Goal: Task Accomplishment & Management: Complete application form

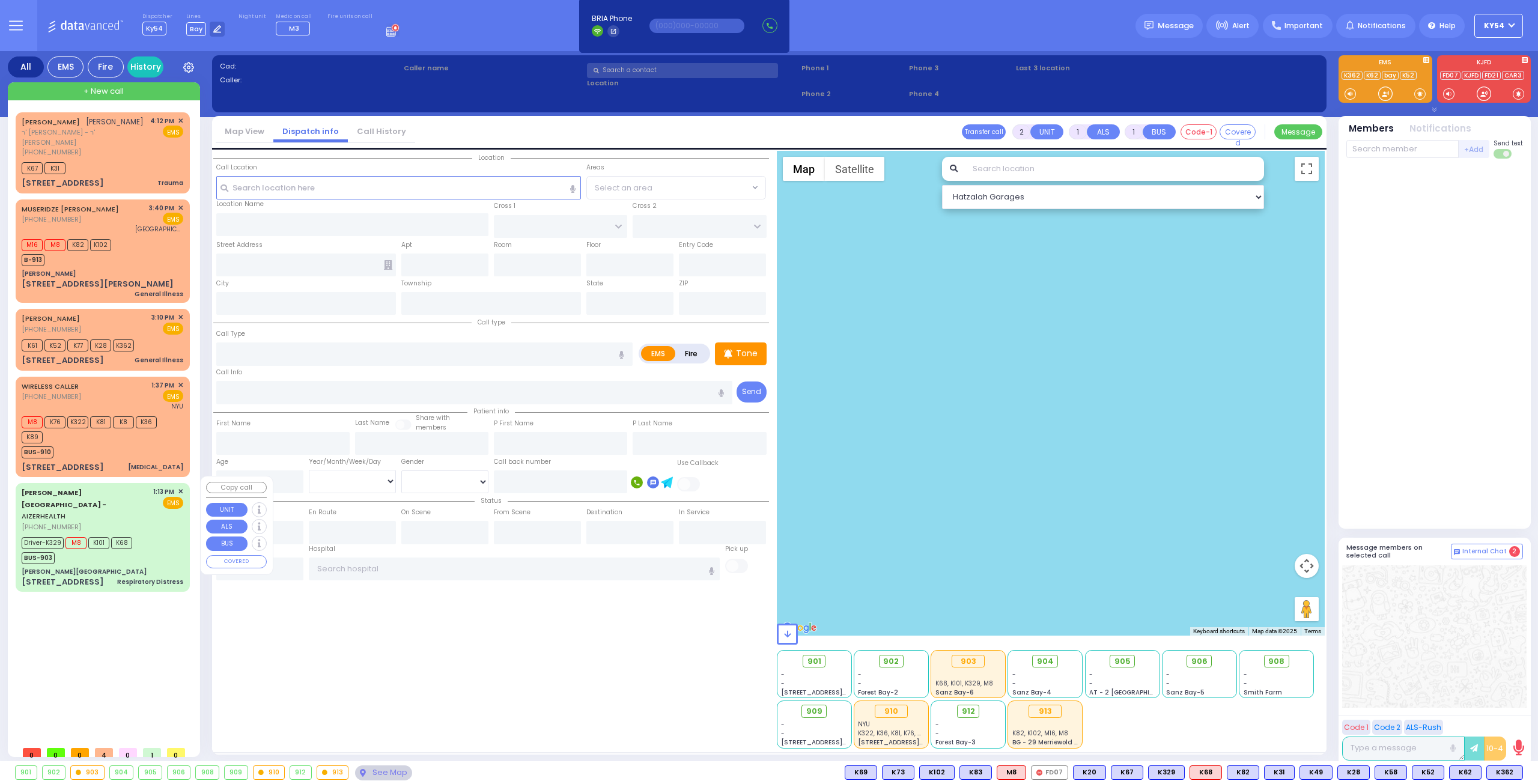
click at [161, 534] on div "Driver-K329 M8 K101 K68 BUS-903" at bounding box center [102, 549] width 162 height 30
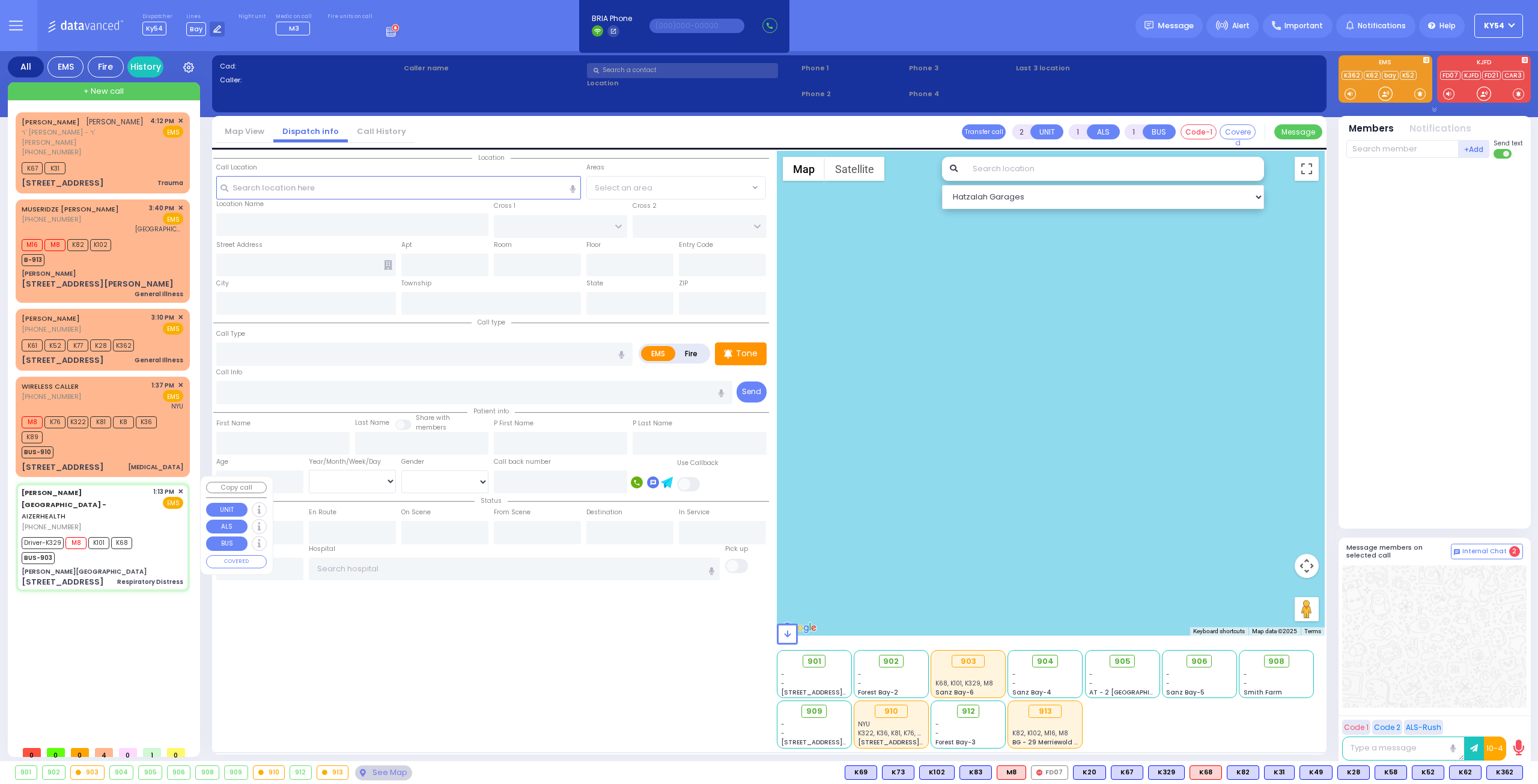
type input "6"
select select
type input "Respiratory Distress"
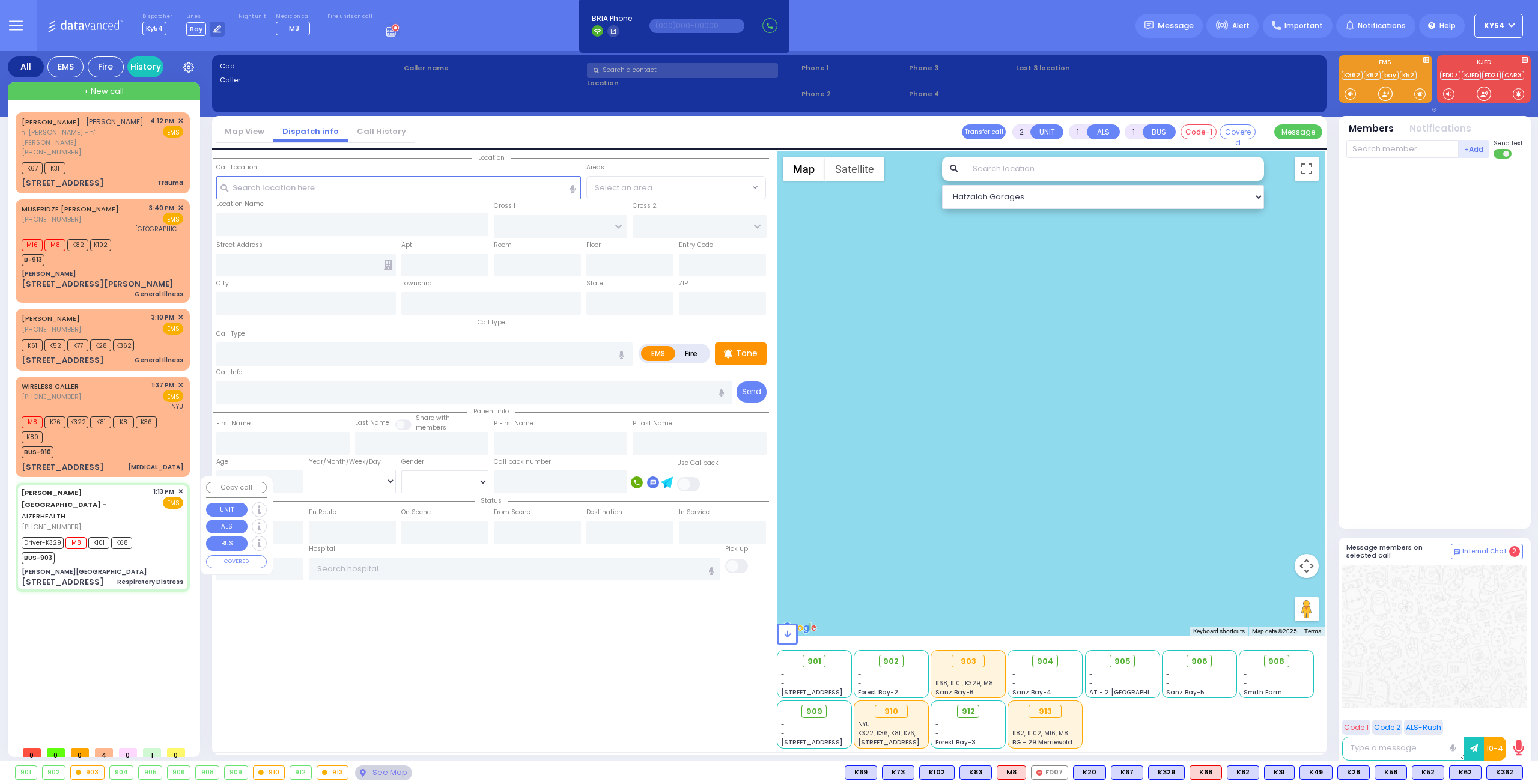
radio input "true"
type input "[PERSON_NAME]"
type input "1"
select select "Year"
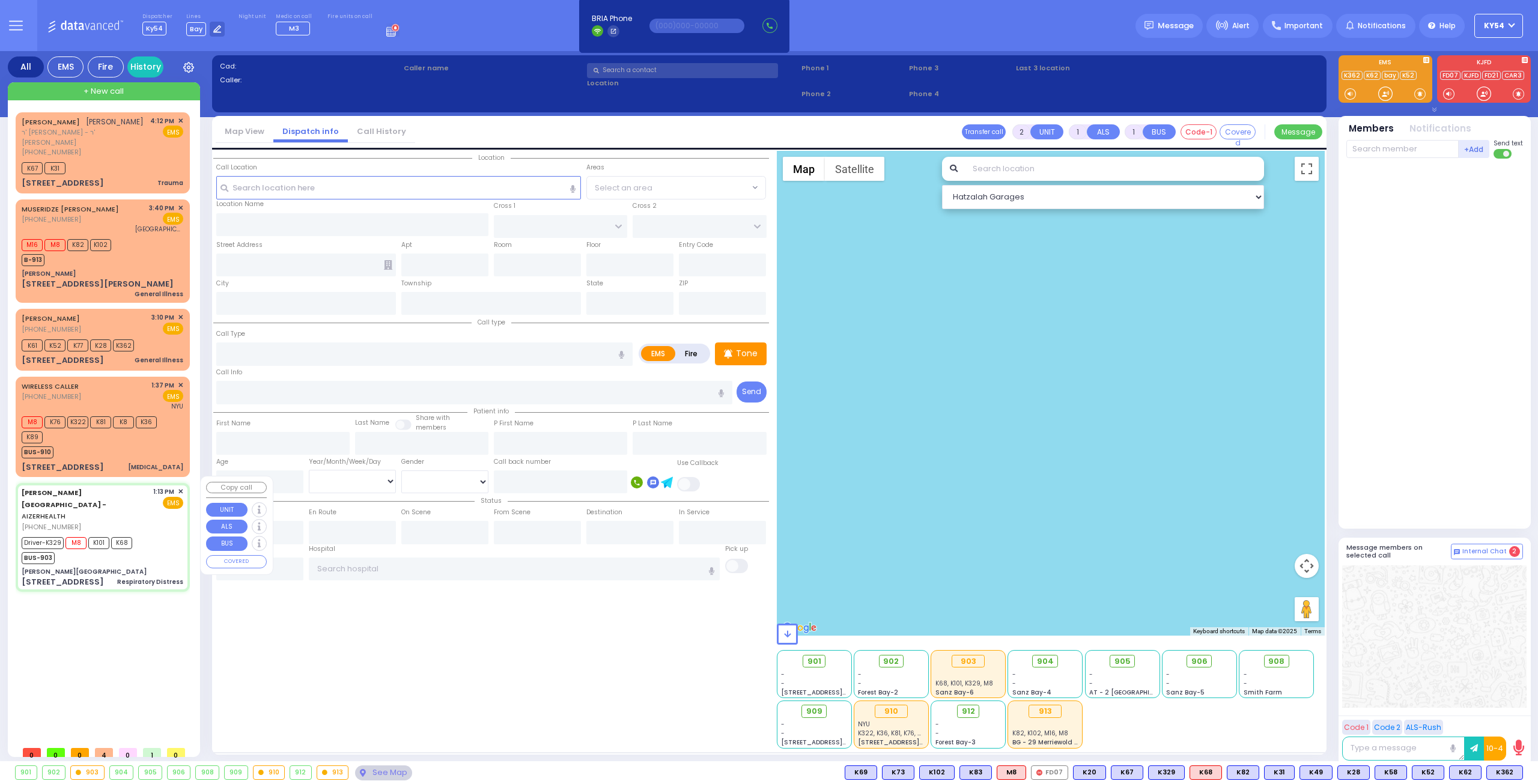
select select "[DEMOGRAPHIC_DATA]"
type input "13:13"
type input "13:14"
type input "13:16"
type input "13:34"
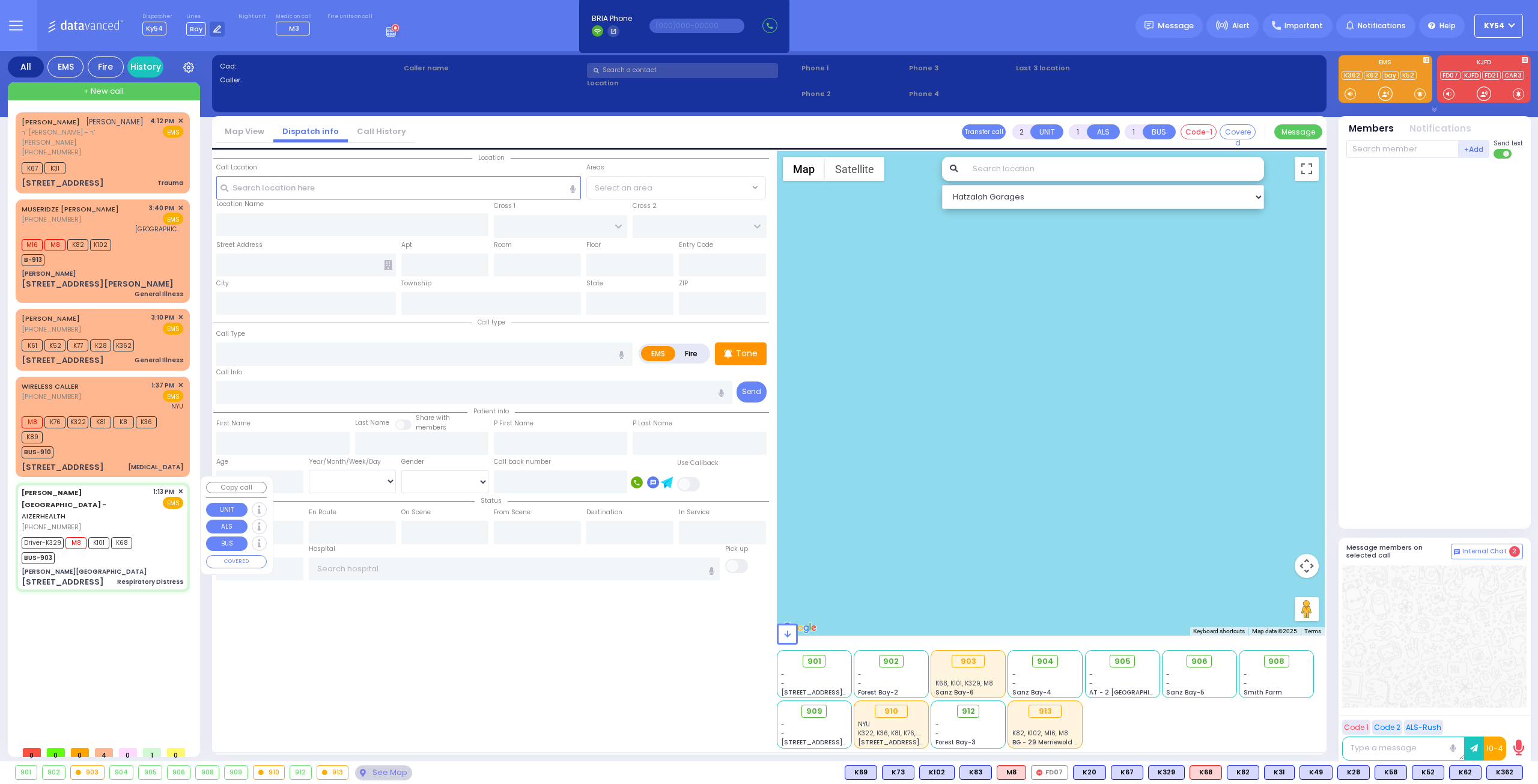
type input "14:26"
type input "15:25"
type input "[US_STATE][GEOGRAPHIC_DATA]- [GEOGRAPHIC_DATA] [STREET_ADDRESS][US_STATE]"
type input "[PERSON_NAME][GEOGRAPHIC_DATA]"
type input "[PERSON_NAME] DR"
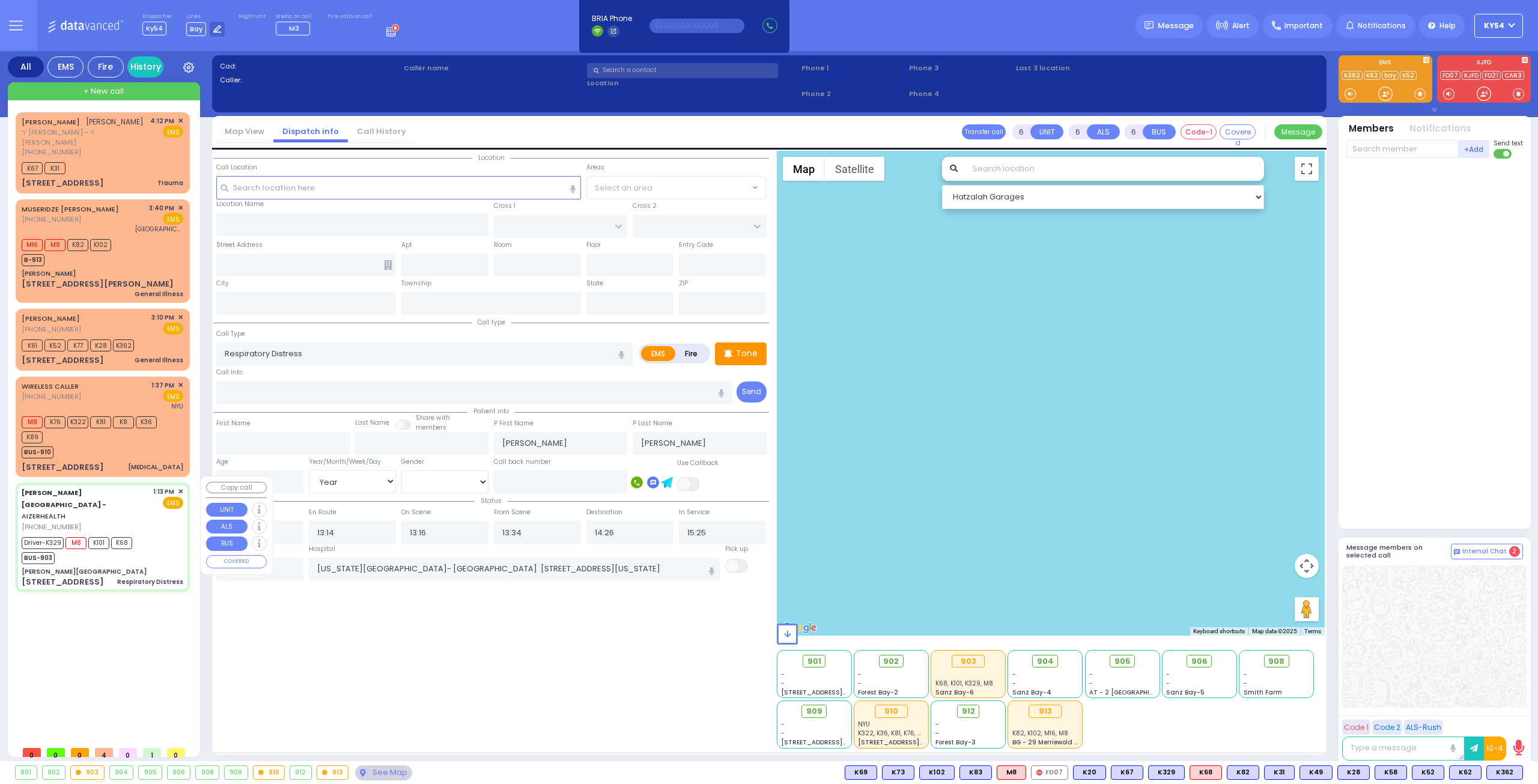
type input "[PERSON_NAME]"
type input "[STREET_ADDRESS]"
type input "[PERSON_NAME]"
type input "[US_STATE]"
type input "10950"
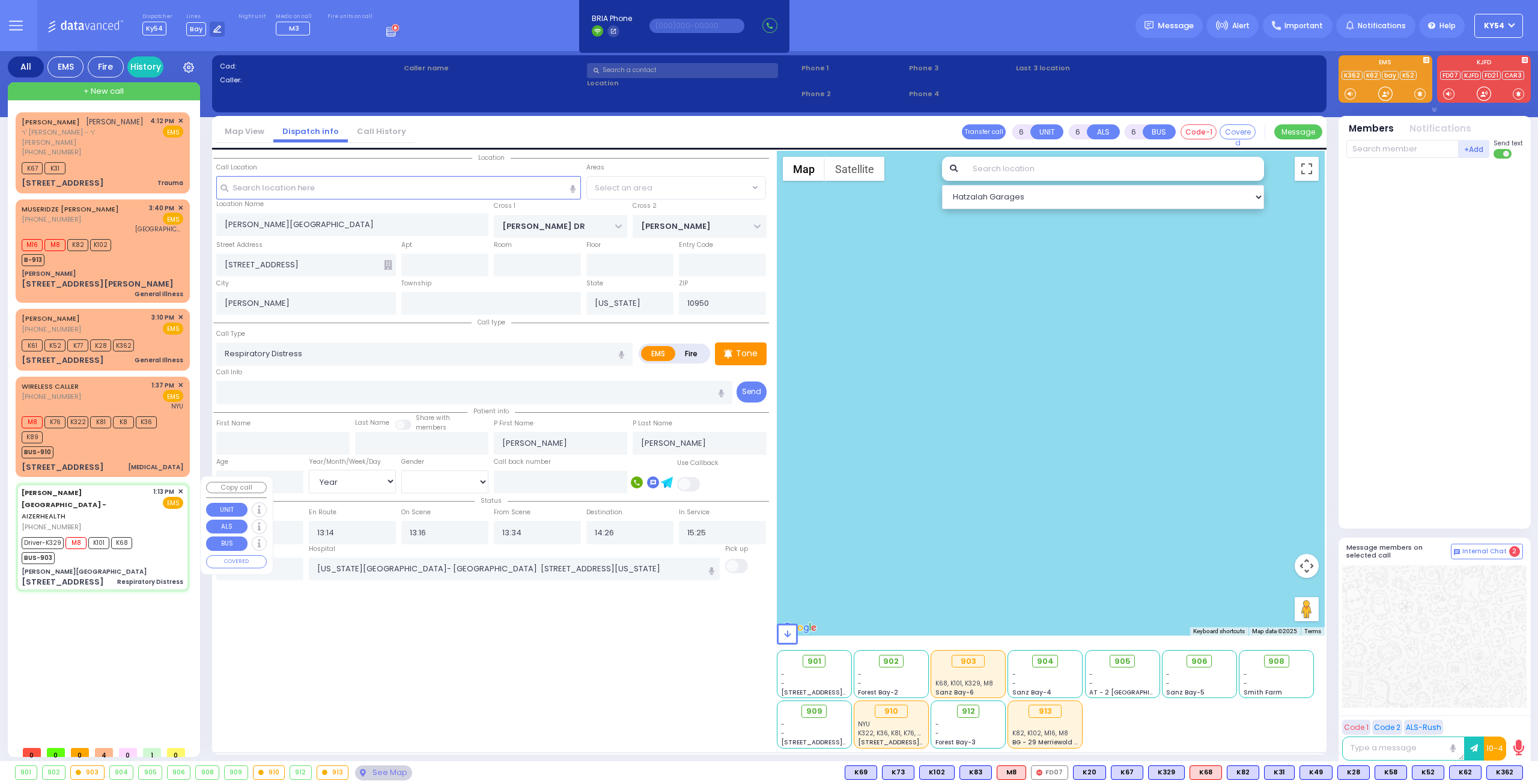
select select "SECTION 2"
select select "Hatzalah Garages"
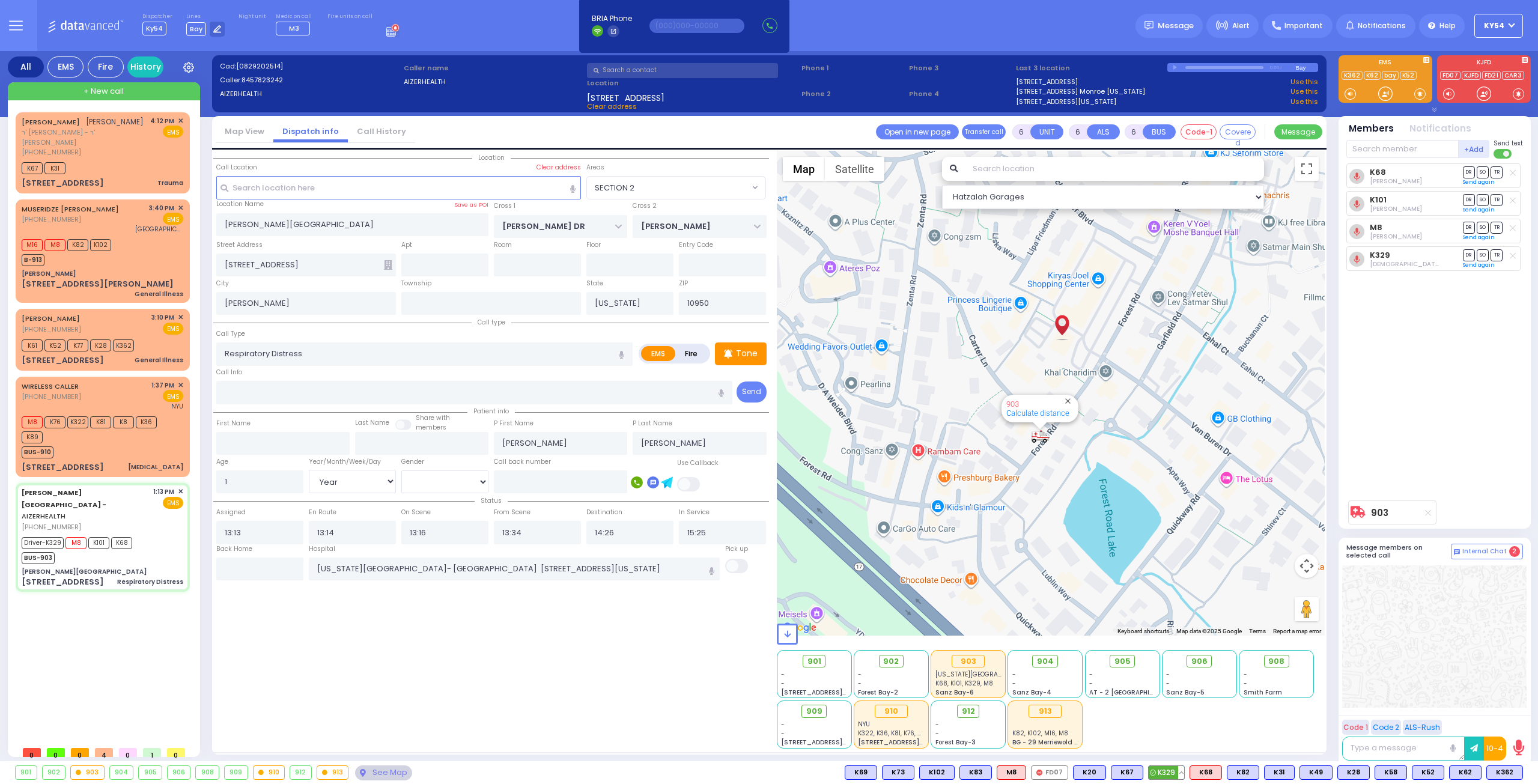
click at [1184, 772] on button at bounding box center [1180, 772] width 6 height 13
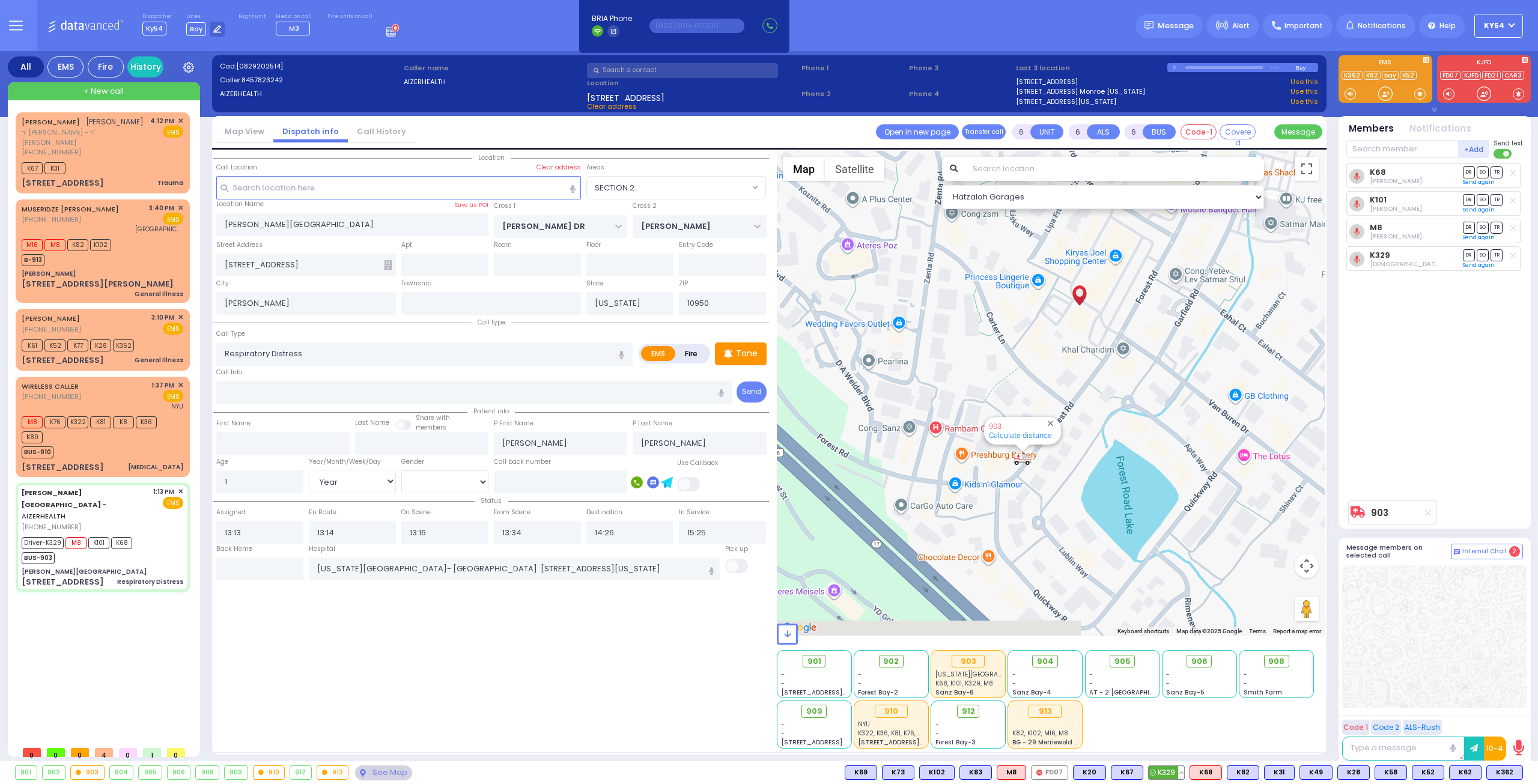
click at [1184, 772] on button at bounding box center [1180, 772] width 6 height 13
click at [1178, 719] on icon at bounding box center [1172, 719] width 13 height 13
click at [118, 613] on div "[PERSON_NAME] ר' [PERSON_NAME] - ר' [PERSON_NAME] [PHONE_NUMBER] 4:12 PM ✕ K67 …" at bounding box center [105, 426] width 179 height 628
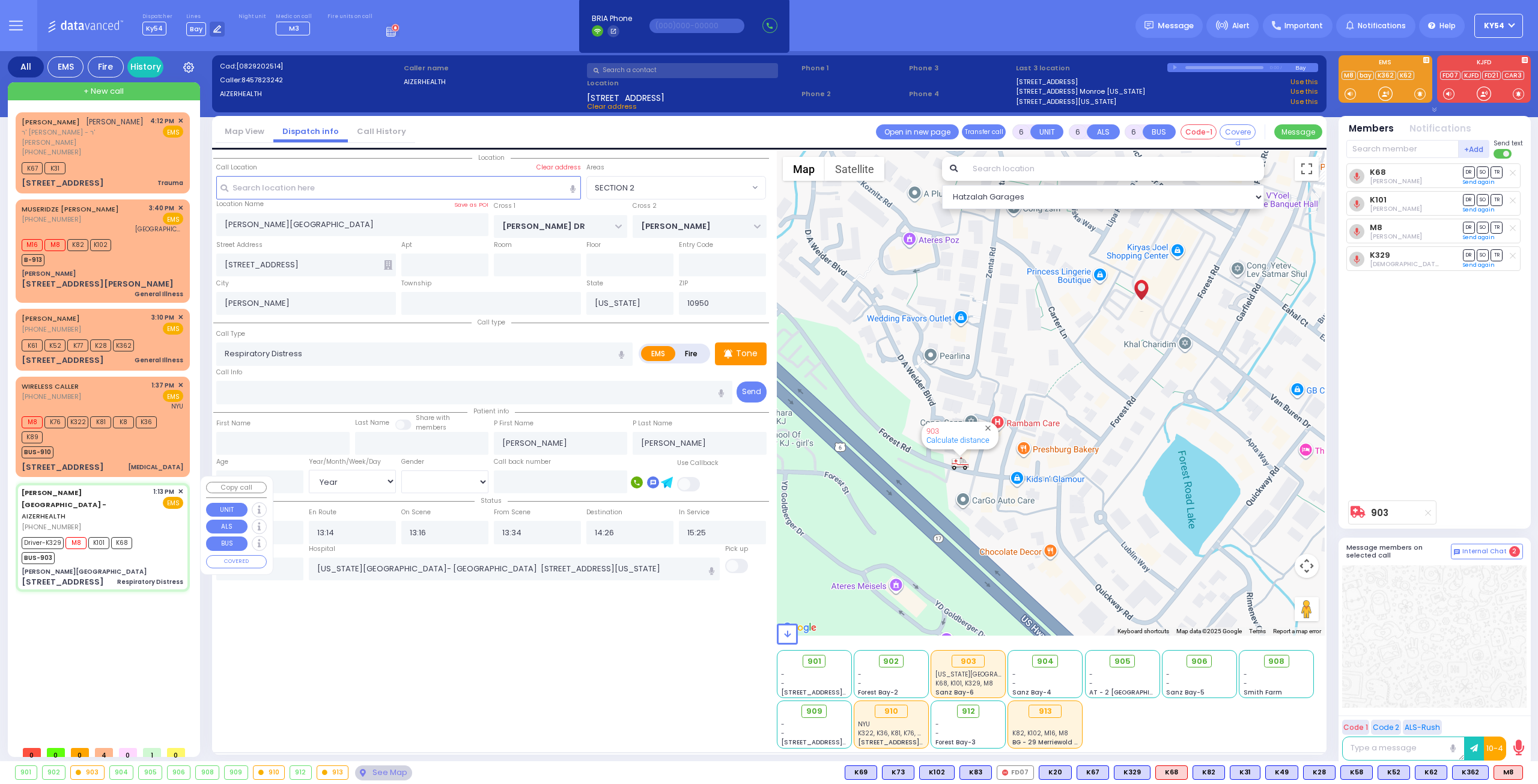
drag, startPoint x: 152, startPoint y: 518, endPoint x: 155, endPoint y: 523, distance: 5.8
click at [151, 534] on div "Driver-K329 M8 K101 K68 BUS-903" at bounding box center [102, 549] width 162 height 30
select select
radio input "true"
select select "Year"
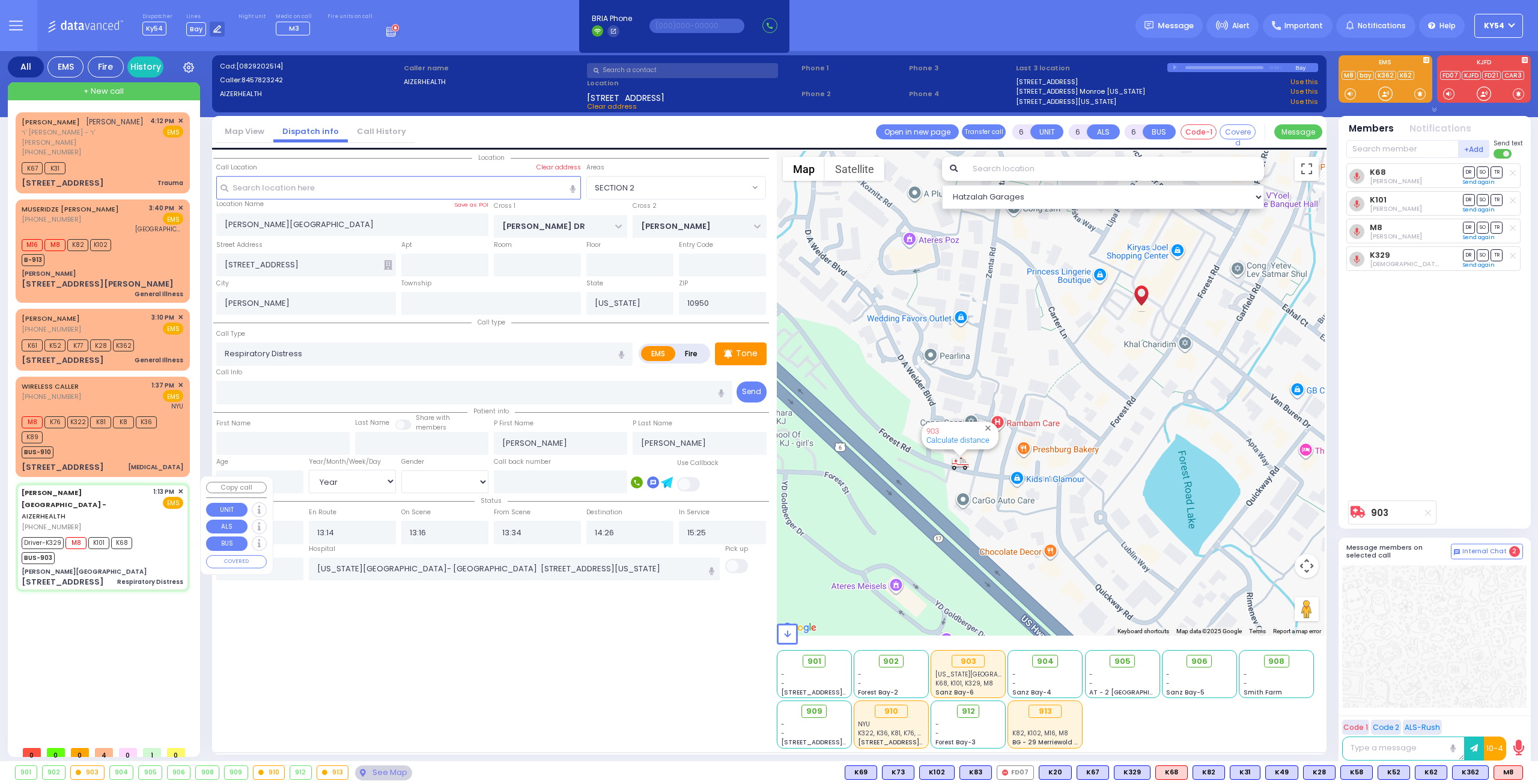
select select "[DEMOGRAPHIC_DATA]"
select select "Hatzalah Garages"
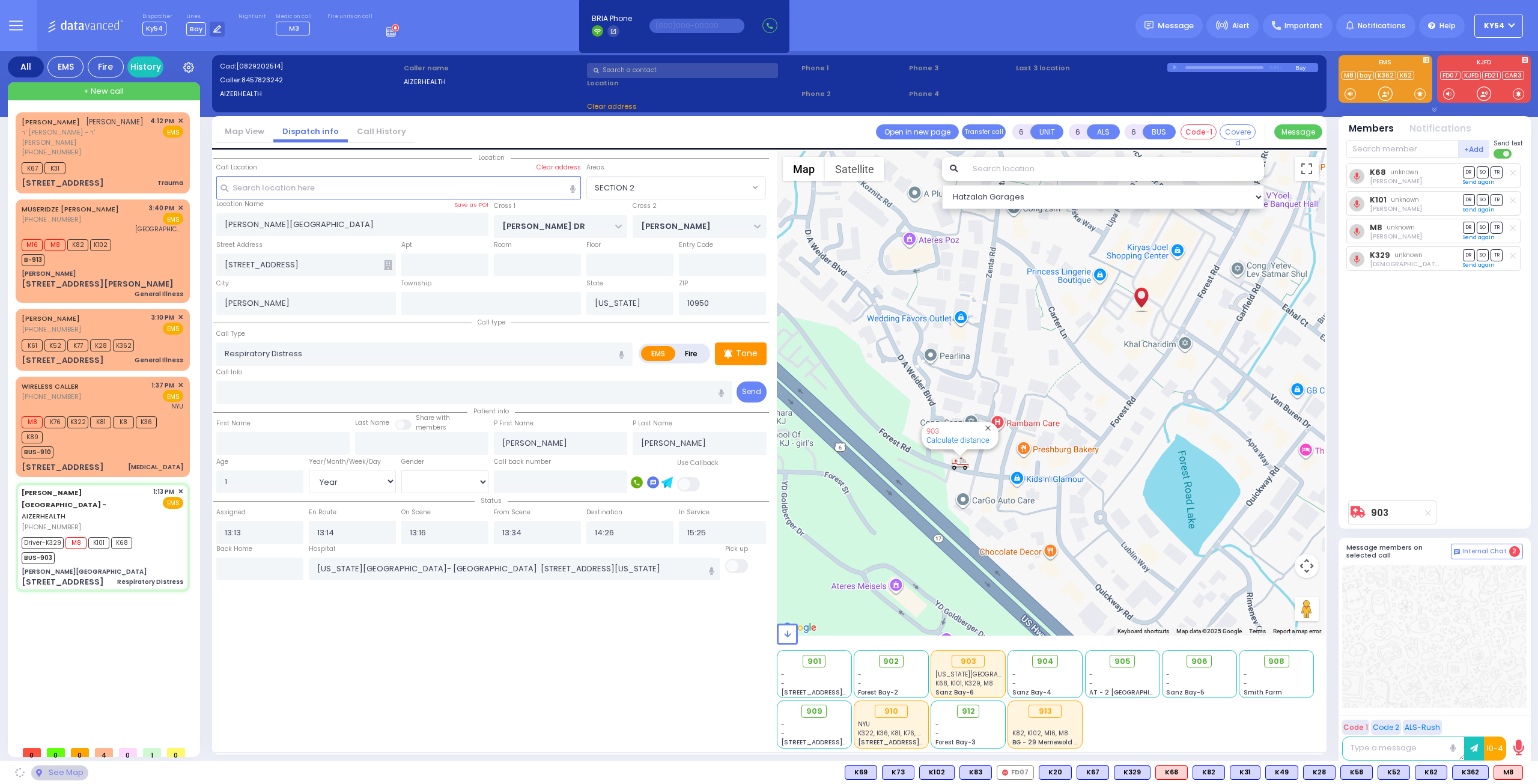
select select "SECTION 2"
click at [272, 568] on input "text" at bounding box center [259, 568] width 87 height 23
type input "16:37"
drag, startPoint x: 272, startPoint y: 568, endPoint x: 264, endPoint y: 570, distance: 8.2
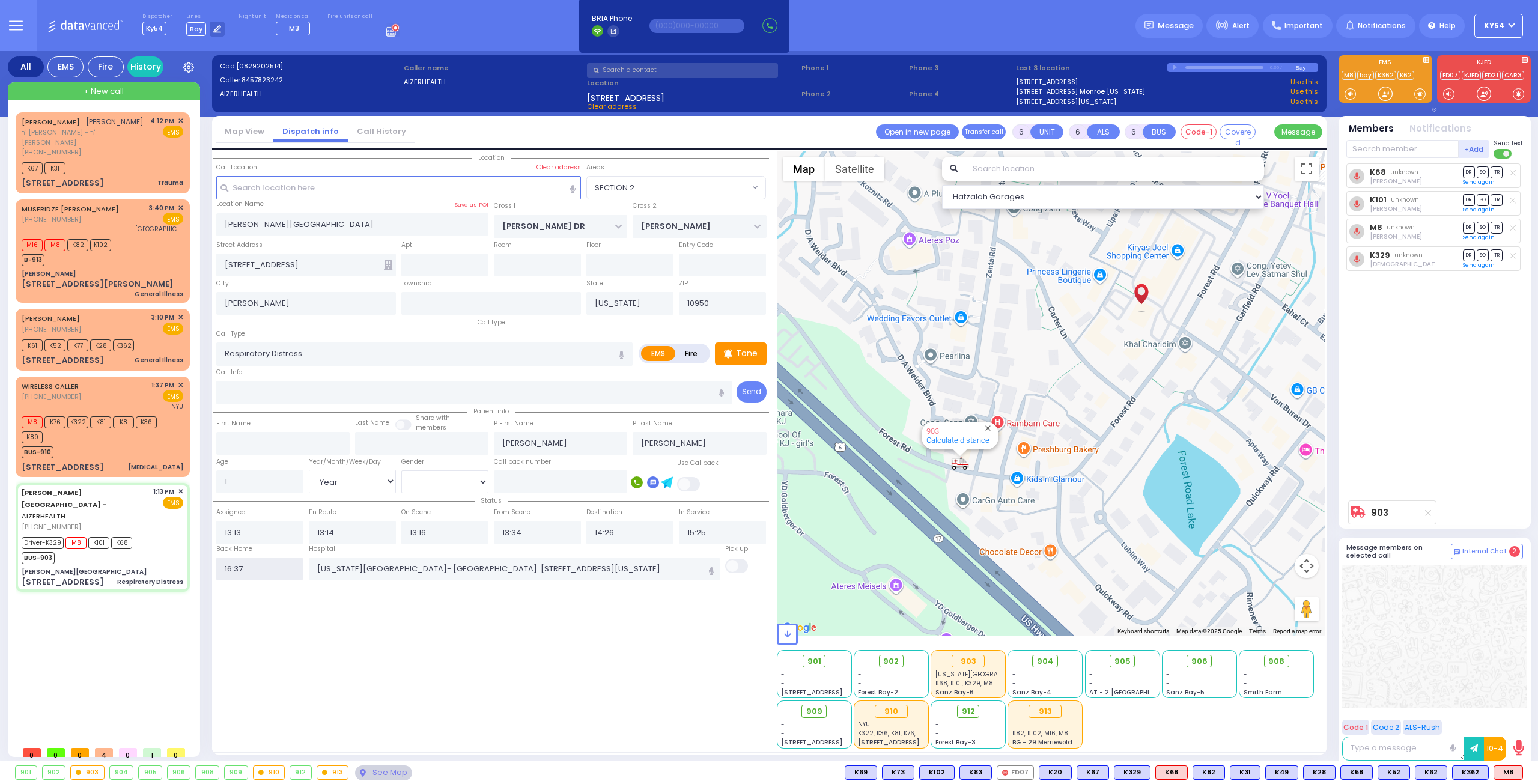
click at [271, 567] on input "16:37" at bounding box center [259, 568] width 87 height 23
click at [127, 615] on div "[PERSON_NAME] ר' [PERSON_NAME] - ר' [PERSON_NAME] [PHONE_NUMBER] 4:12 PM ✕ K67 …" at bounding box center [105, 426] width 179 height 628
click at [131, 612] on div "[PERSON_NAME] ר' [PERSON_NAME] - ר' [PERSON_NAME] [PHONE_NUMBER] 4:12 PM ✕ K67 …" at bounding box center [105, 426] width 179 height 628
select select
radio input "true"
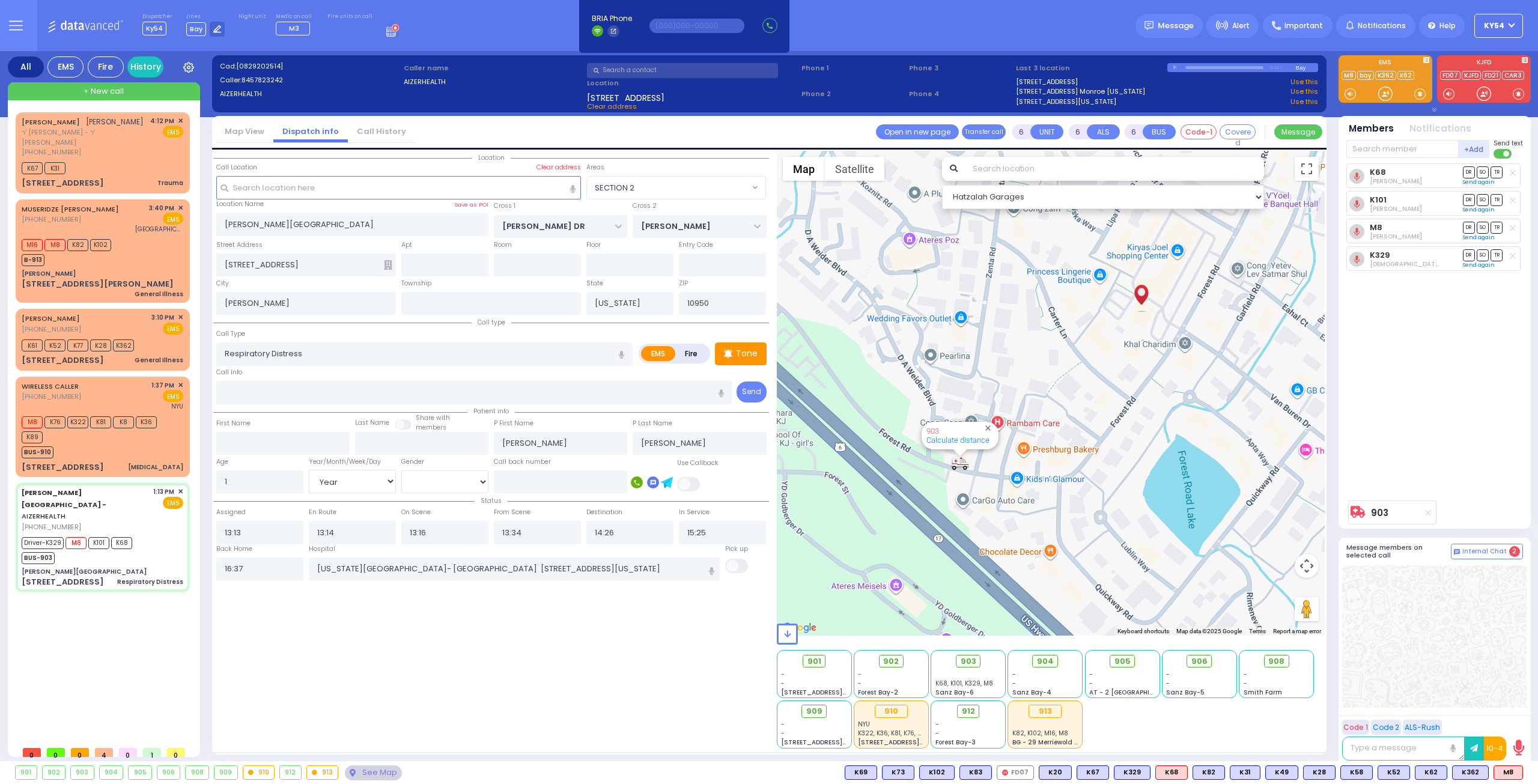
select select
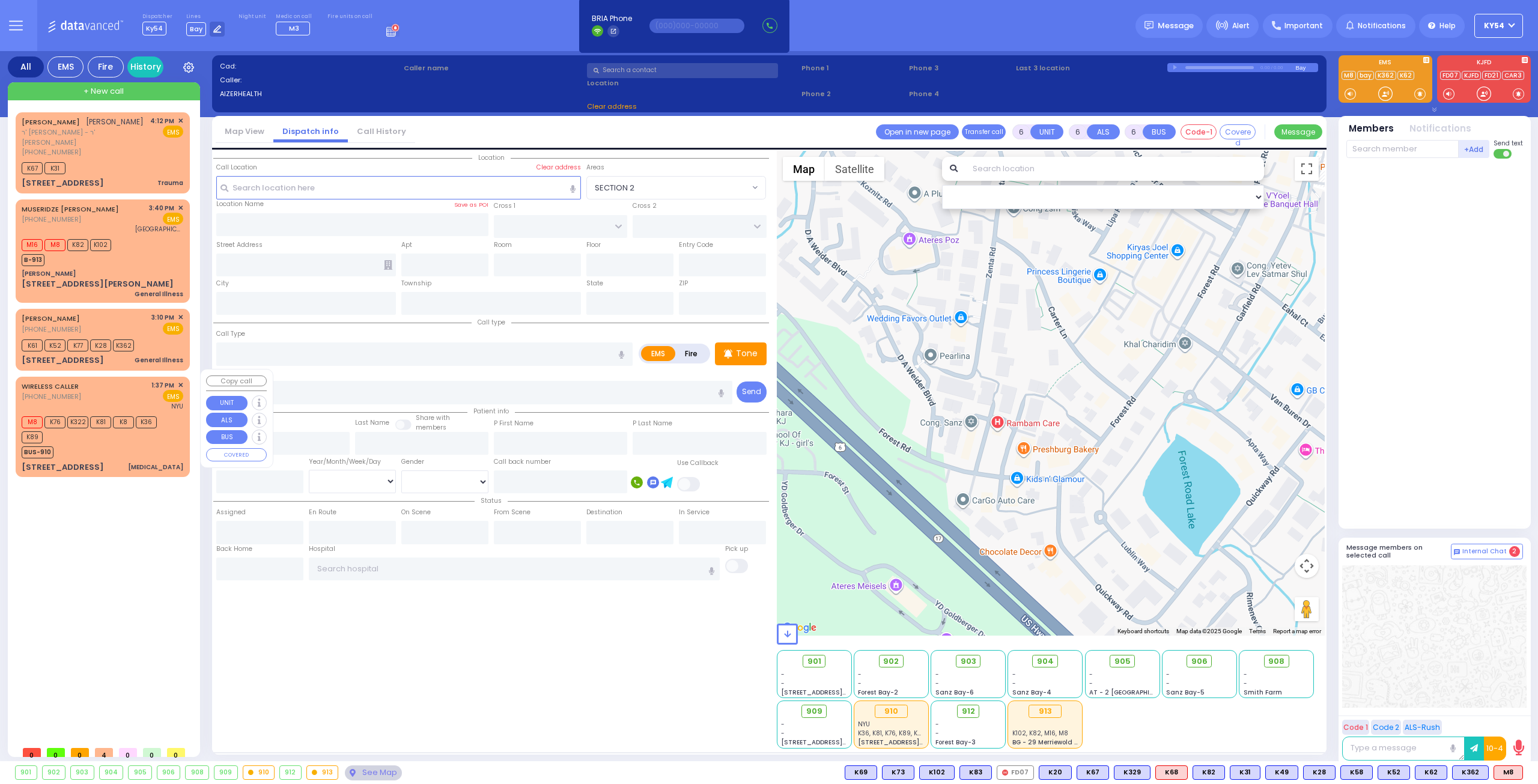
click at [138, 443] on div "BUS-910" at bounding box center [97, 450] width 150 height 15
select select
type input "[MEDICAL_DATA]"
radio input "true"
type input "Tzirel"
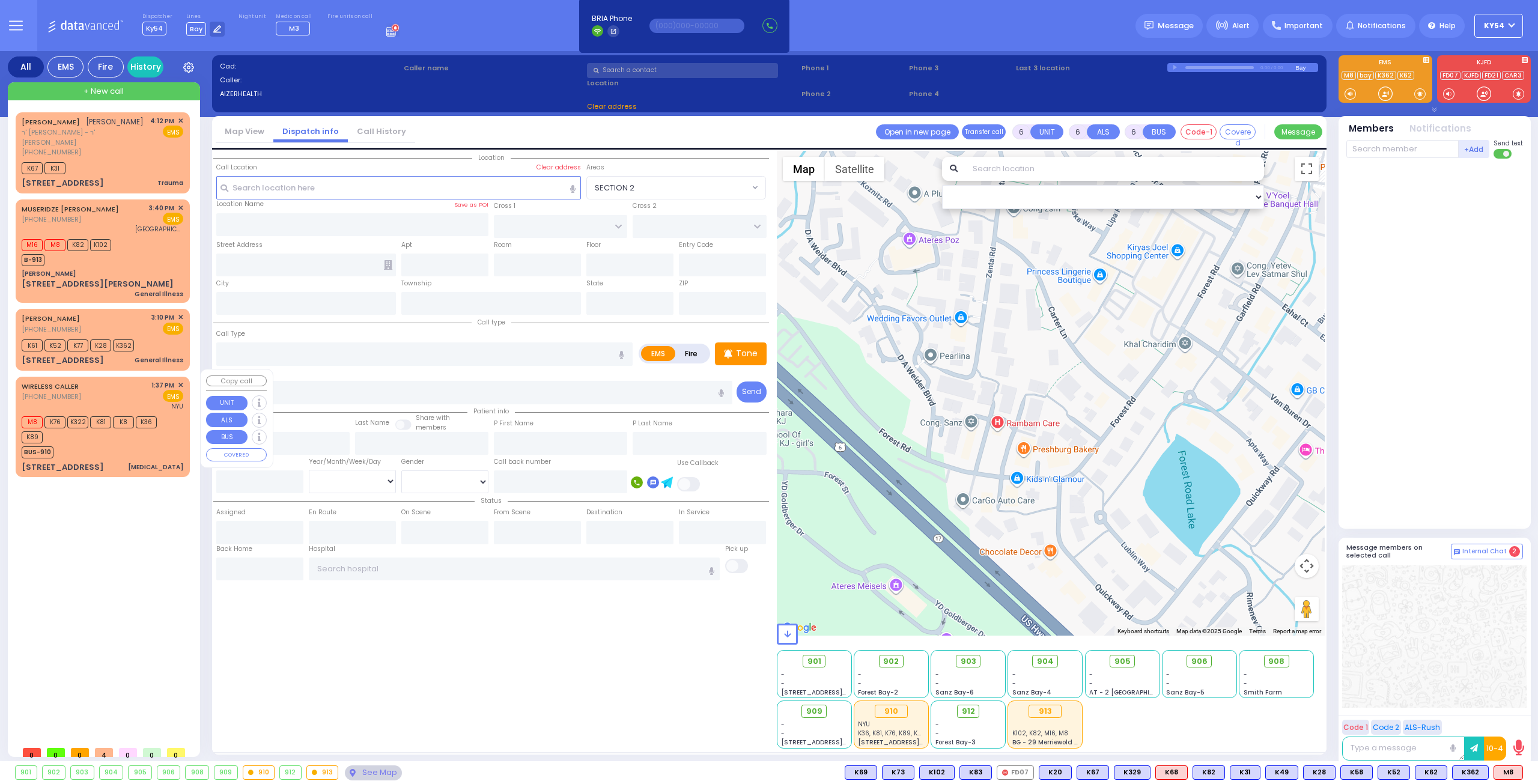
type input "Lebovitz"
type input "22"
select select "Year"
select select "[DEMOGRAPHIC_DATA]"
type input "13:37"
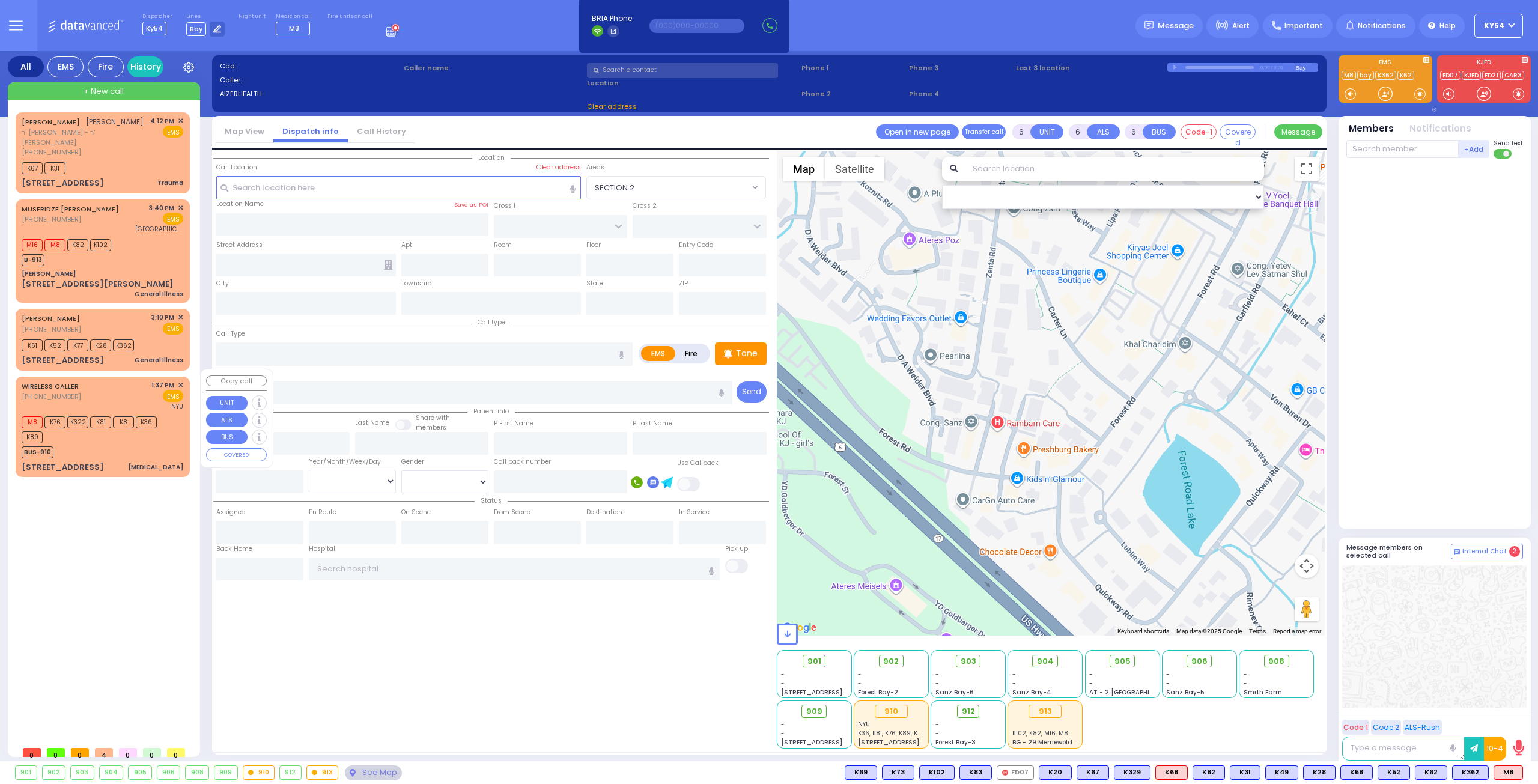
type input "13:39"
type input "[GEOGRAPHIC_DATA]"
select select "Hatzalah Garages"
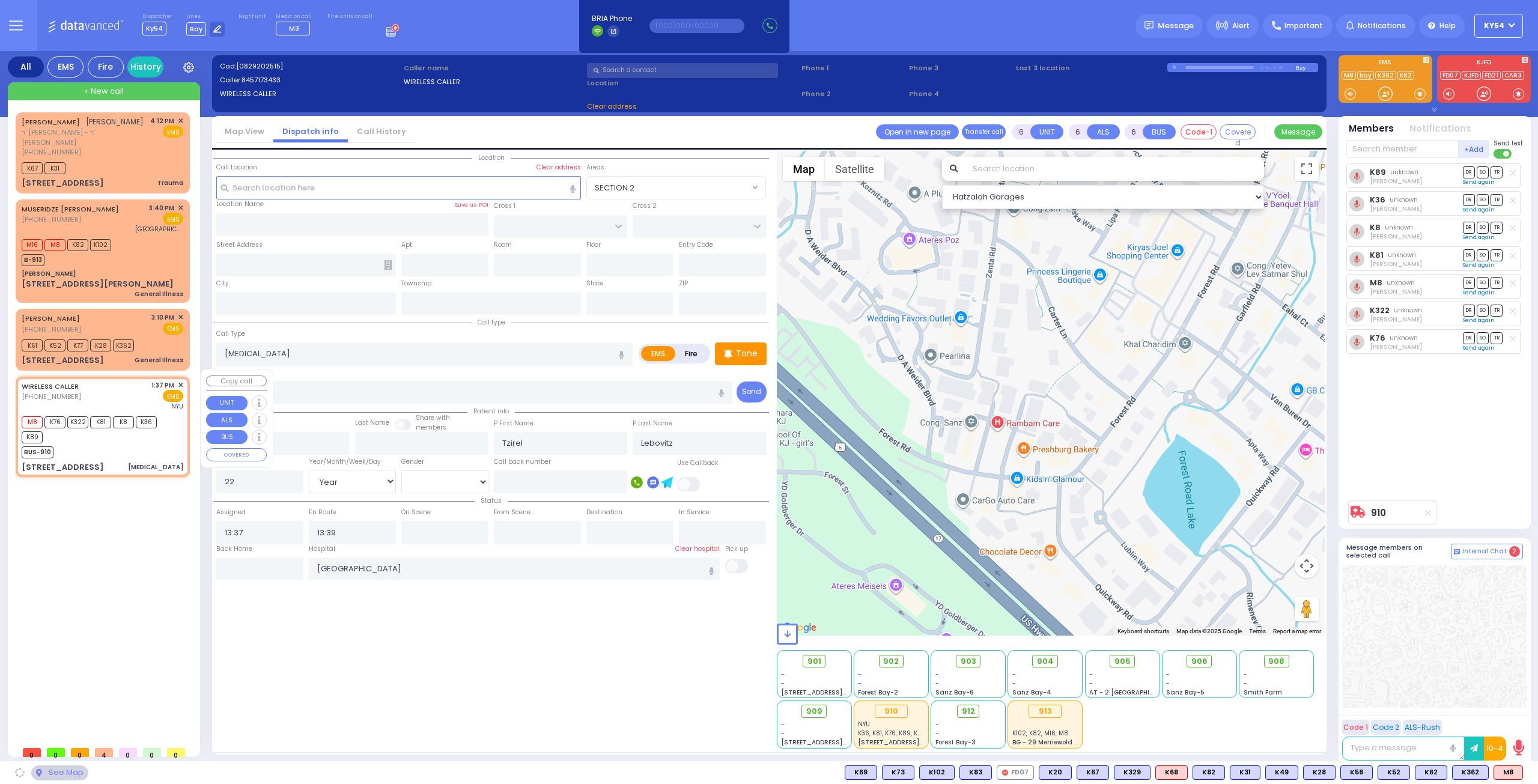
type input "7 MERON DR"
type input "301"
type input "MONROE"
type input "[US_STATE]"
type input "10950"
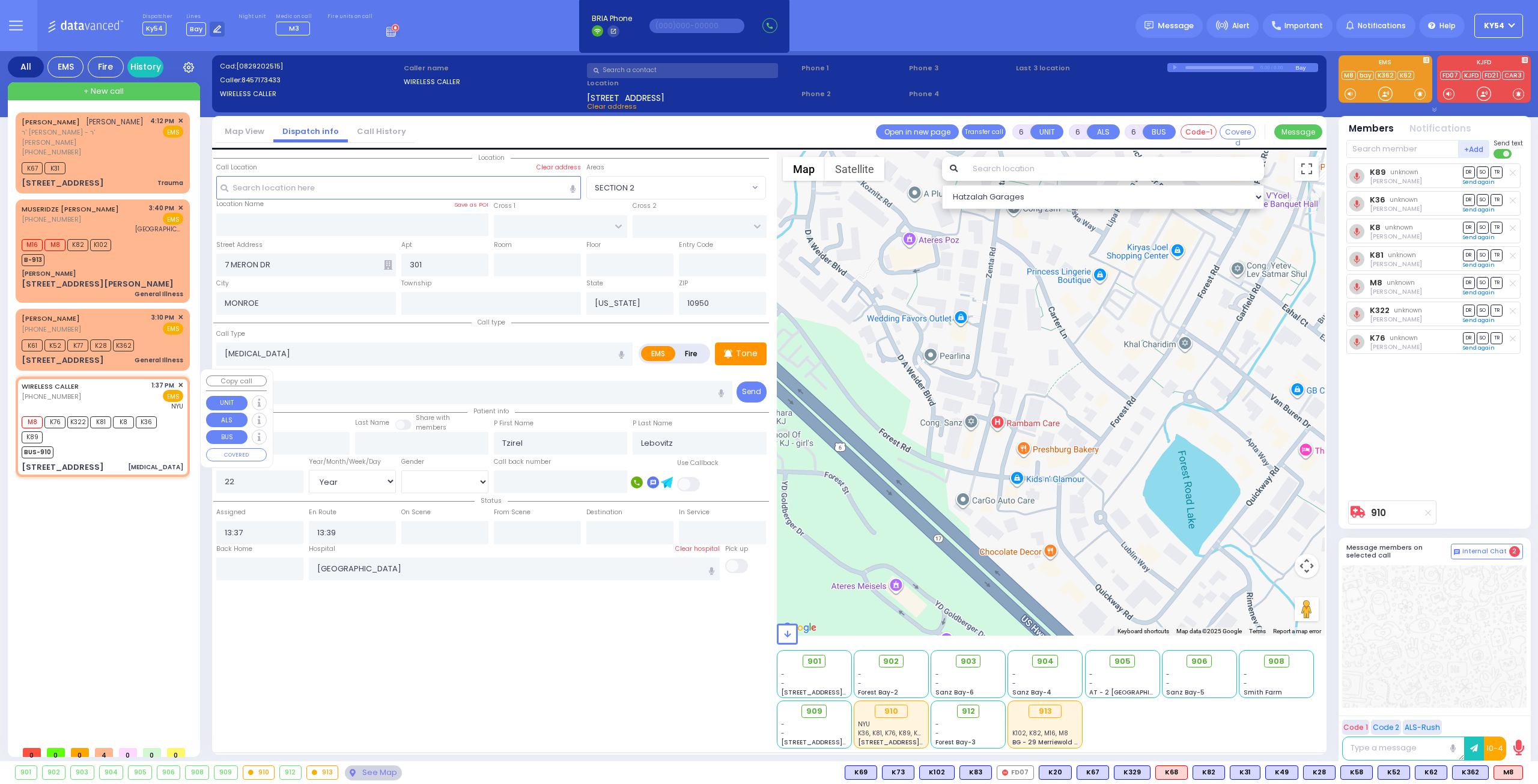
drag, startPoint x: 138, startPoint y: 435, endPoint x: 153, endPoint y: 439, distance: 15.5
click at [137, 435] on div "M8 K76 K322 K81 K8 K36 K89 BUS-910" at bounding box center [97, 435] width 150 height 45
select select
radio input "true"
select select "Year"
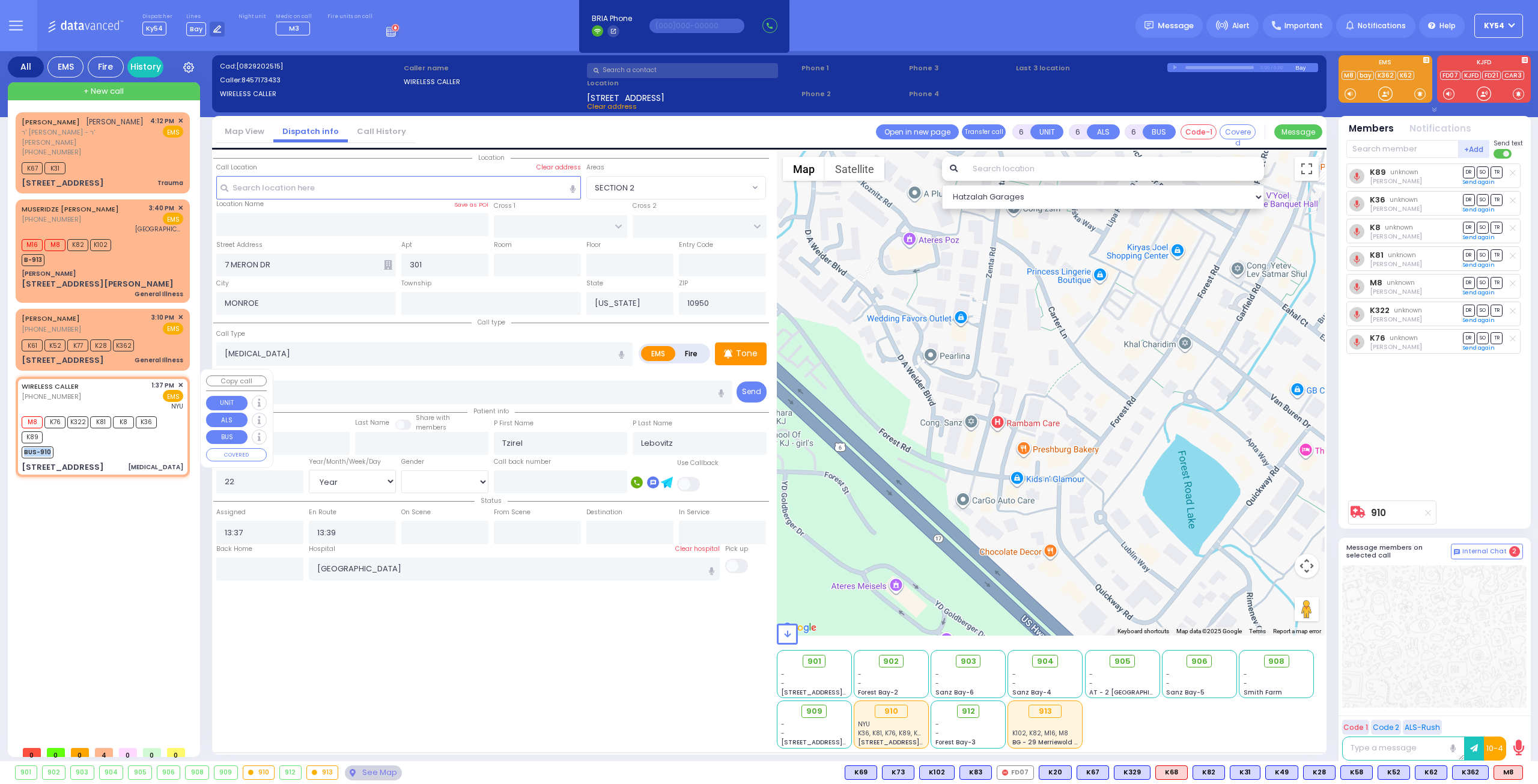
select select "[DEMOGRAPHIC_DATA]"
select select "Hatzalah Garages"
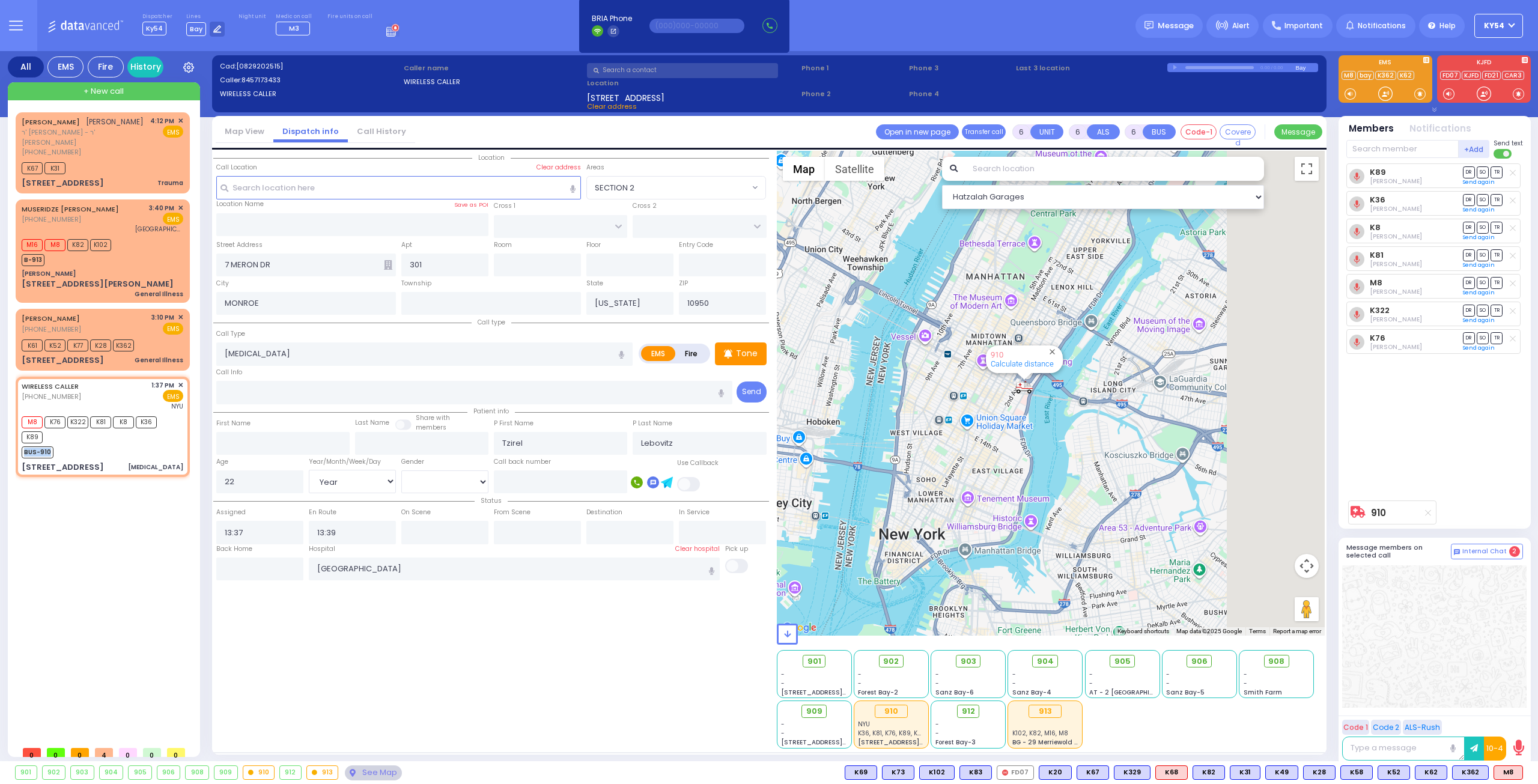
drag, startPoint x: 1044, startPoint y: 413, endPoint x: 974, endPoint y: 456, distance: 82.2
click at [969, 459] on div "910 Calculate distance" at bounding box center [1050, 393] width 548 height 485
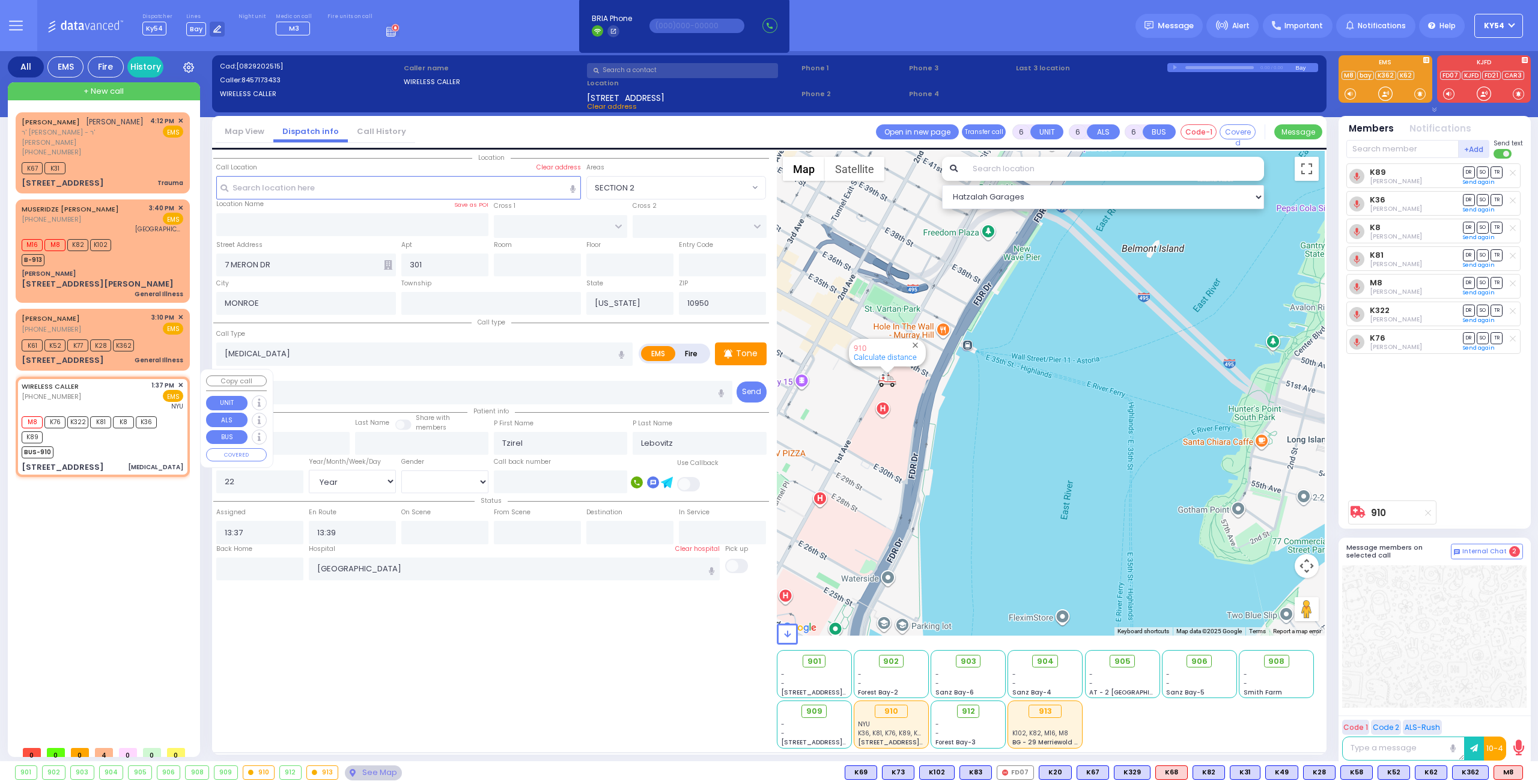
click at [137, 524] on div "[PERSON_NAME] ר' [PERSON_NAME] - ר' [PERSON_NAME] [PHONE_NUMBER] 4:12 PM ✕ K67 …" at bounding box center [105, 426] width 179 height 628
click at [114, 318] on div "[PERSON_NAME] [PHONE_NUMBER] 3:10 PM ✕ EMS" at bounding box center [102, 323] width 162 height 22
type input "1"
type input "0"
type input "1"
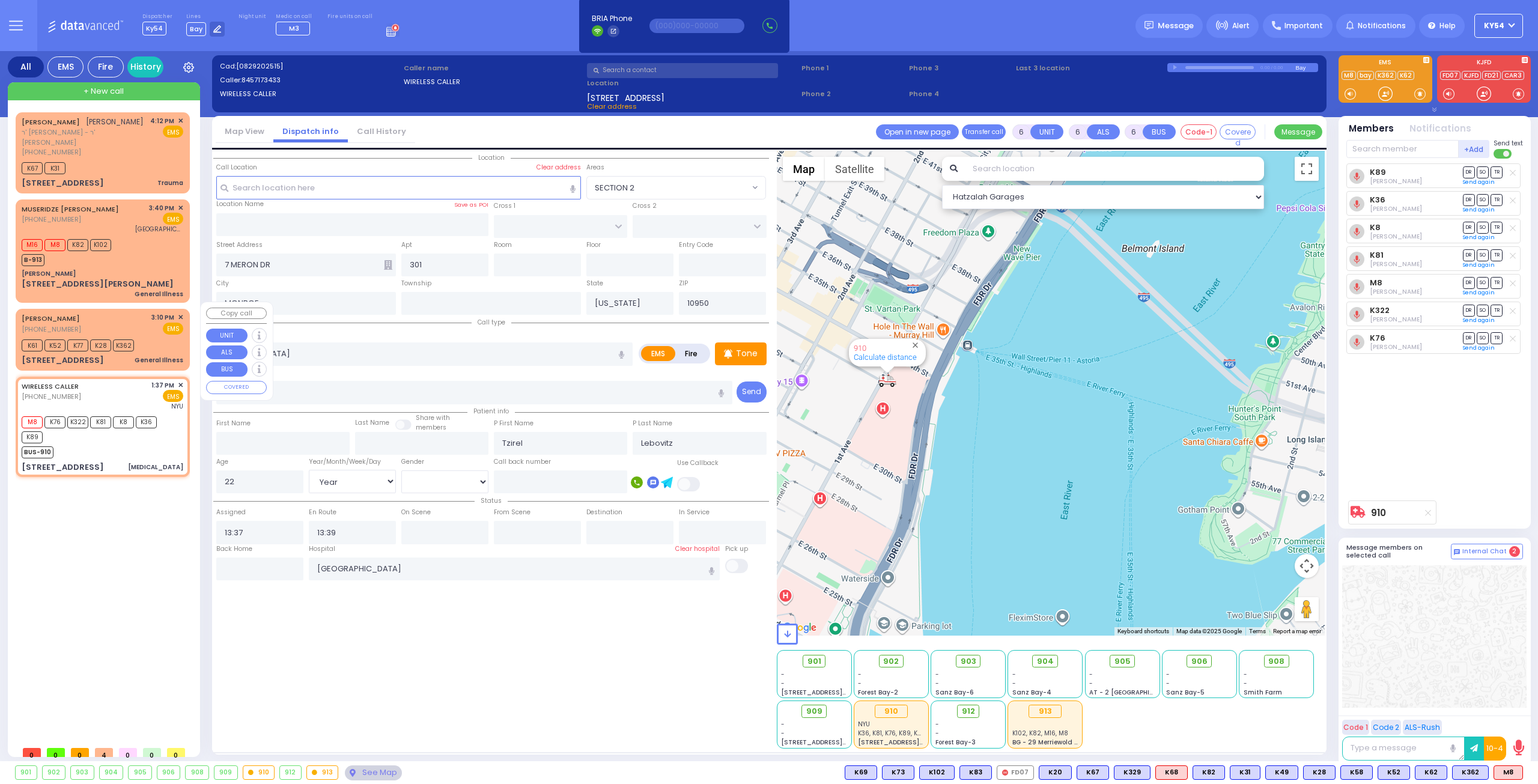
select select
type input "General Illness"
radio input "true"
type input "32"
select select "Year"
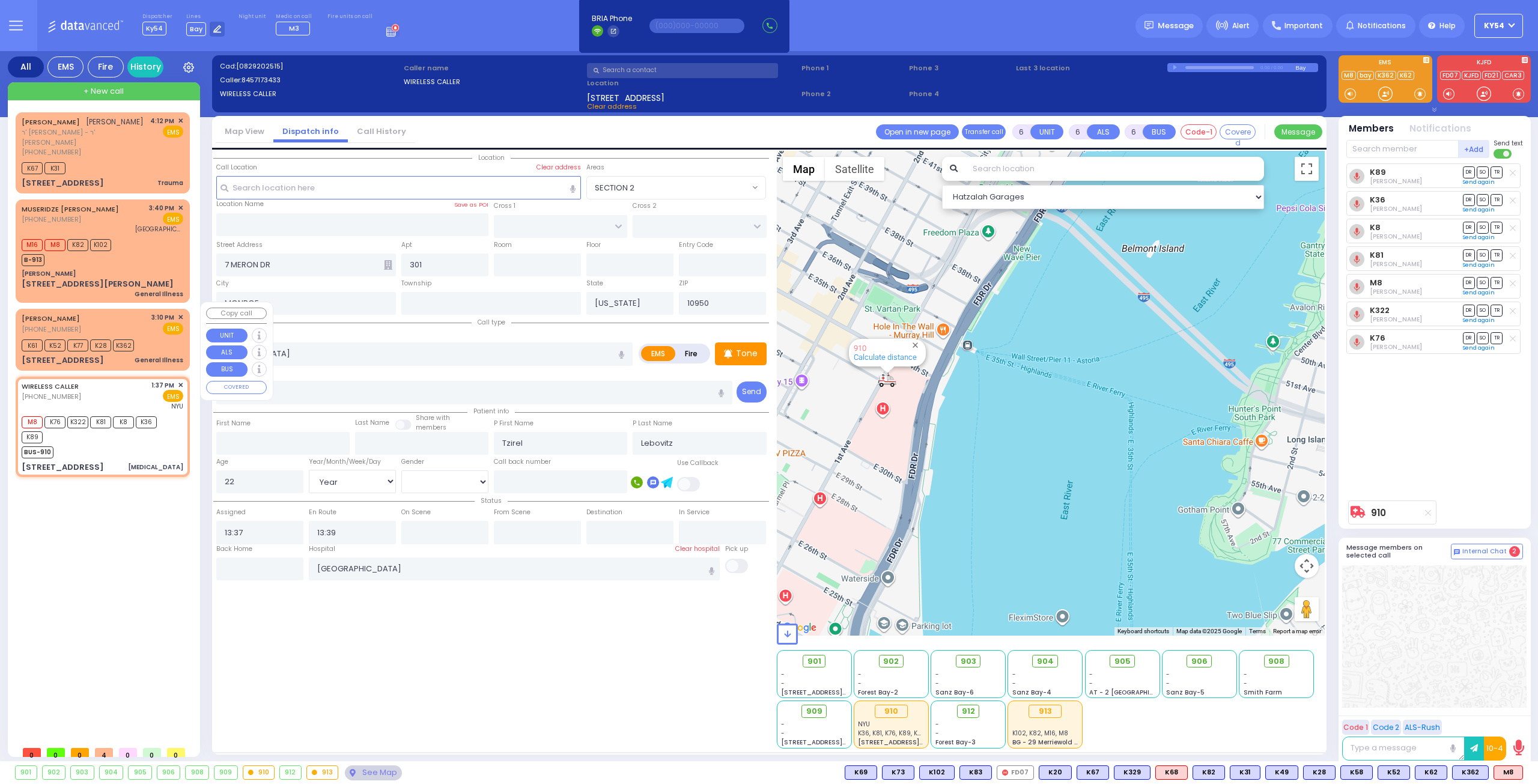
select select "[DEMOGRAPHIC_DATA]"
type input "15:10"
type input "15:13"
select select "Hatzalah Garages"
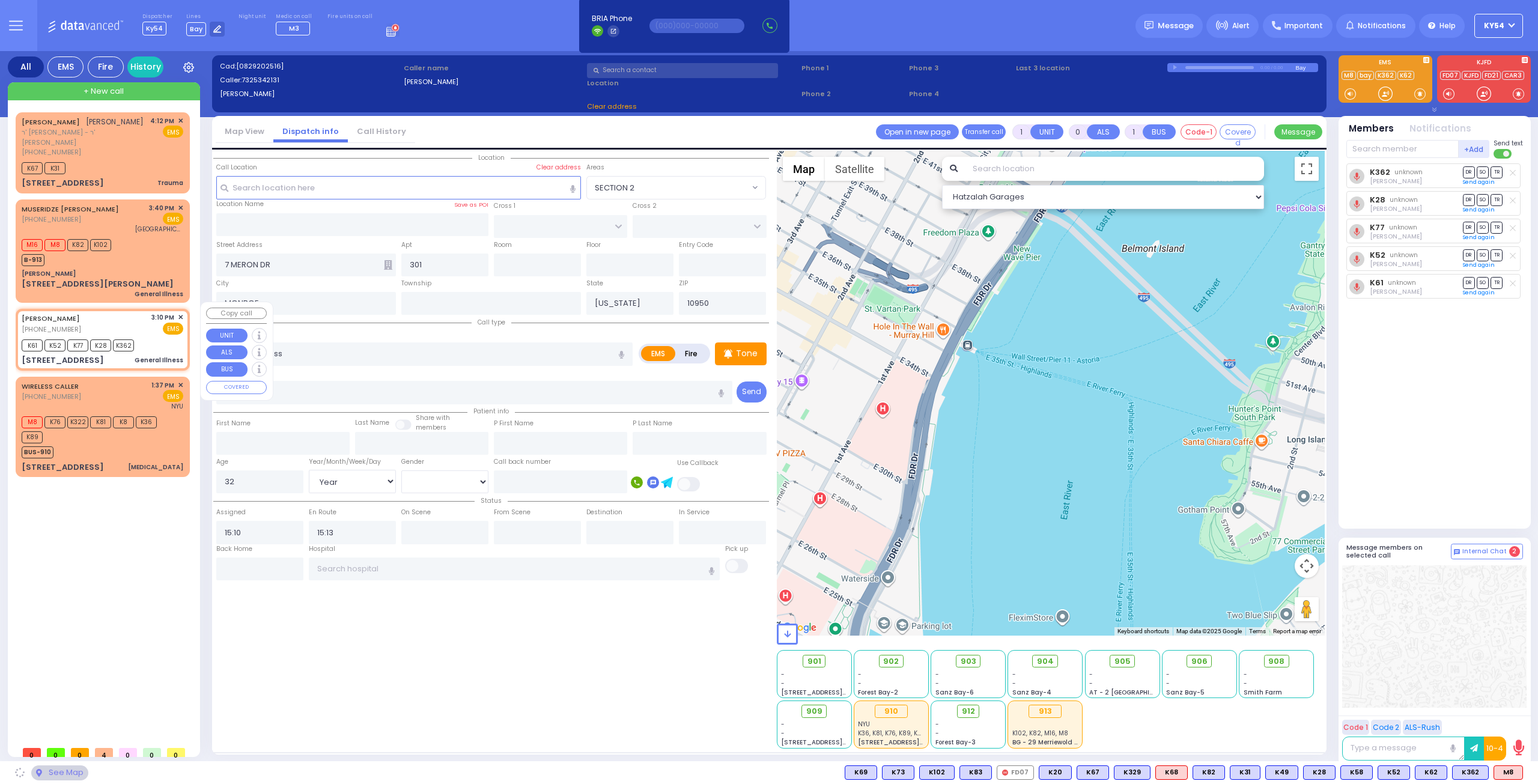
type input "PROSPECT RD"
type input "HARDSCRABBLE RD"
type input "[STREET_ADDRESS]"
type input "[PERSON_NAME]"
type input "10918"
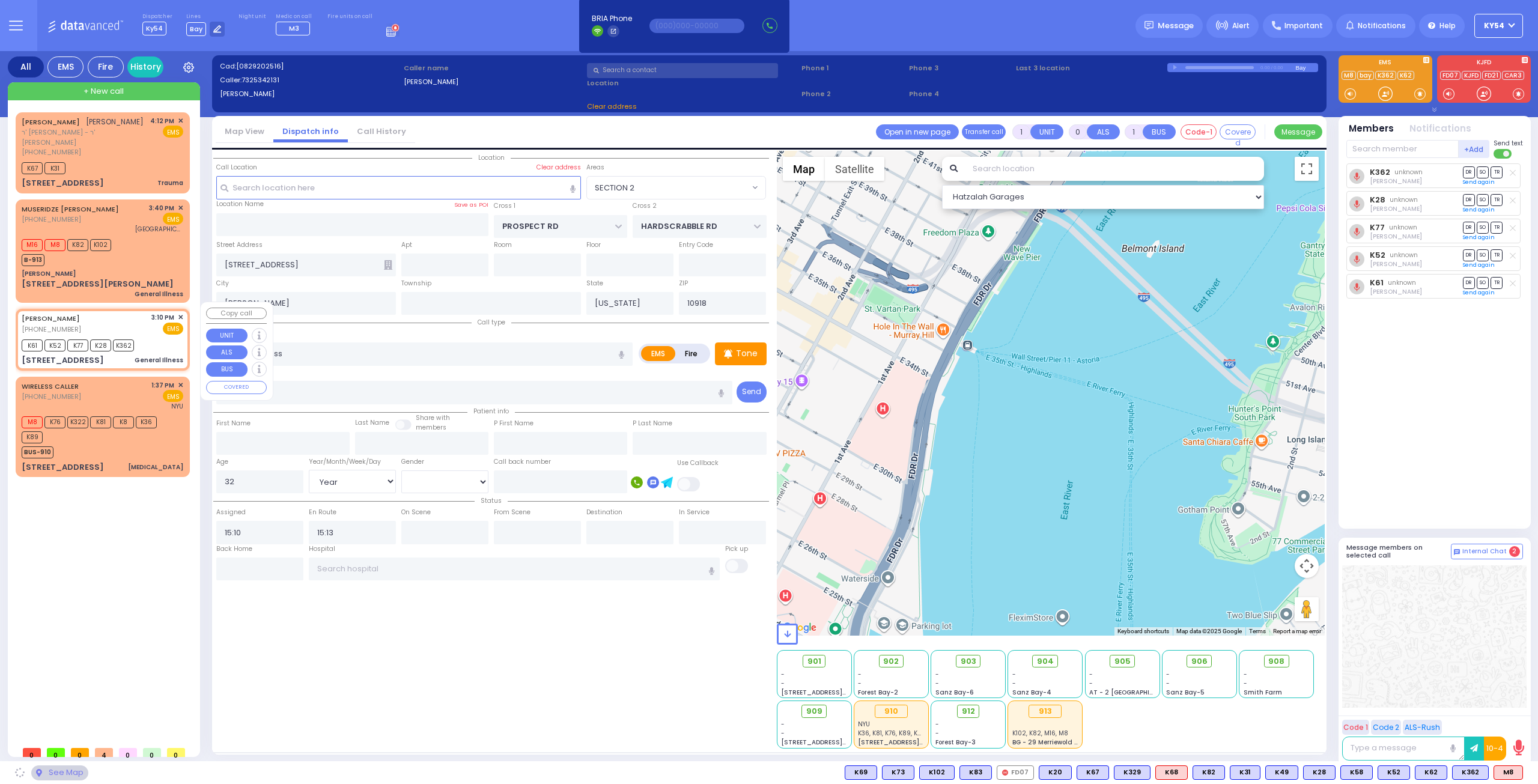
select select "[GEOGRAPHIC_DATA]"
click at [114, 318] on div "[PERSON_NAME] [PHONE_NUMBER] 3:10 PM ✕ EMS" at bounding box center [102, 323] width 162 height 22
select select
radio input "true"
select select "Year"
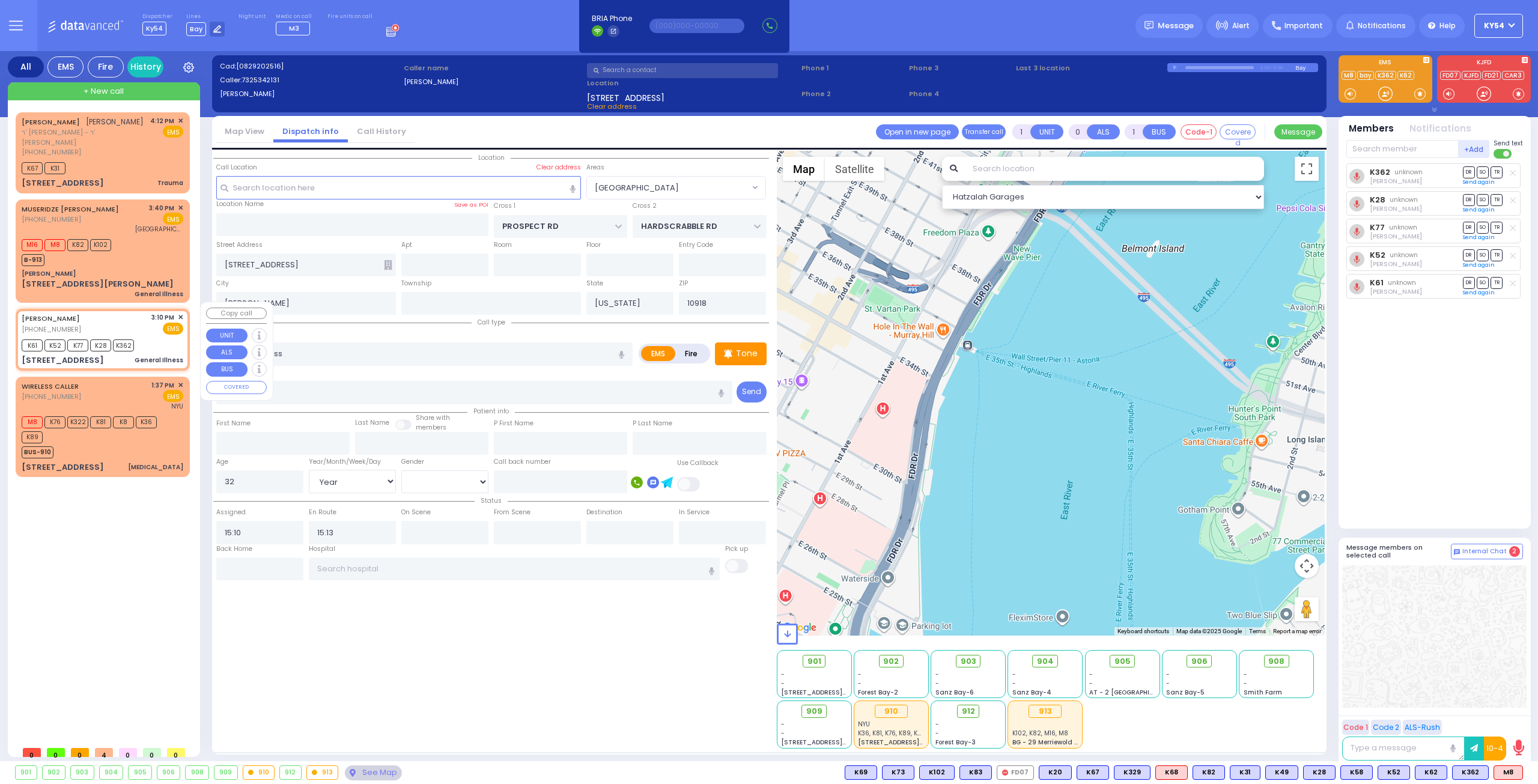
select select "[DEMOGRAPHIC_DATA]"
select select "[GEOGRAPHIC_DATA]"
select select "Hatzalah Garages"
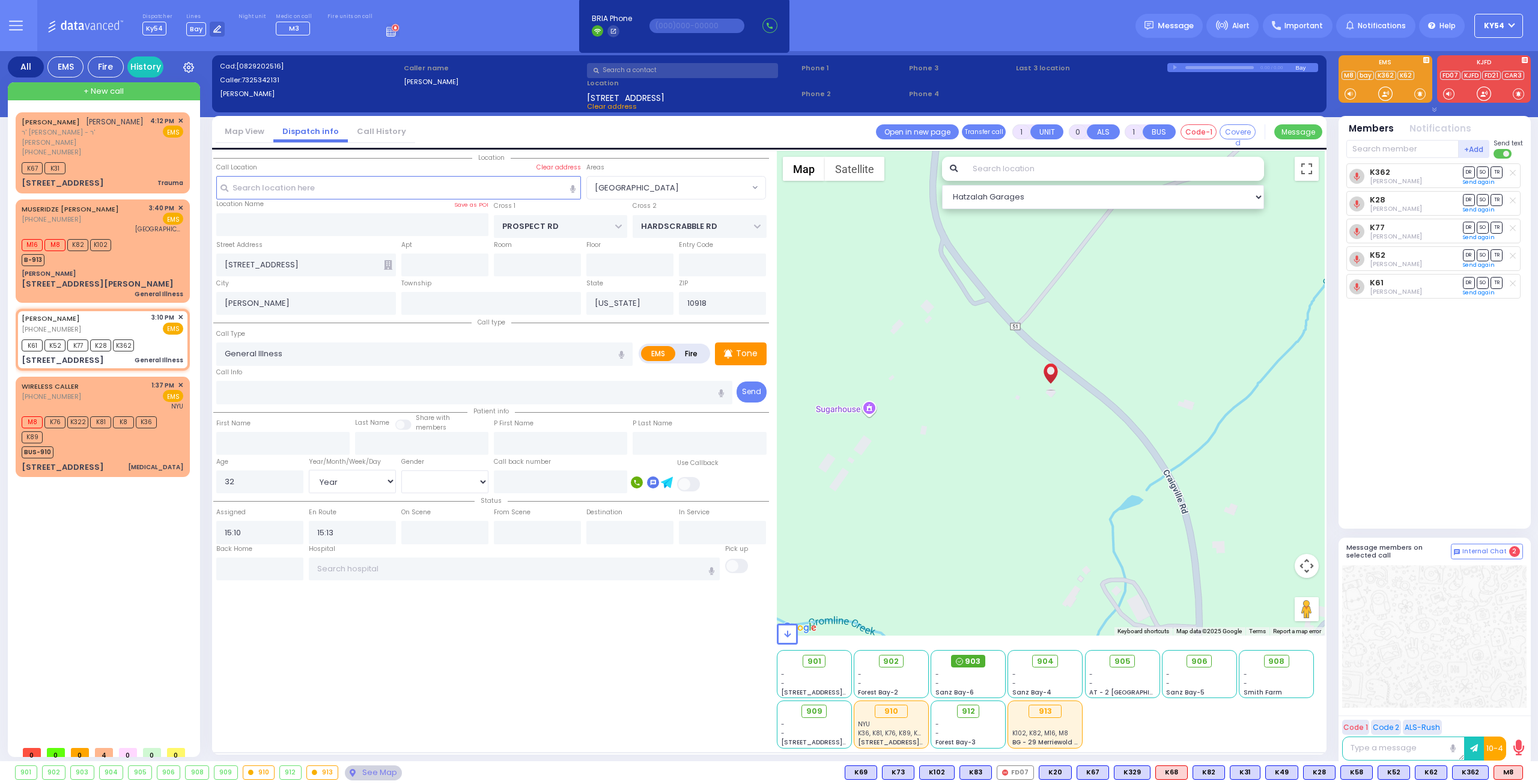
click at [973, 663] on span "903" at bounding box center [972, 660] width 16 height 12
select select
radio input "true"
select select "Year"
select select "[DEMOGRAPHIC_DATA]"
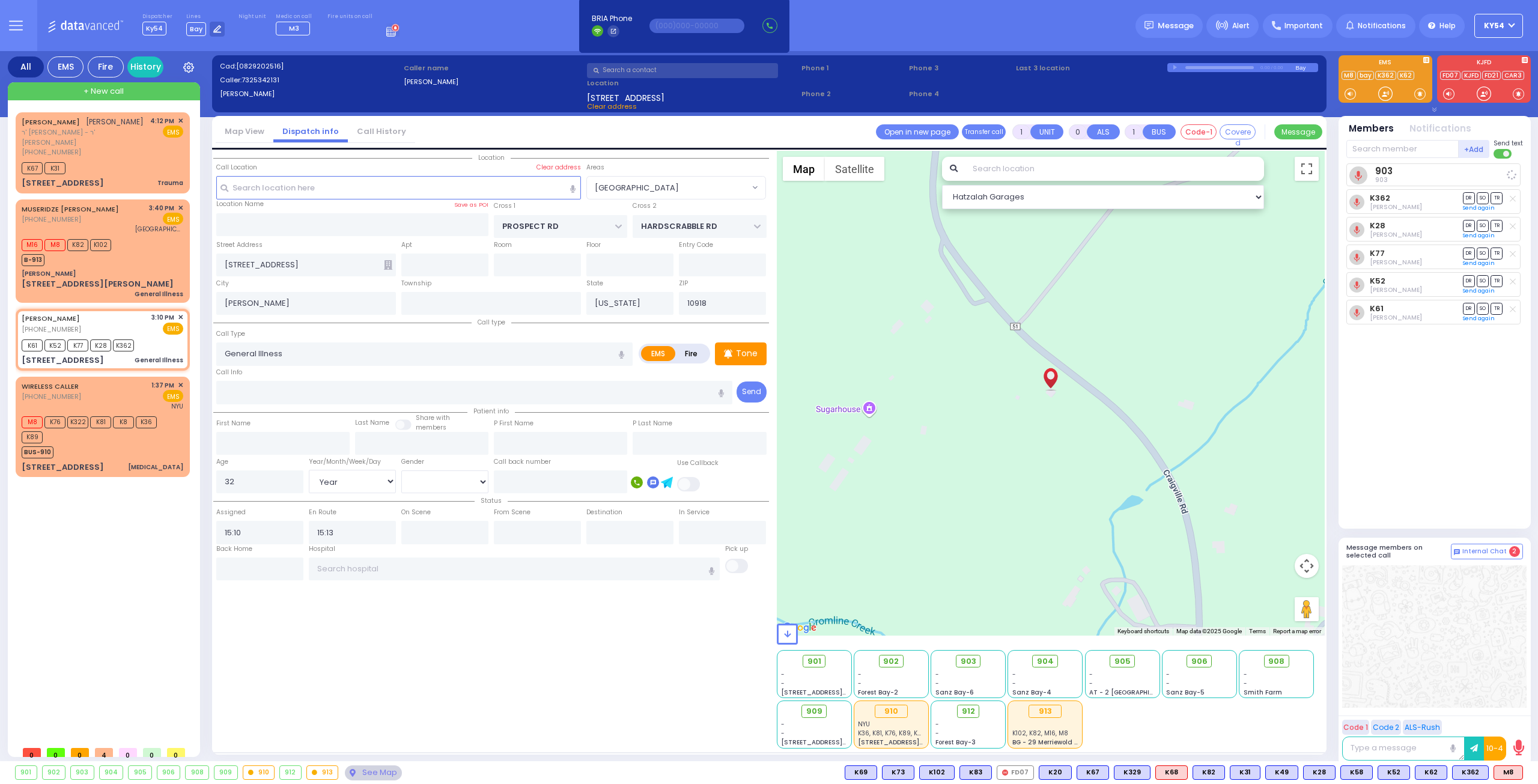
select select "Hatzalah Garages"
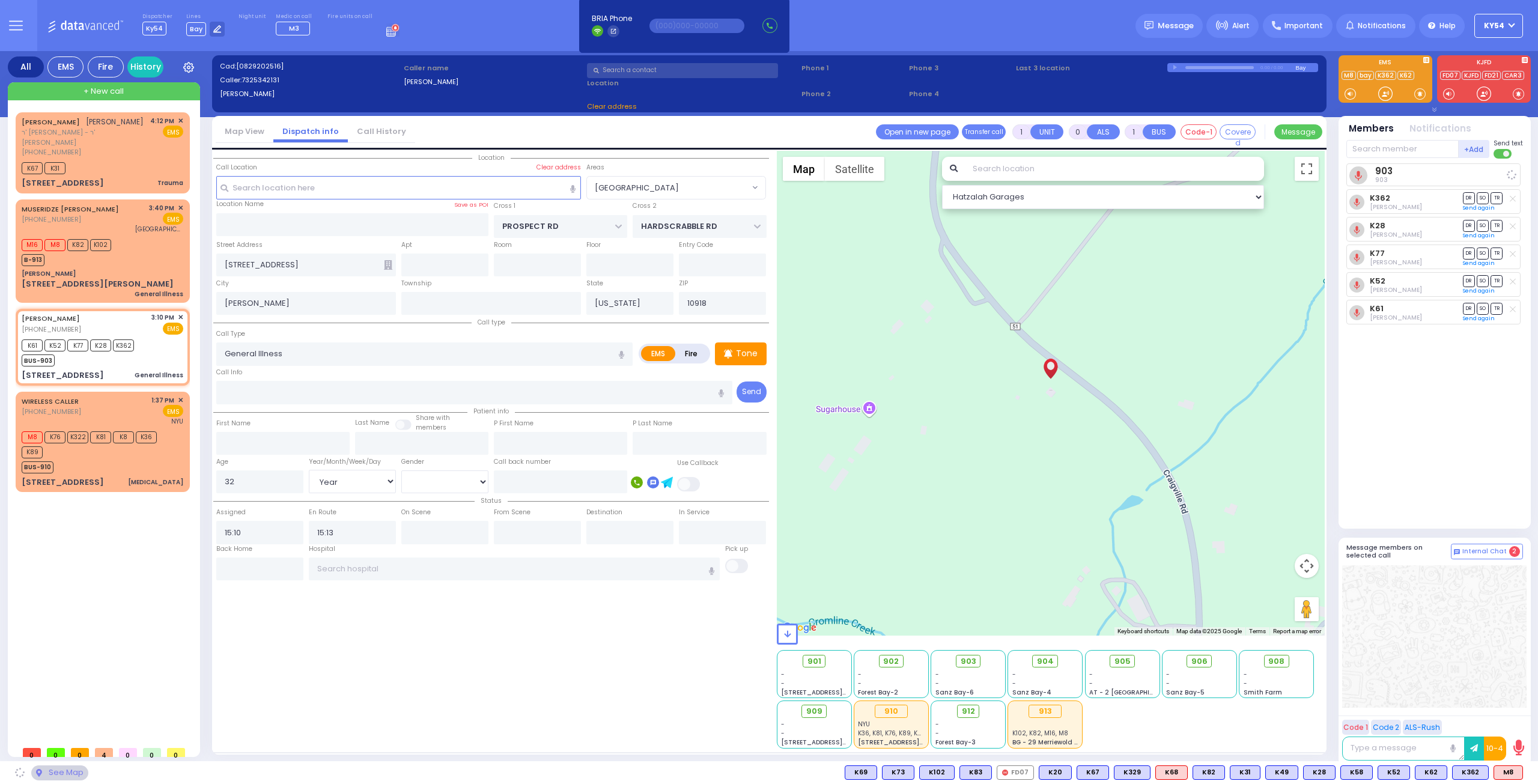
select select "[GEOGRAPHIC_DATA]"
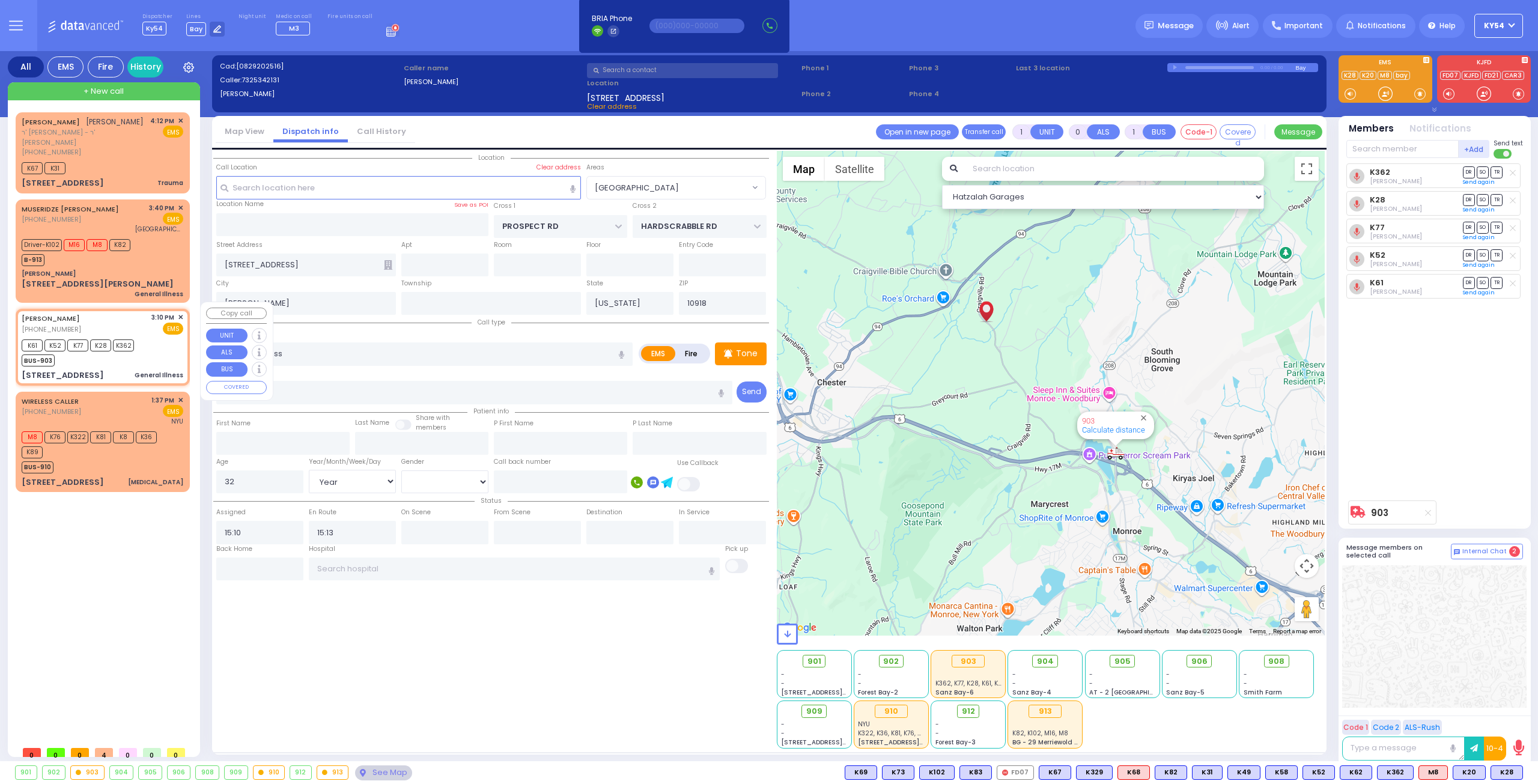
click at [155, 342] on div "K61 K52 K77 K28 K362 BUS-903" at bounding box center [102, 351] width 162 height 30
select select
radio input "true"
select select "Year"
select select "[DEMOGRAPHIC_DATA]"
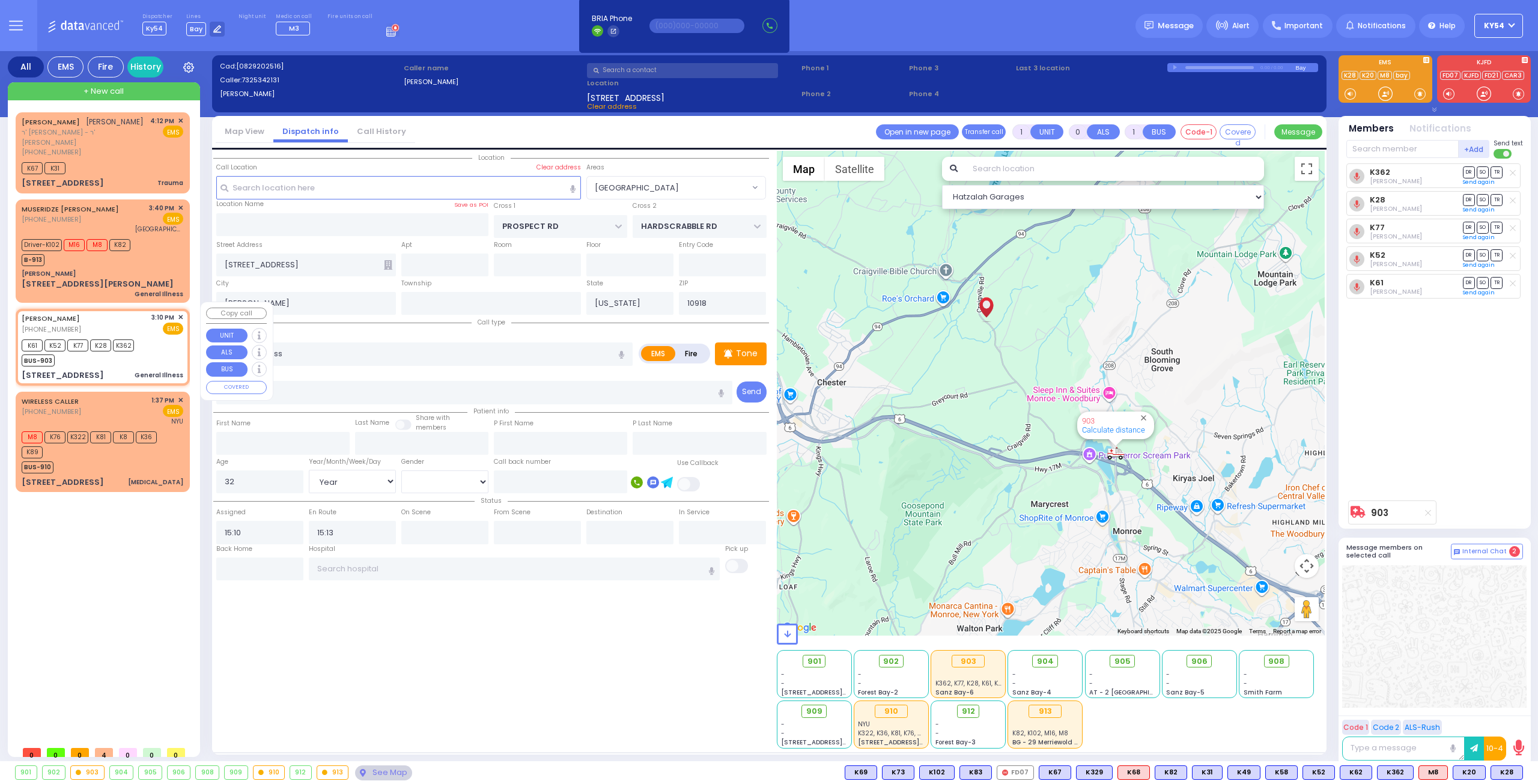
select select "[GEOGRAPHIC_DATA]"
select select "Hatzalah Garages"
click at [375, 564] on input "text" at bounding box center [514, 568] width 412 height 23
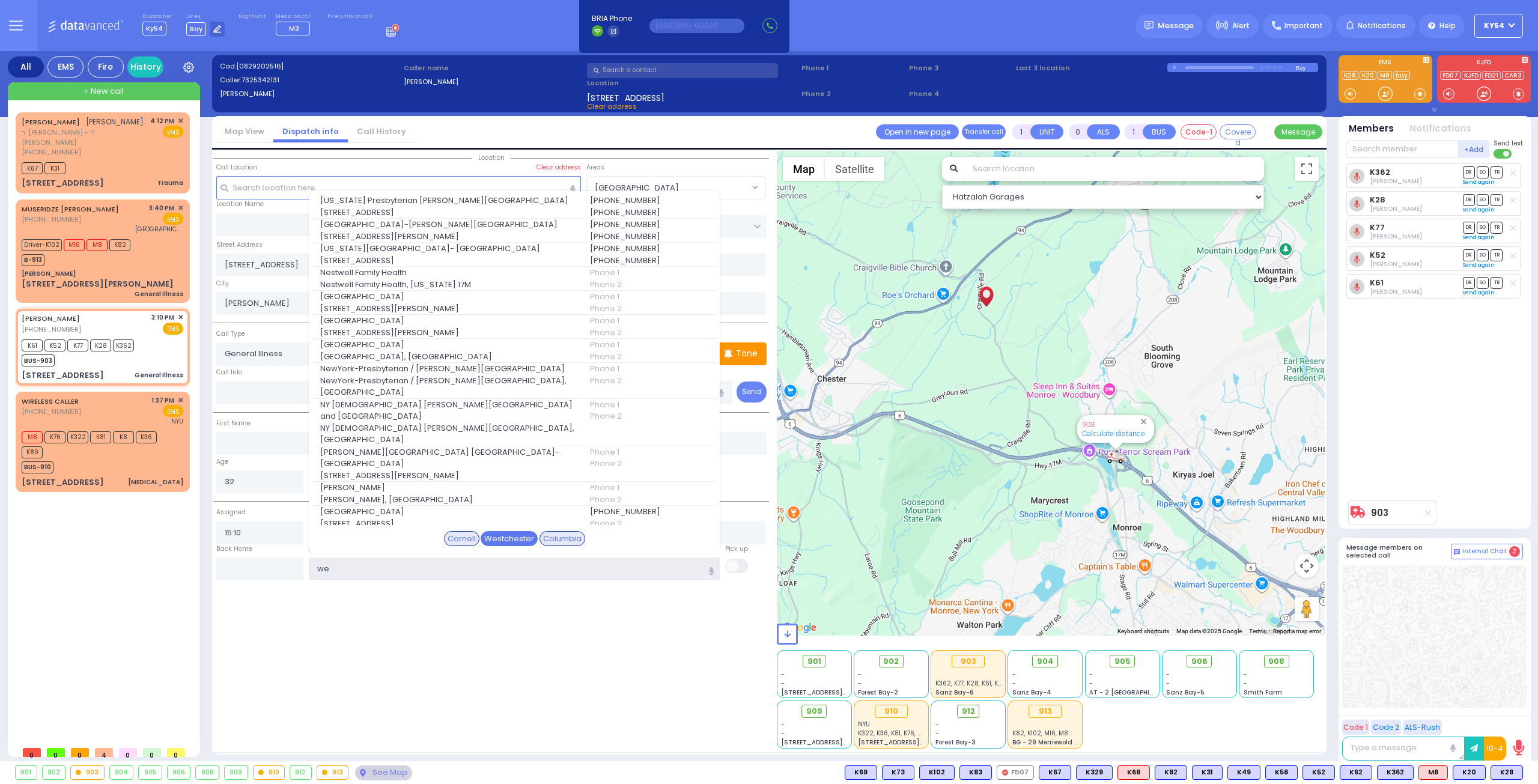
type input "we"
click at [514, 536] on div "Westchester" at bounding box center [509, 538] width 57 height 16
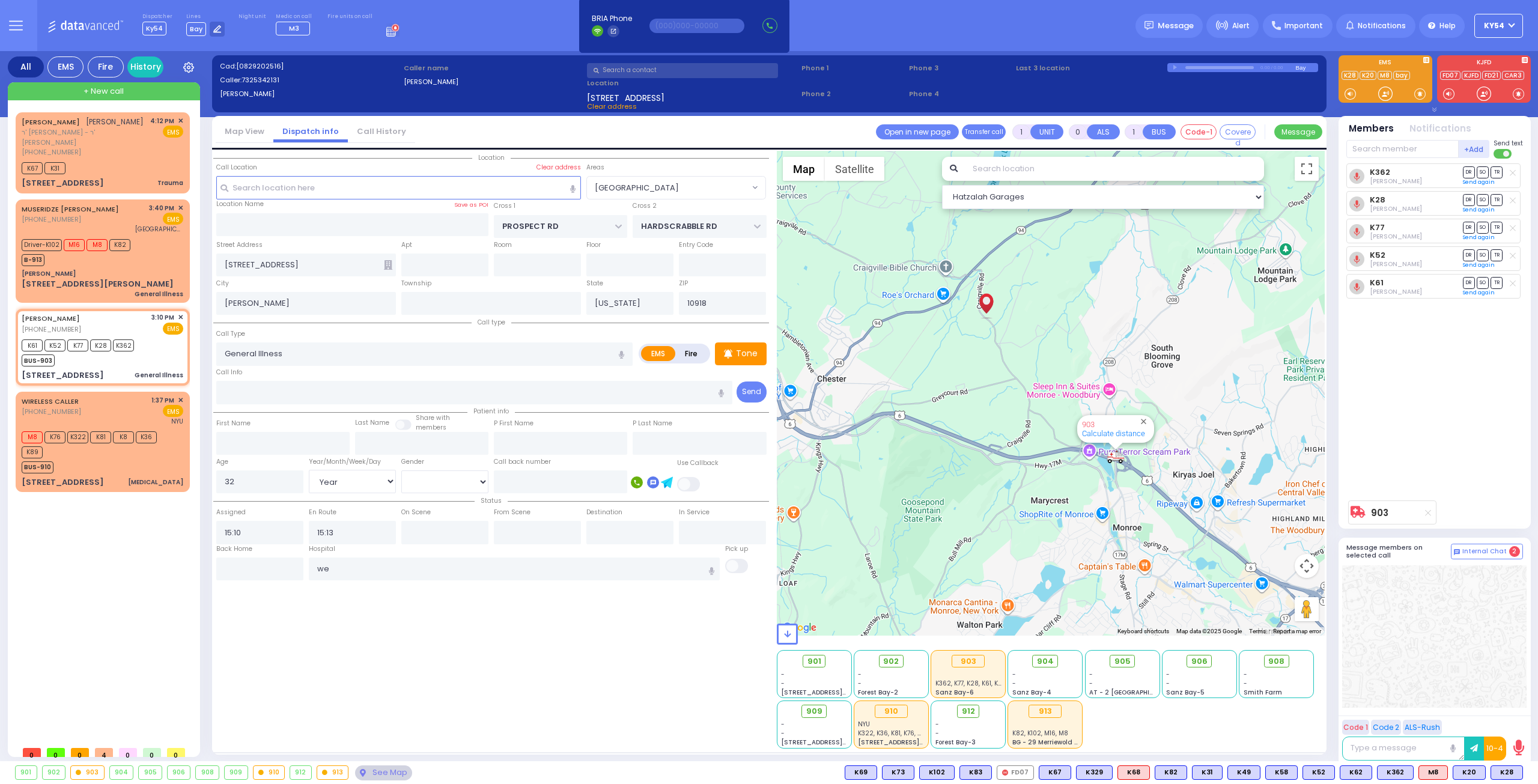
select select
radio input "true"
select select "Year"
select select "[DEMOGRAPHIC_DATA]"
type input "[GEOGRAPHIC_DATA]-[PERSON_NAME][GEOGRAPHIC_DATA]"
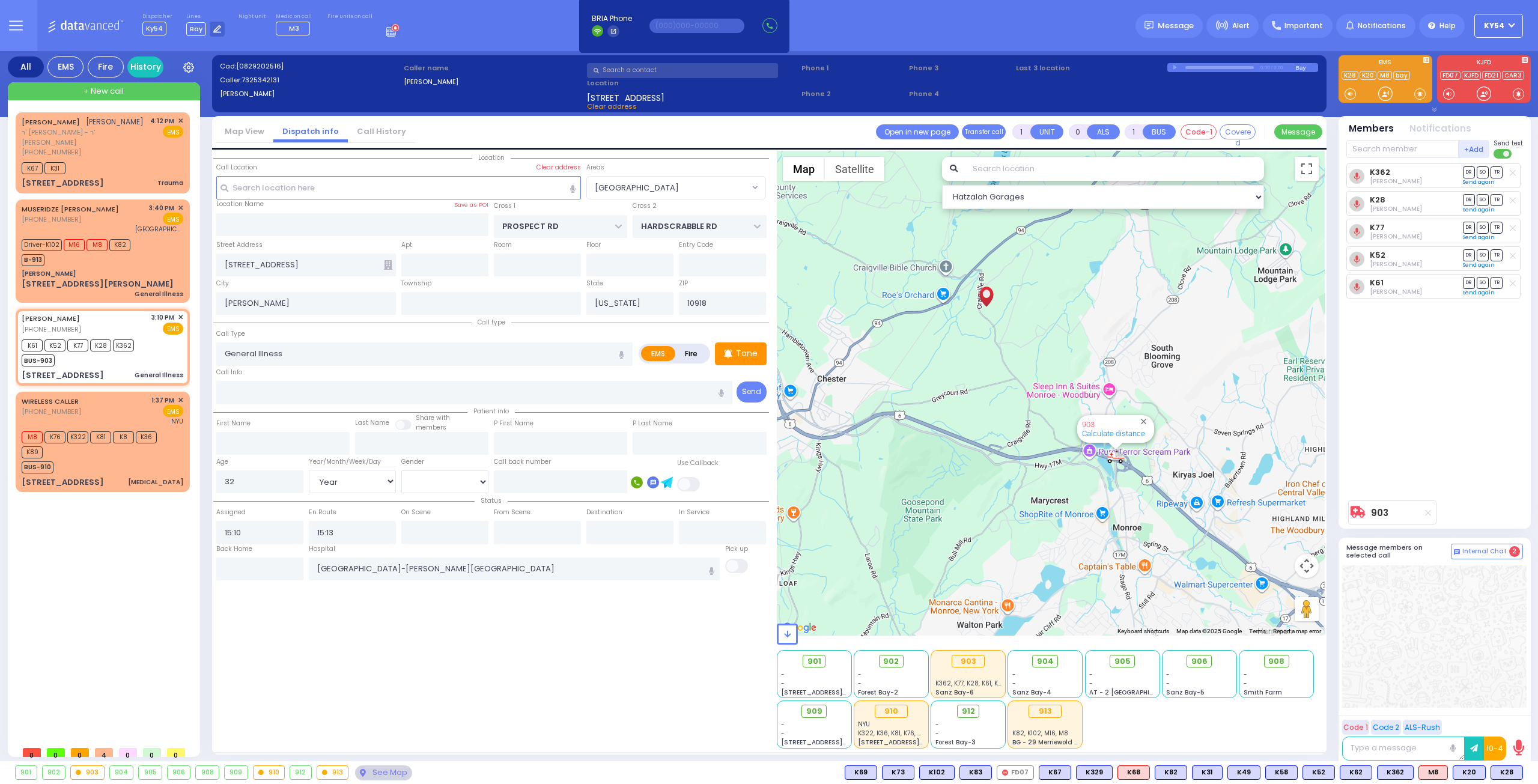
select select "Hatzalah Garages"
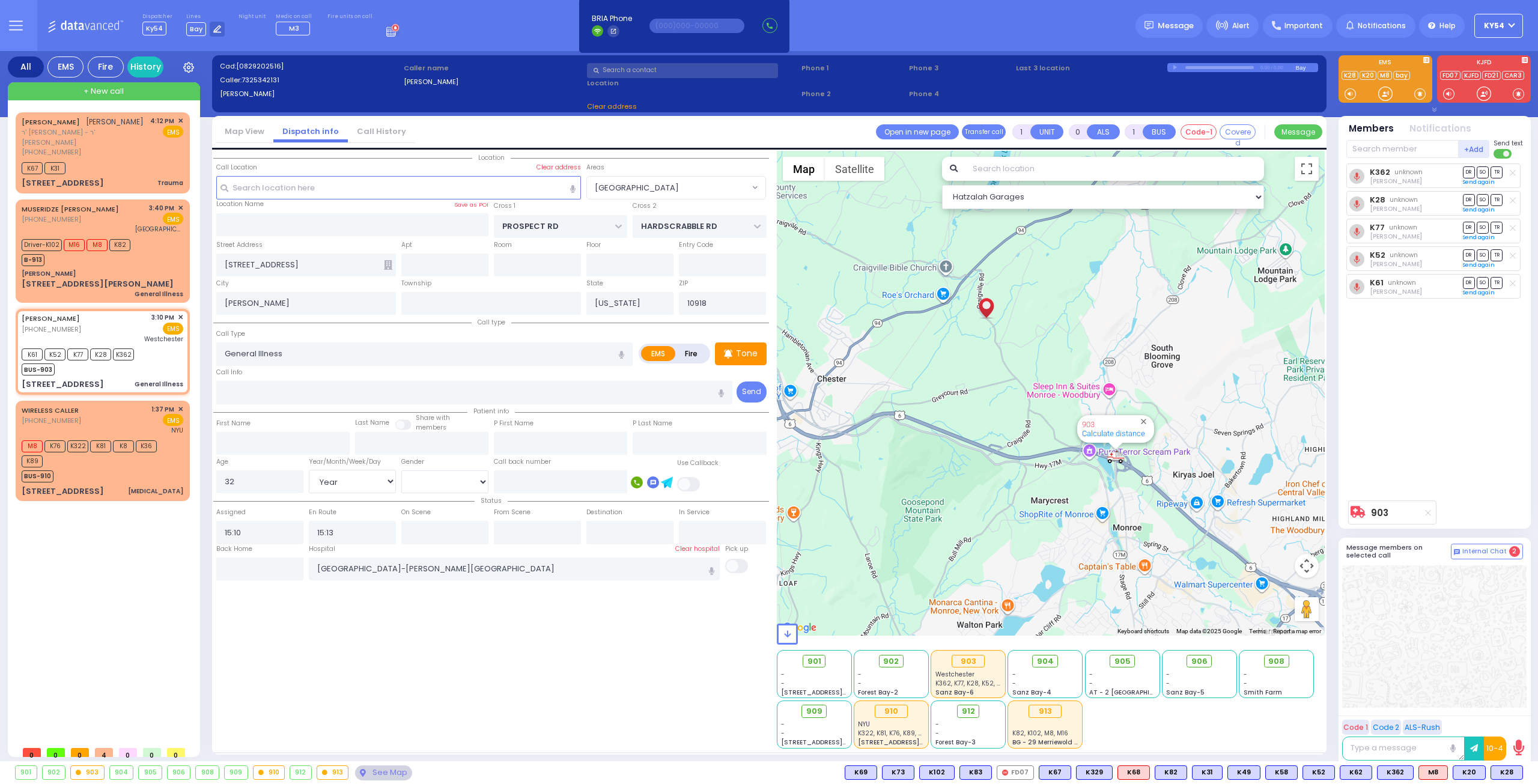
select select "[GEOGRAPHIC_DATA]"
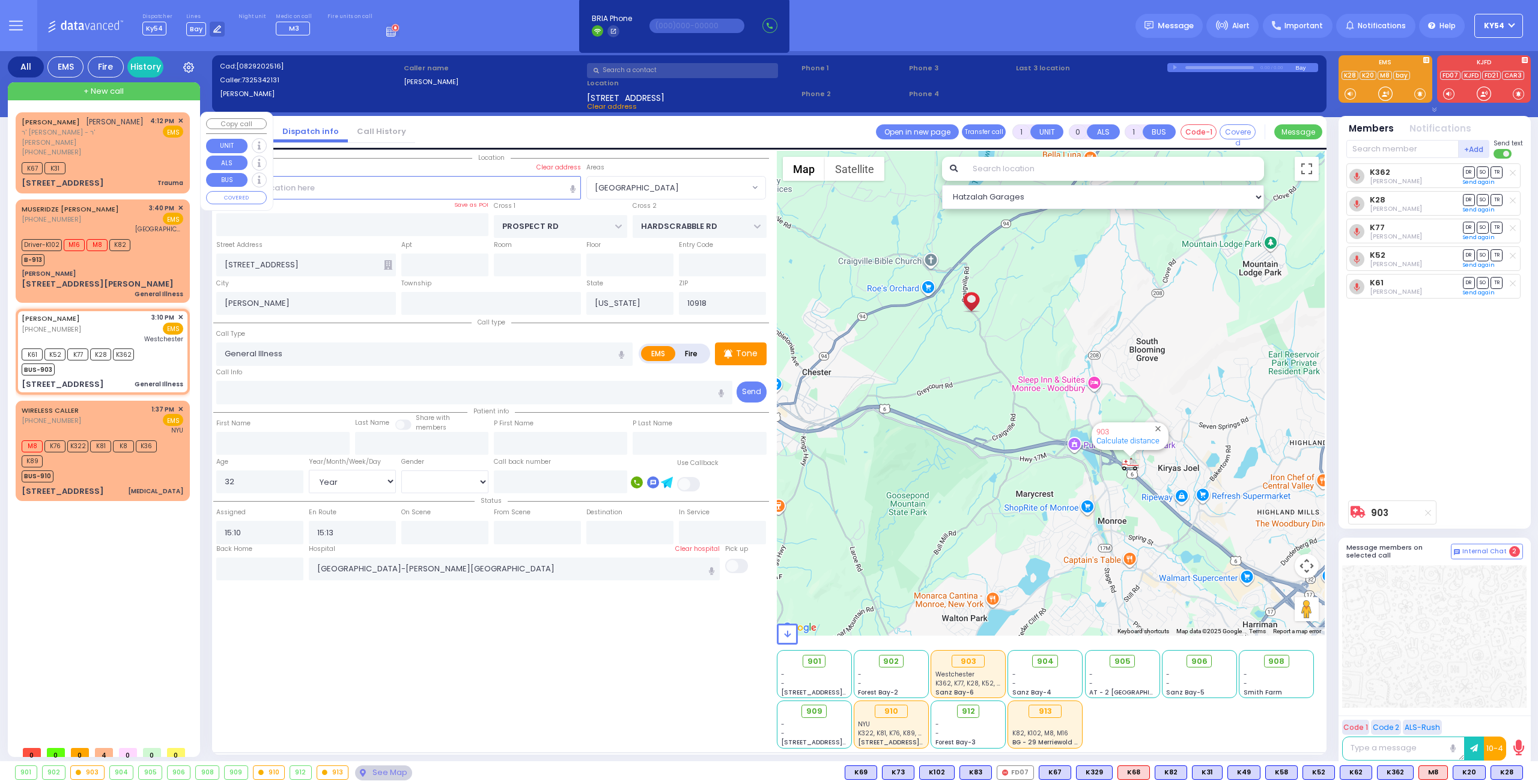
click at [109, 88] on span "+ New call" at bounding box center [103, 91] width 40 height 12
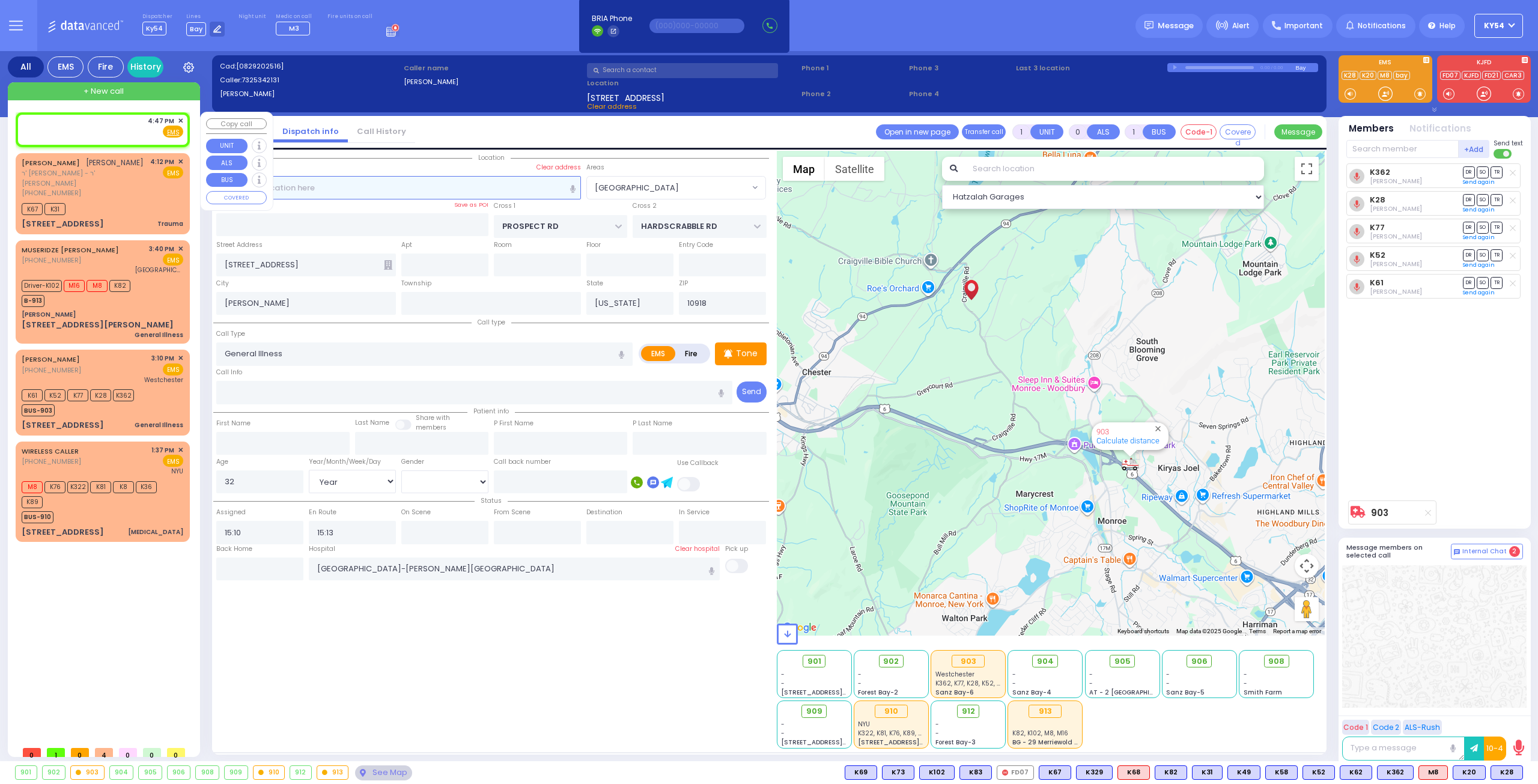
type input "2"
type input "1"
select select
radio input "true"
select select
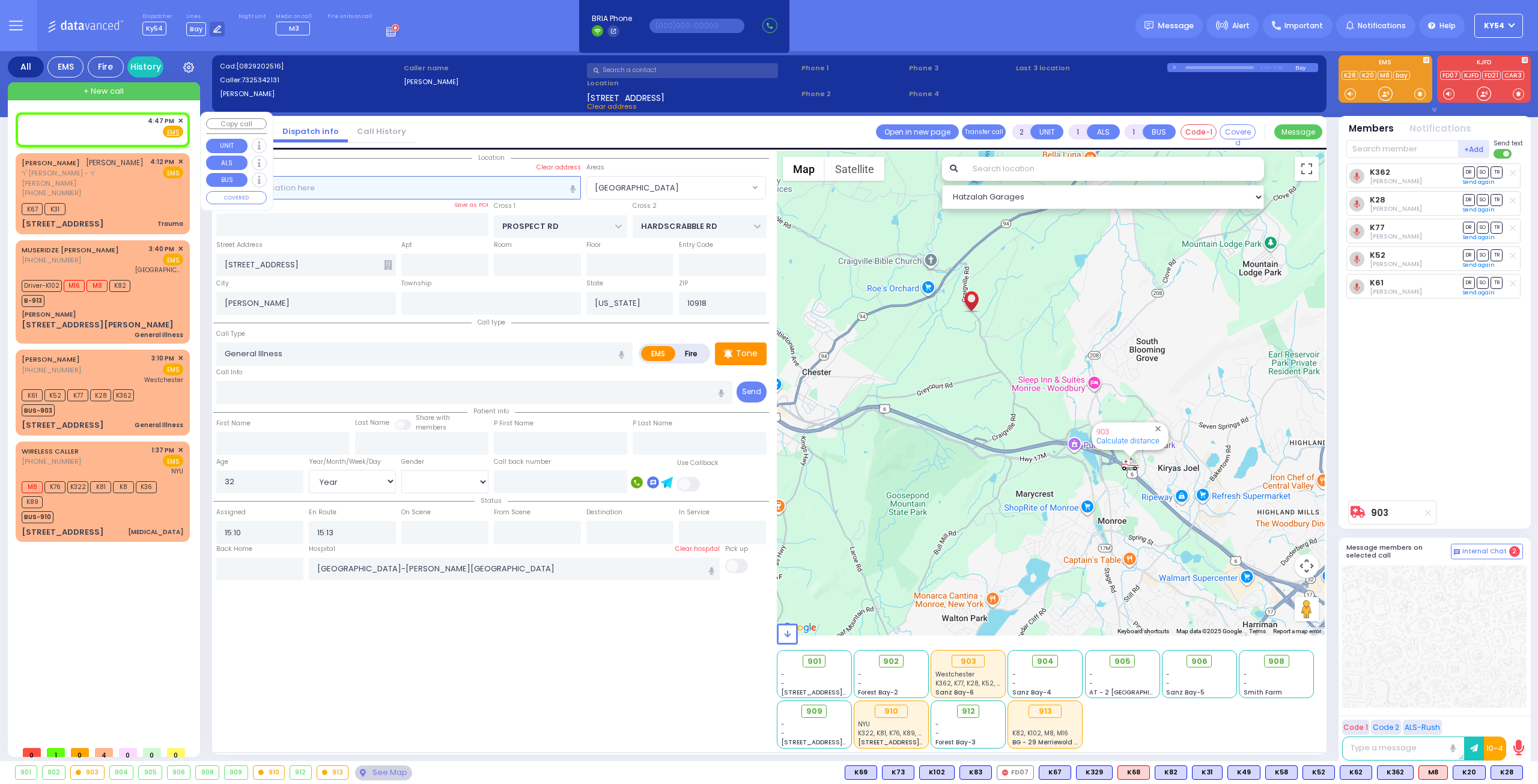
select select
type input "16:47"
select select "Hatzalah Garages"
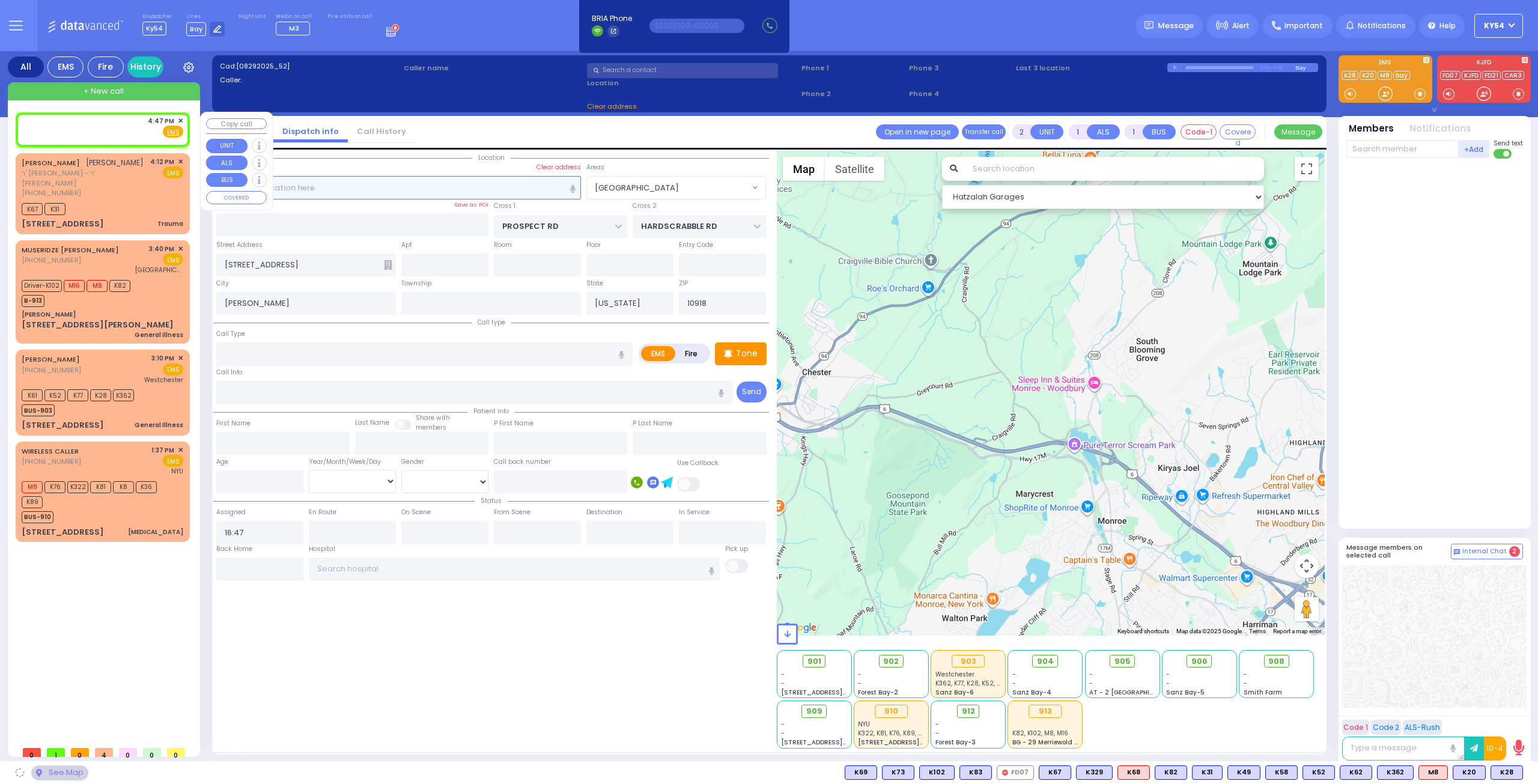
select select
radio input "true"
select select
select select "Hatzalah Garages"
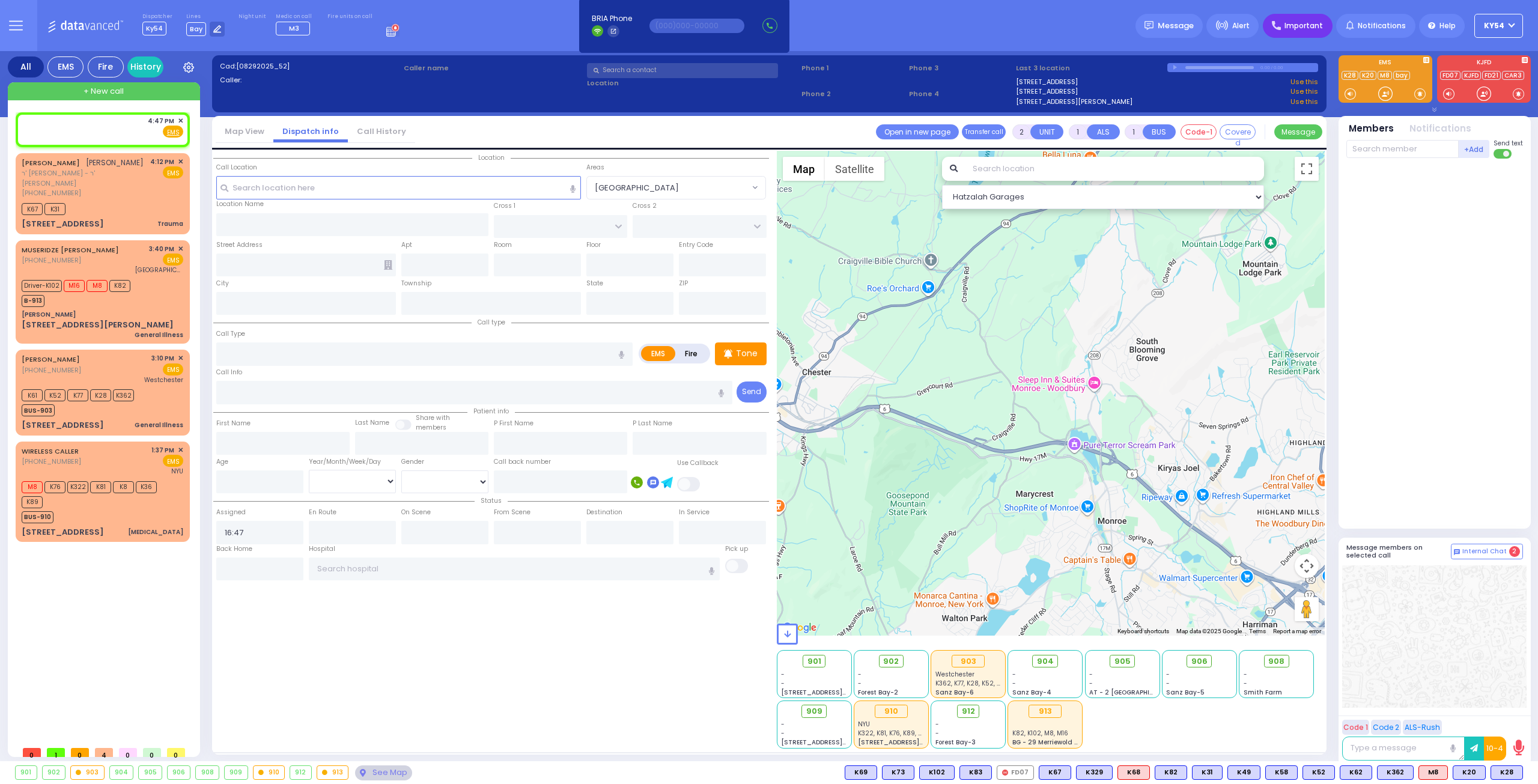
click at [1310, 26] on span "Important" at bounding box center [1303, 26] width 38 height 11
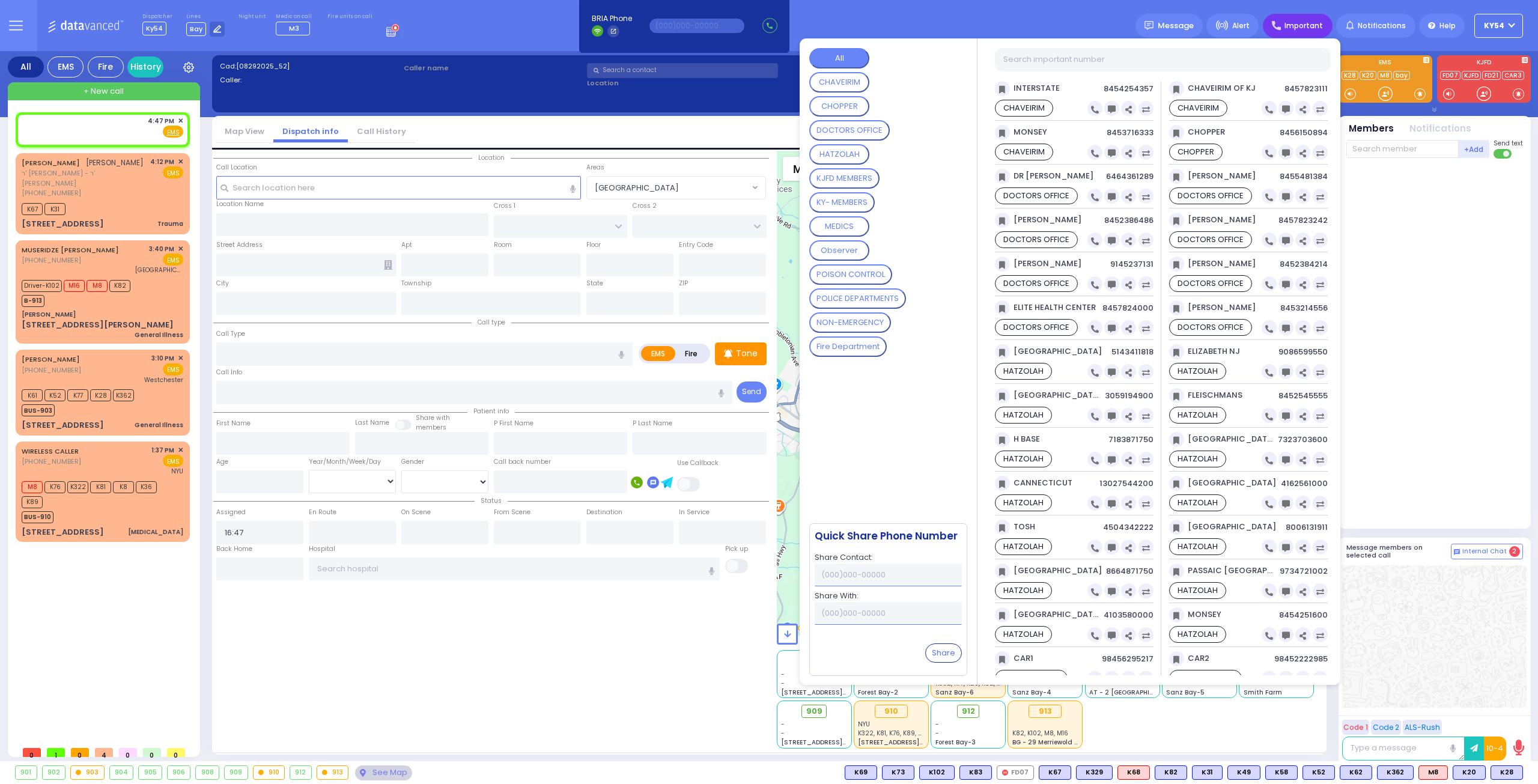
click at [854, 195] on MEMBERS "KY- MEMBERS" at bounding box center [842, 202] width 66 height 20
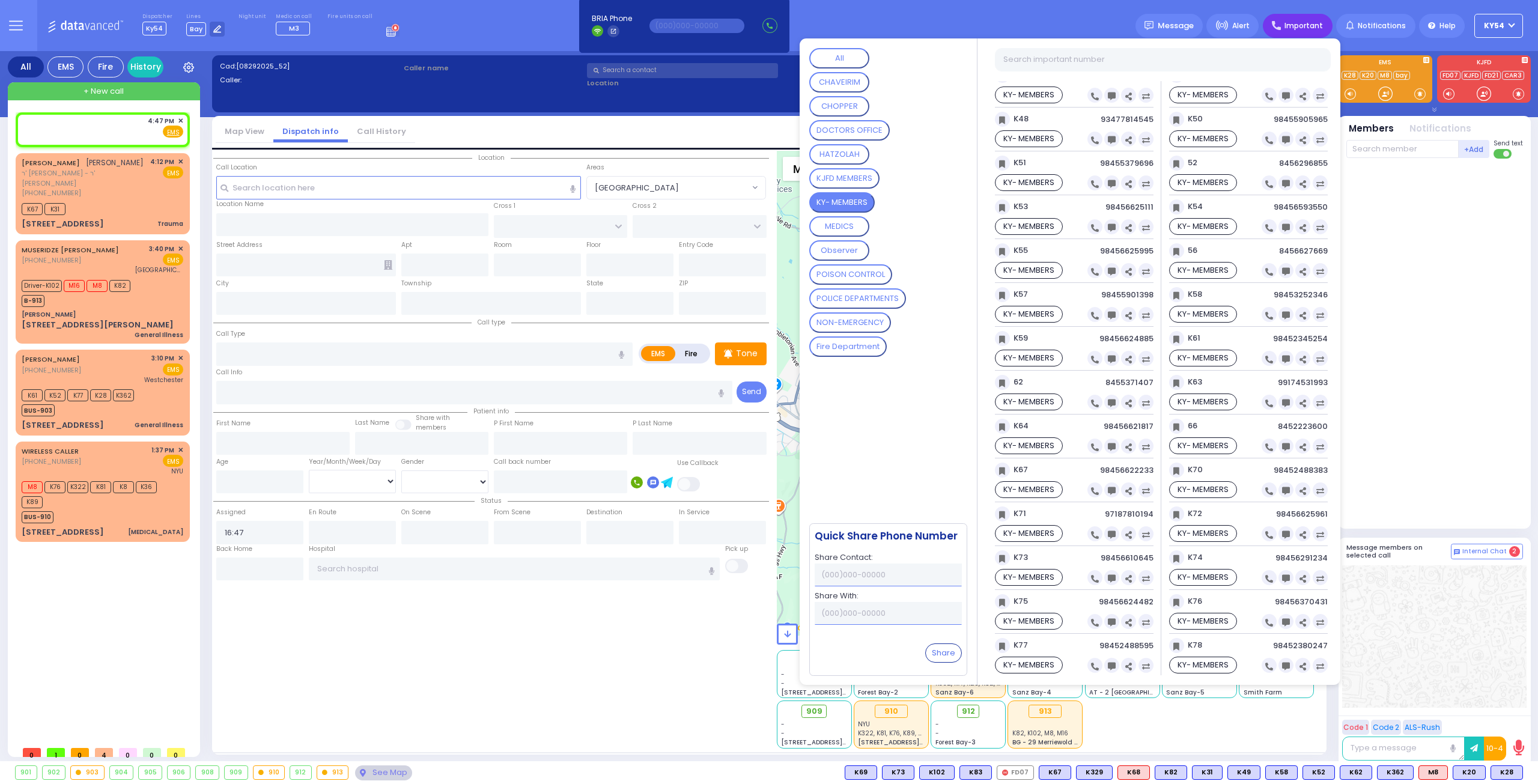
scroll to position [1021, 0]
click at [1099, 575] on icon at bounding box center [1094, 579] width 8 height 8
type input "98456624482"
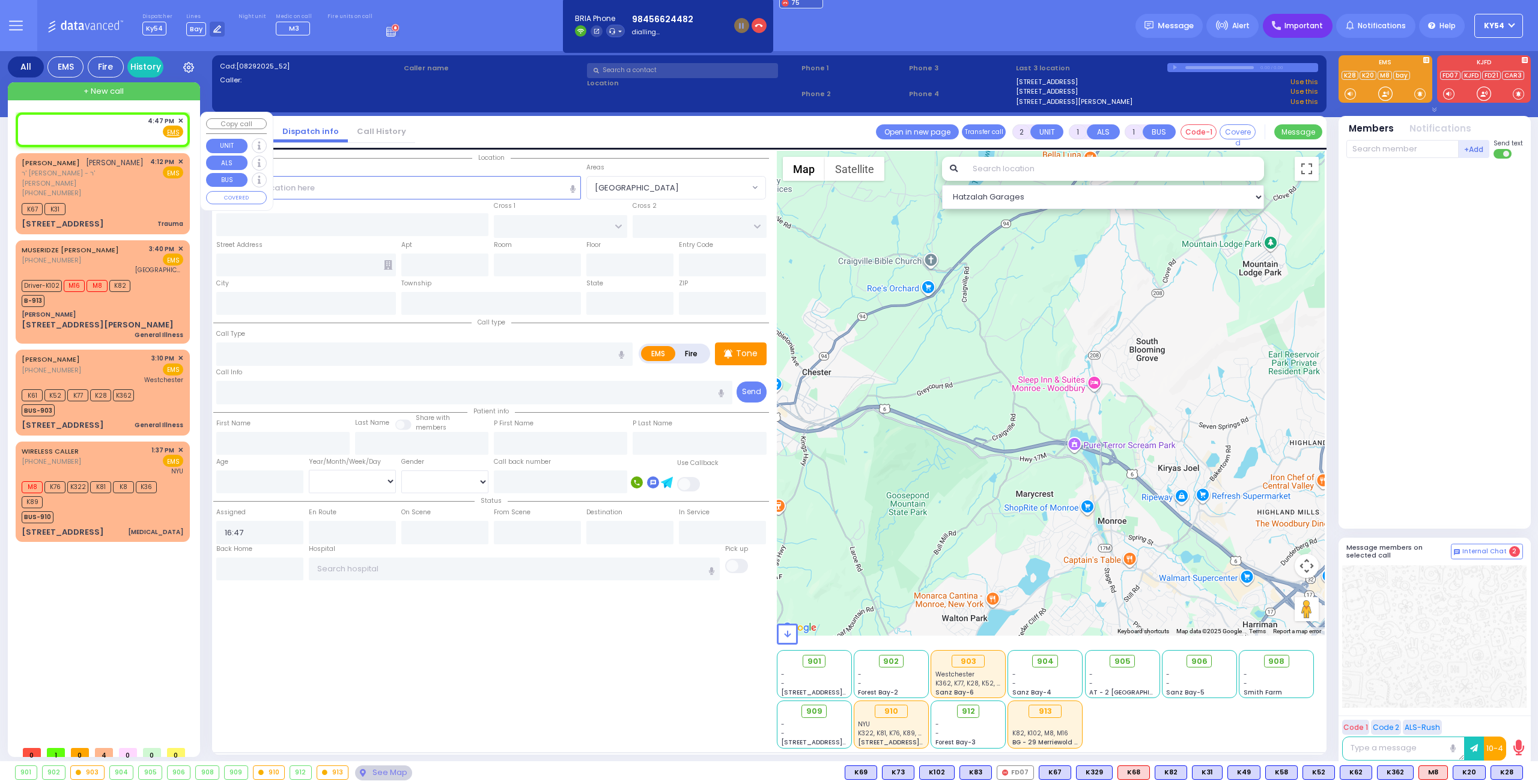
click at [97, 128] on div "4:47 PM ✕ Fire EMS" at bounding box center [102, 127] width 162 height 22
select select
radio input "true"
select select
select select "Hatzalah Garages"
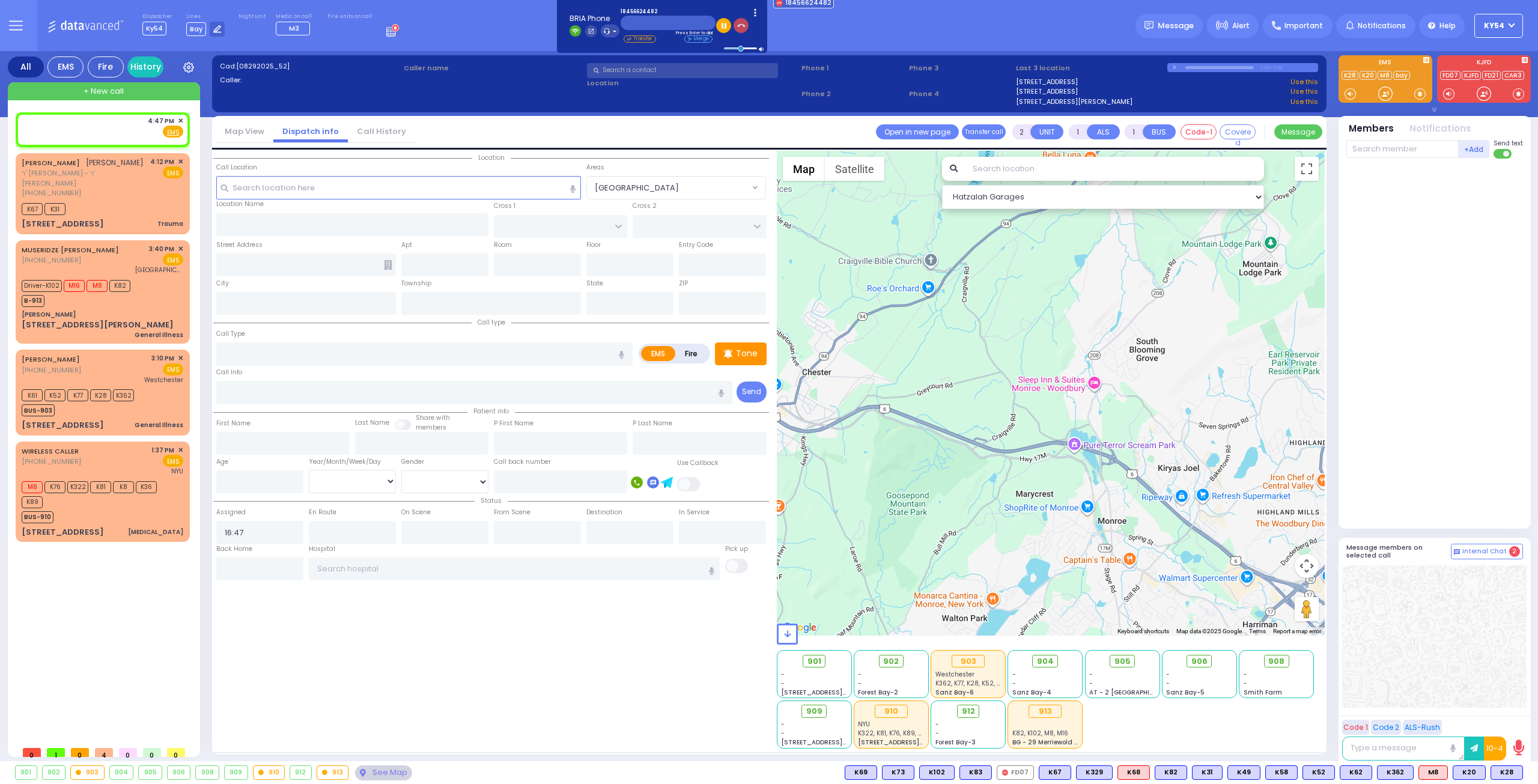
click at [737, 26] on icon "button" at bounding box center [740, 26] width 8 height 8
click at [1303, 25] on span "Important" at bounding box center [1303, 26] width 38 height 11
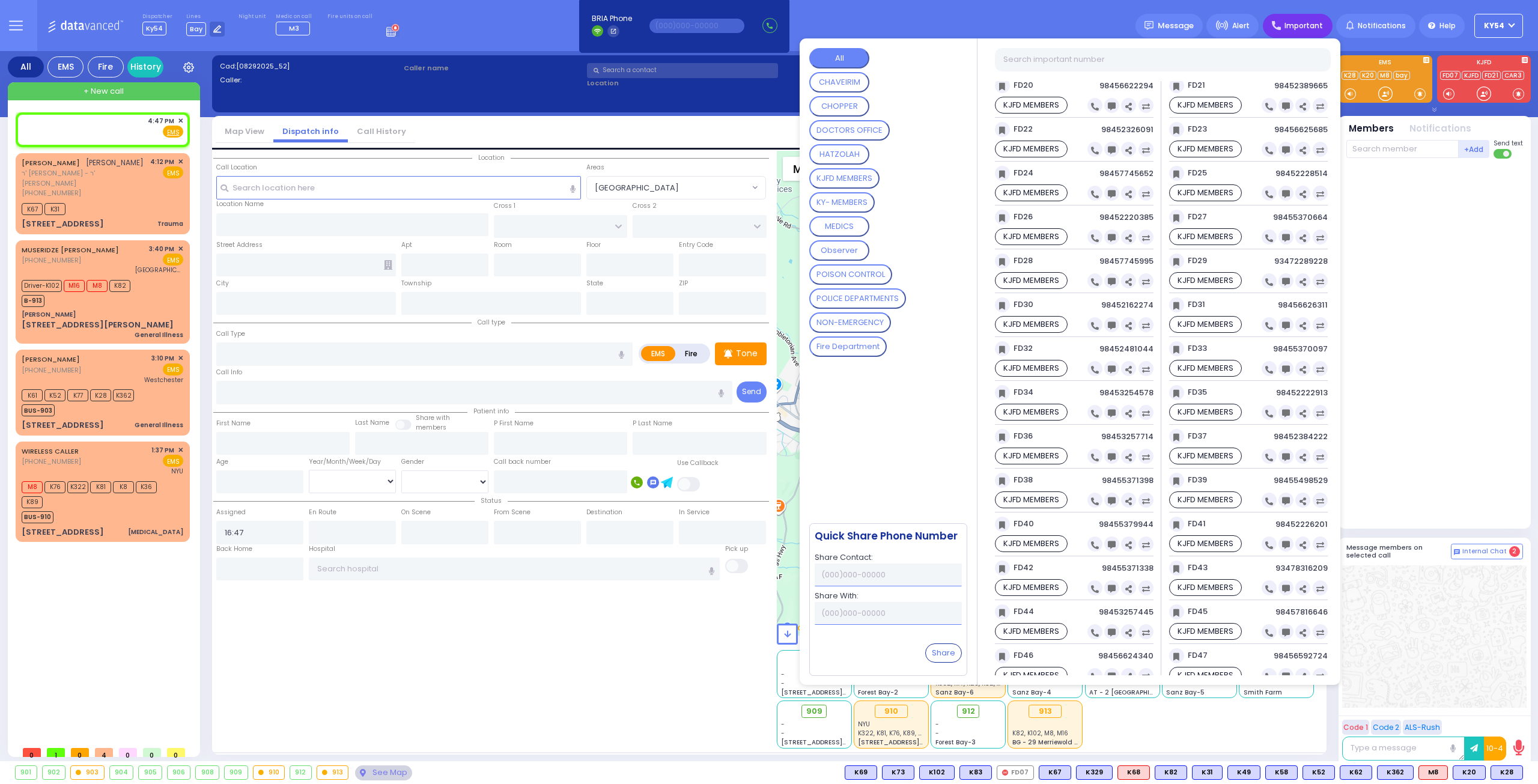
scroll to position [841, 0]
click at [852, 202] on MEMBERS "KY- MEMBERS" at bounding box center [842, 202] width 66 height 20
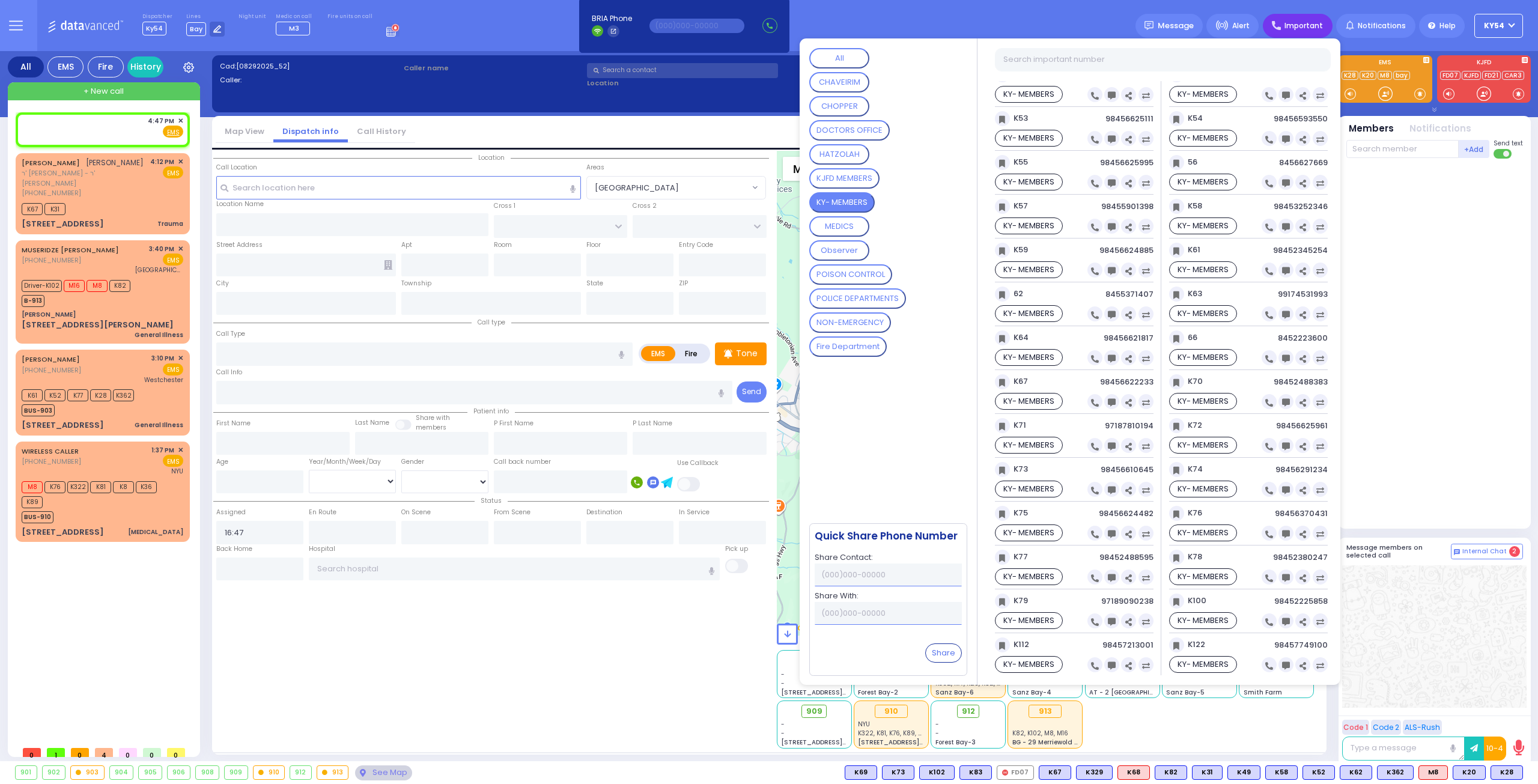
scroll to position [1081, 0]
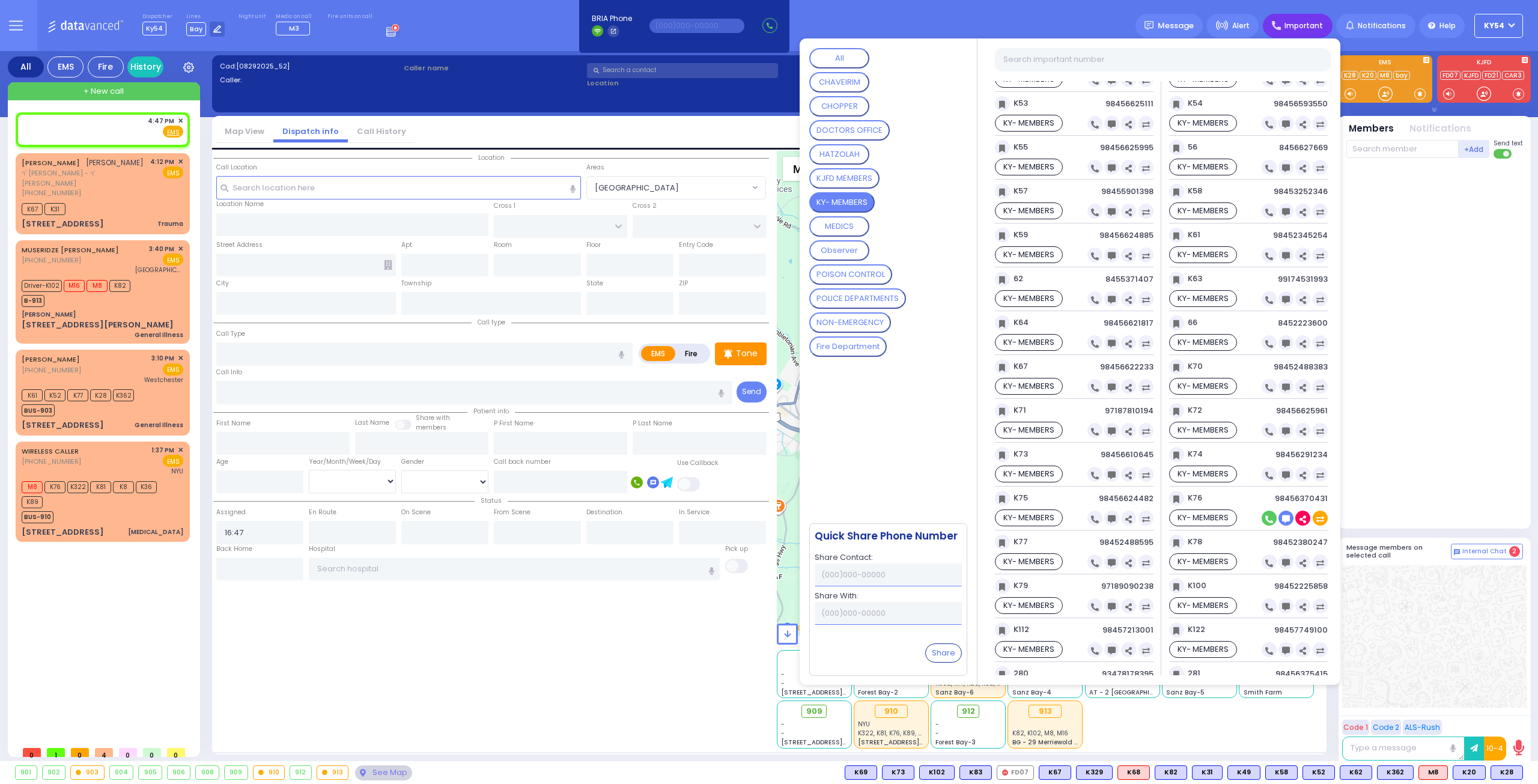
click at [1273, 515] on icon at bounding box center [1268, 519] width 8 height 8
type input "98456370431"
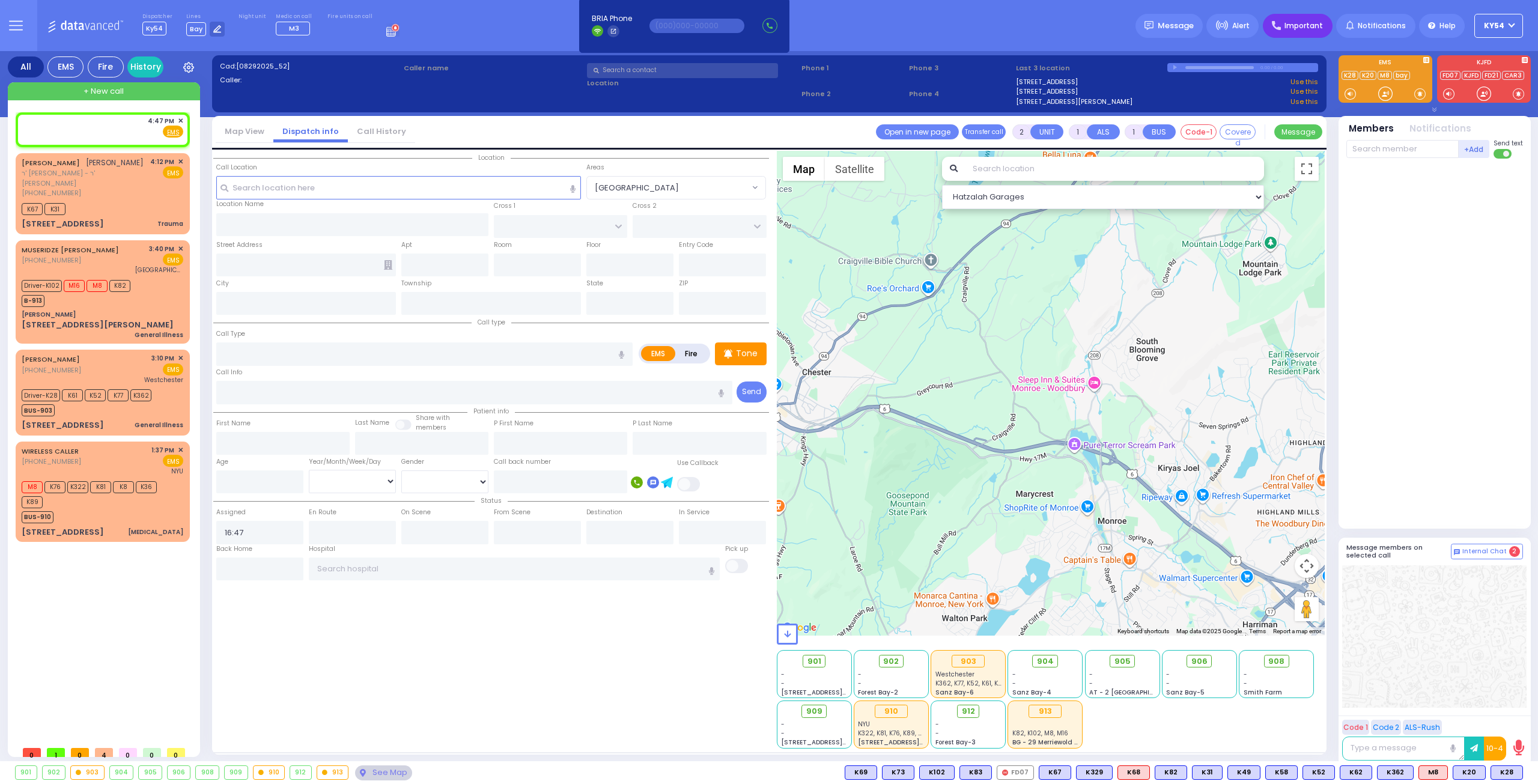
click at [1317, 27] on span "Important" at bounding box center [1303, 26] width 38 height 11
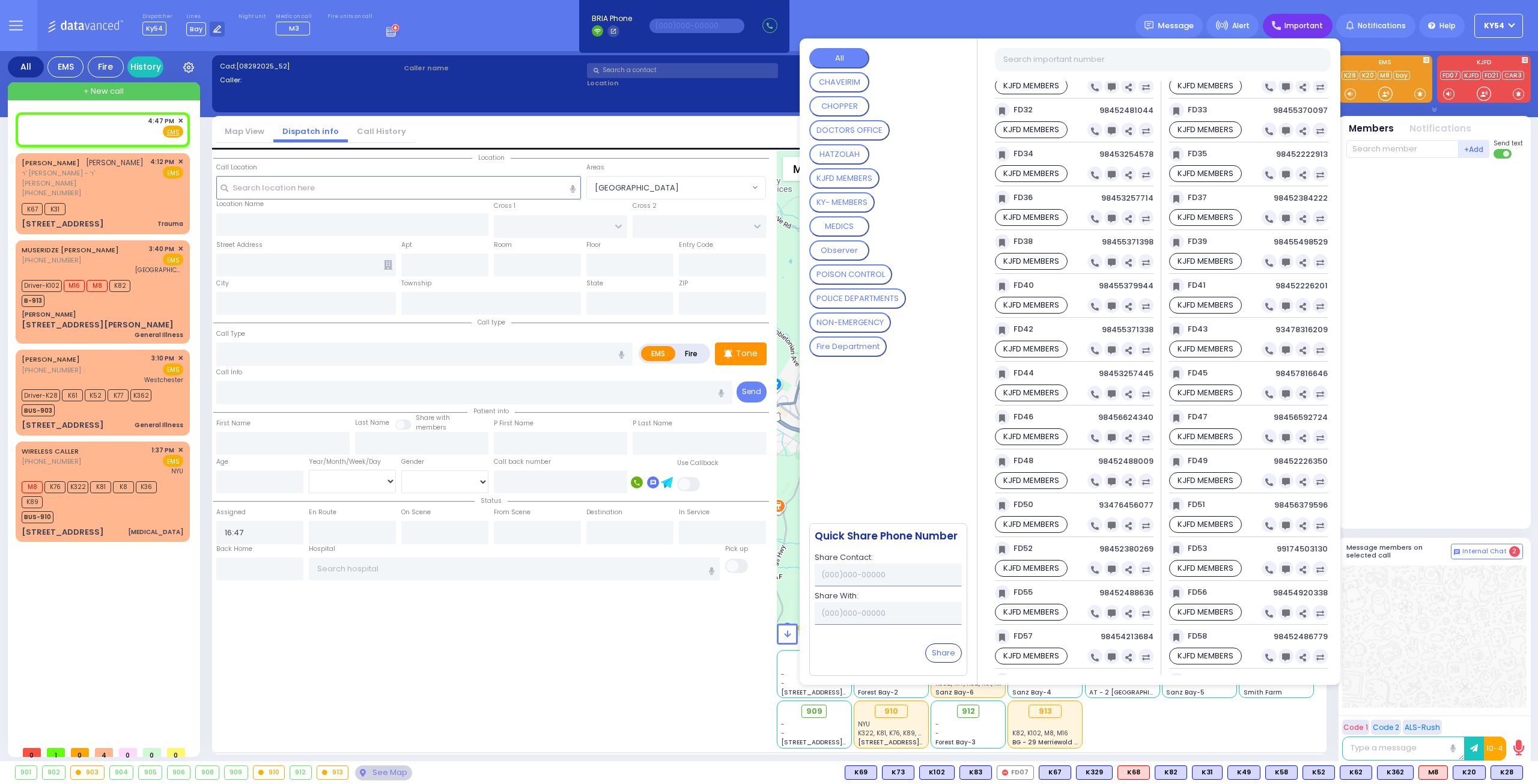
scroll to position [1321, 0]
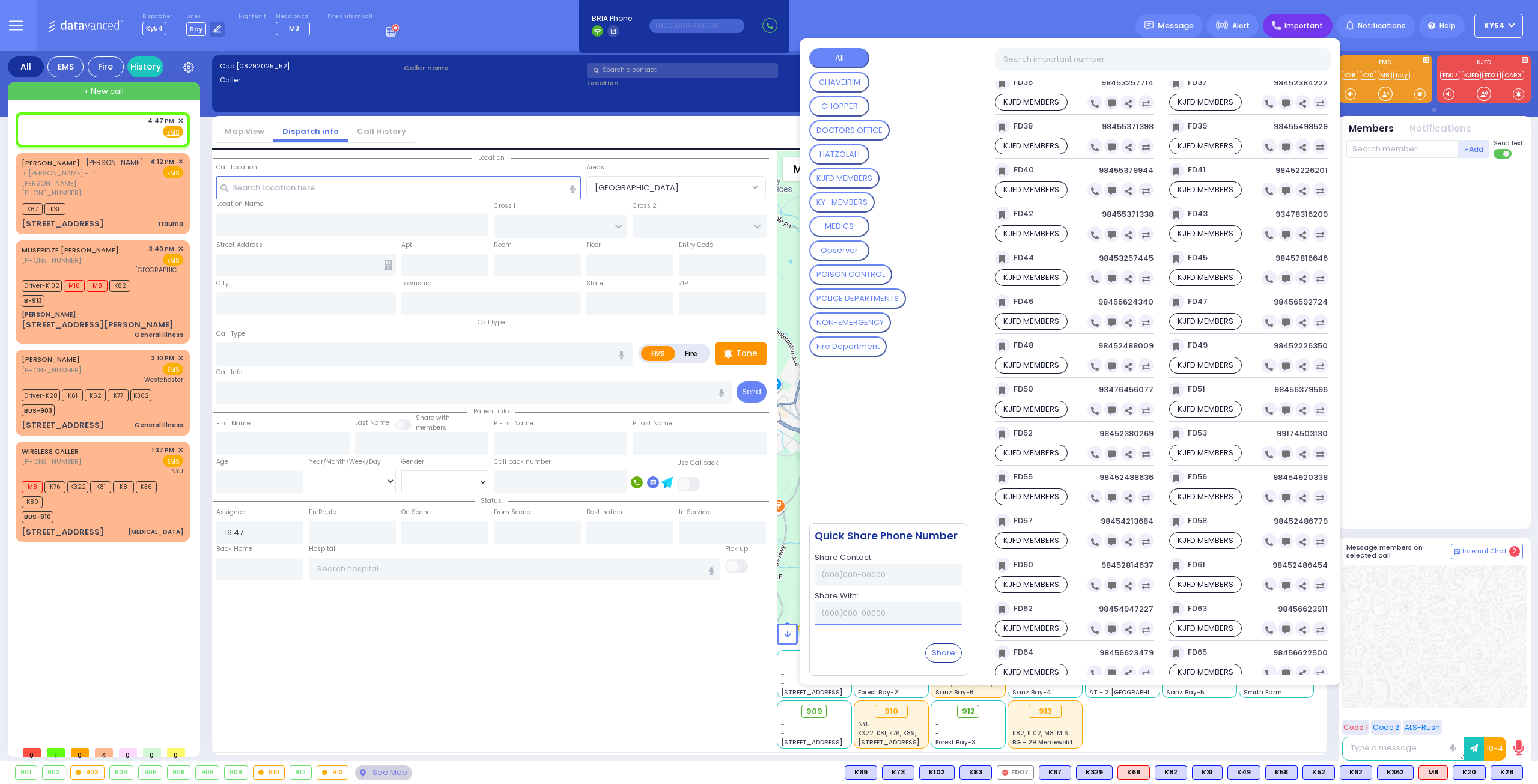
click at [852, 204] on MEMBERS "KY- MEMBERS" at bounding box center [842, 202] width 66 height 20
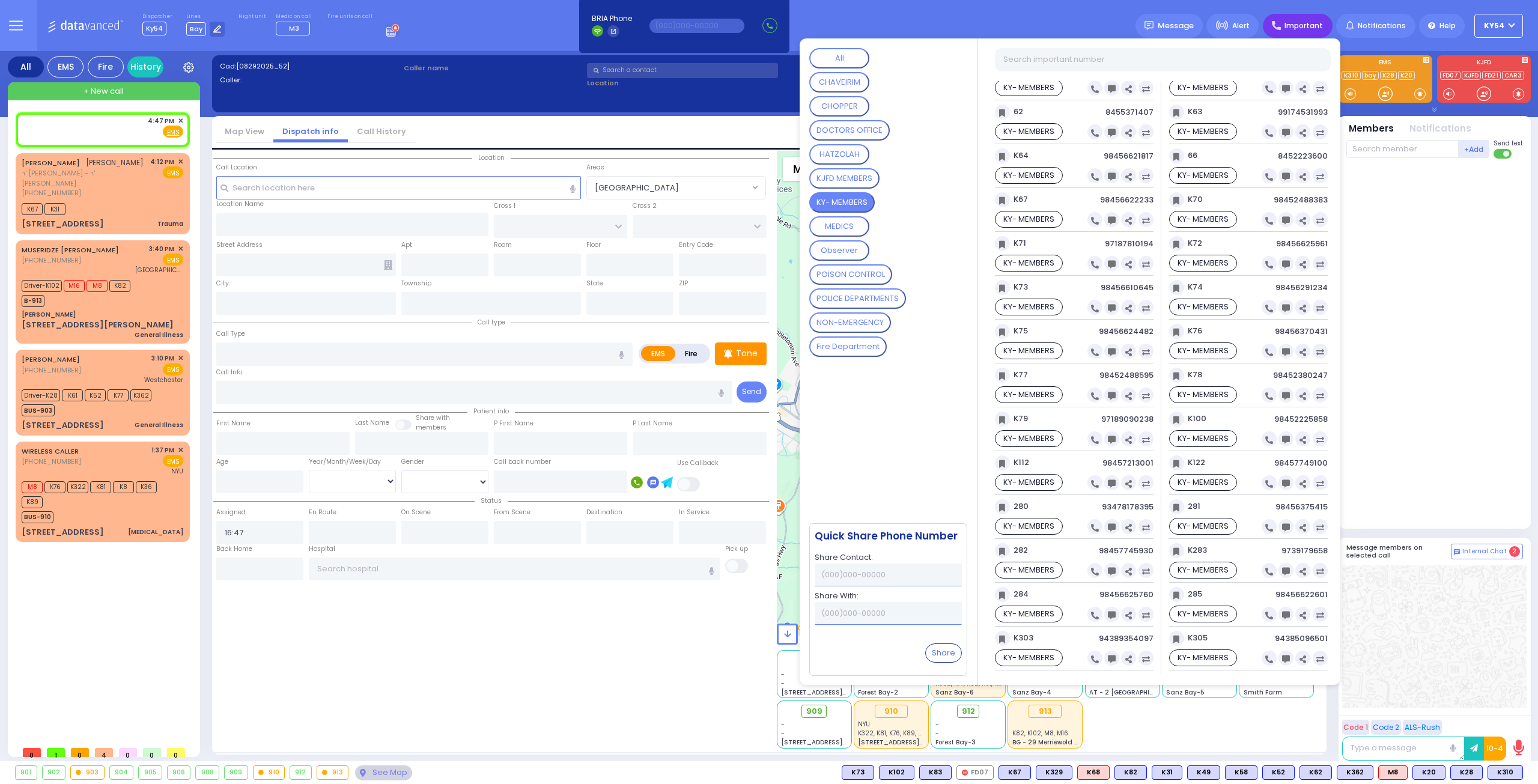
scroll to position [1308, 0]
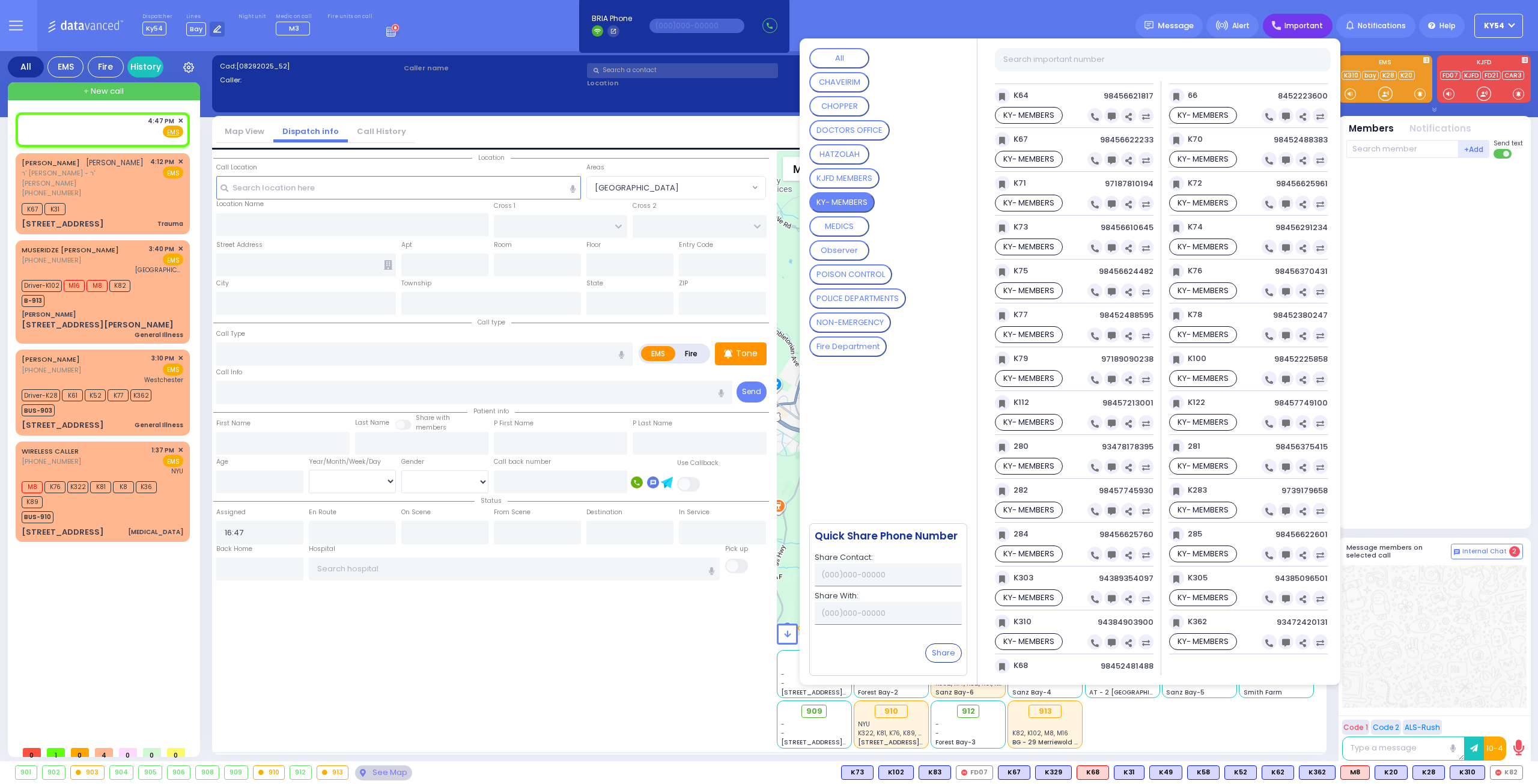
click at [911, 3] on div "Dispatcher Ky54 shift has started. Are you ? [GEOGRAPHIC_DATA]" at bounding box center [769, 26] width 1538 height 51
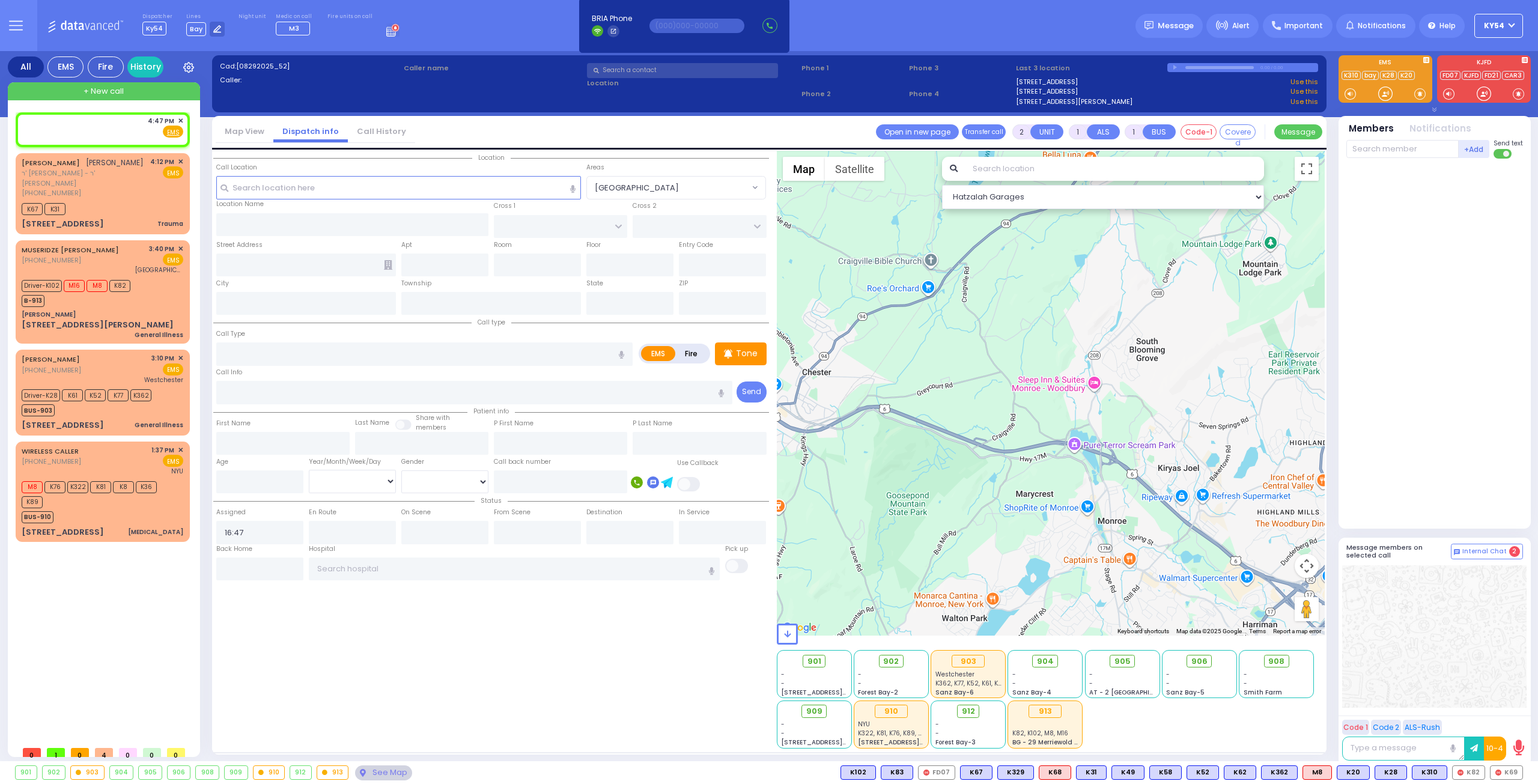
click at [107, 612] on div "4:47 PM ✕ EMS K67 K31" at bounding box center [105, 426] width 179 height 628
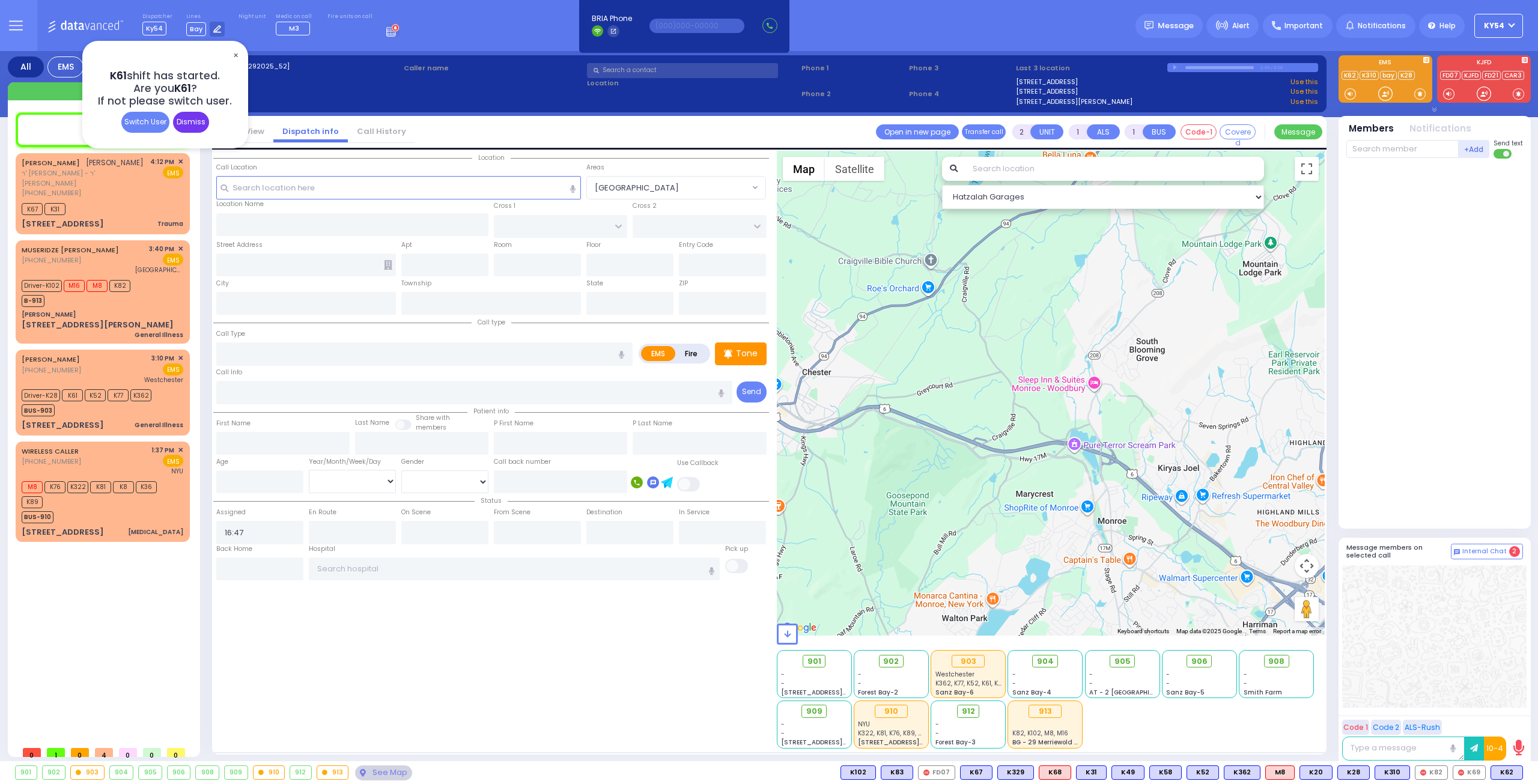
click at [197, 126] on div "Dismiss" at bounding box center [190, 122] width 36 height 21
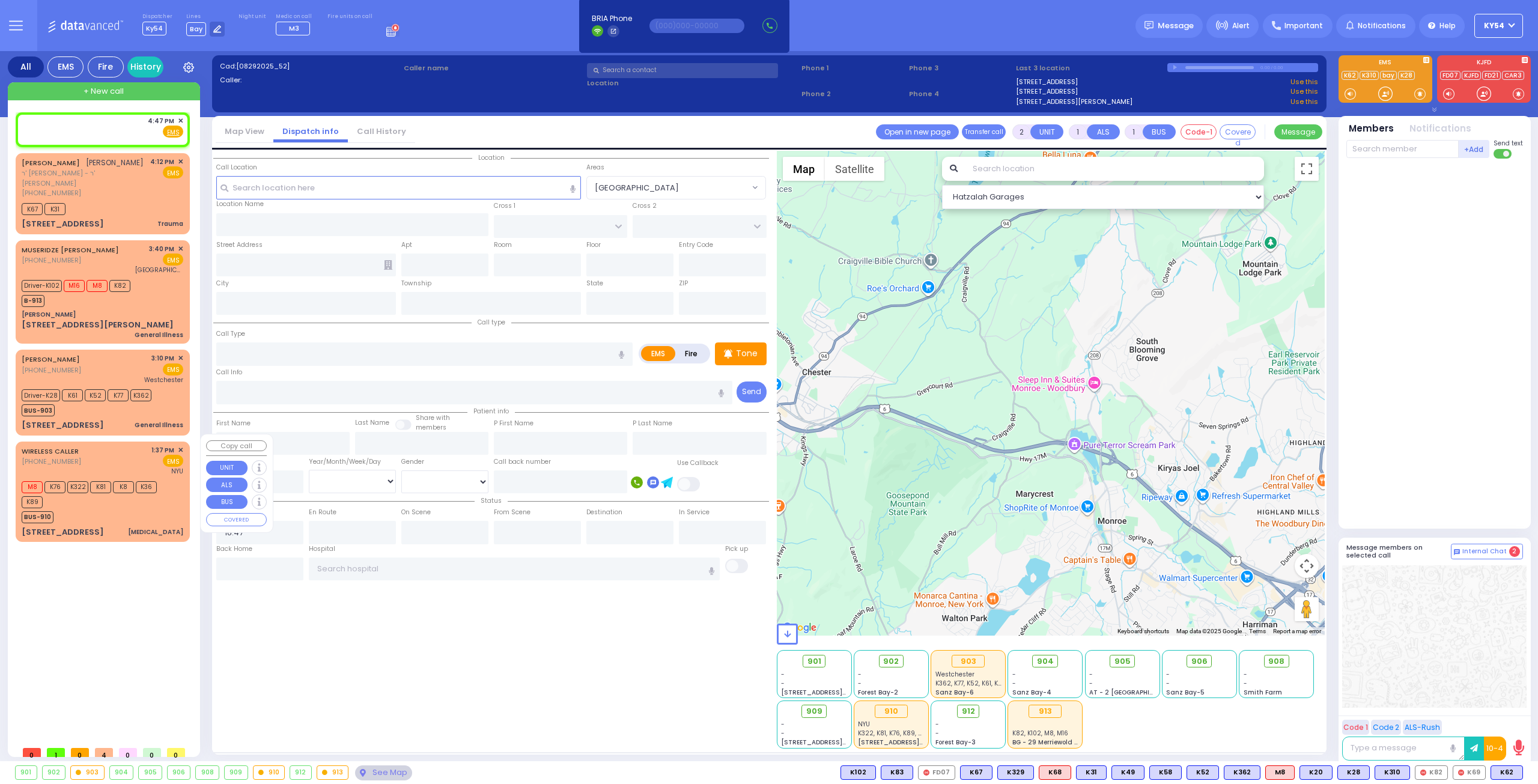
click at [128, 582] on div "4:47 PM ✕ EMS K67 K31" at bounding box center [105, 426] width 179 height 628
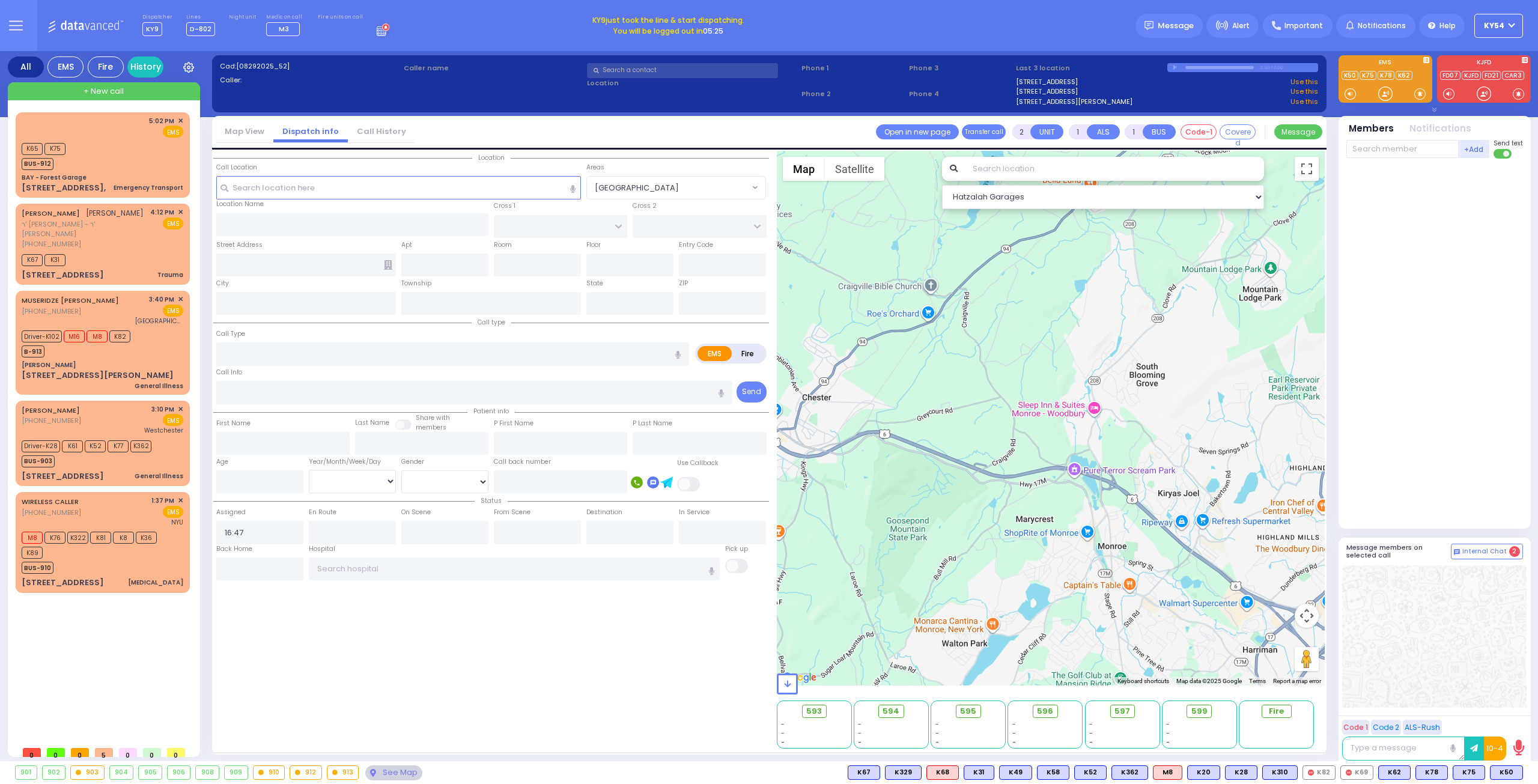
click at [202, 774] on div "908" at bounding box center [207, 772] width 23 height 13
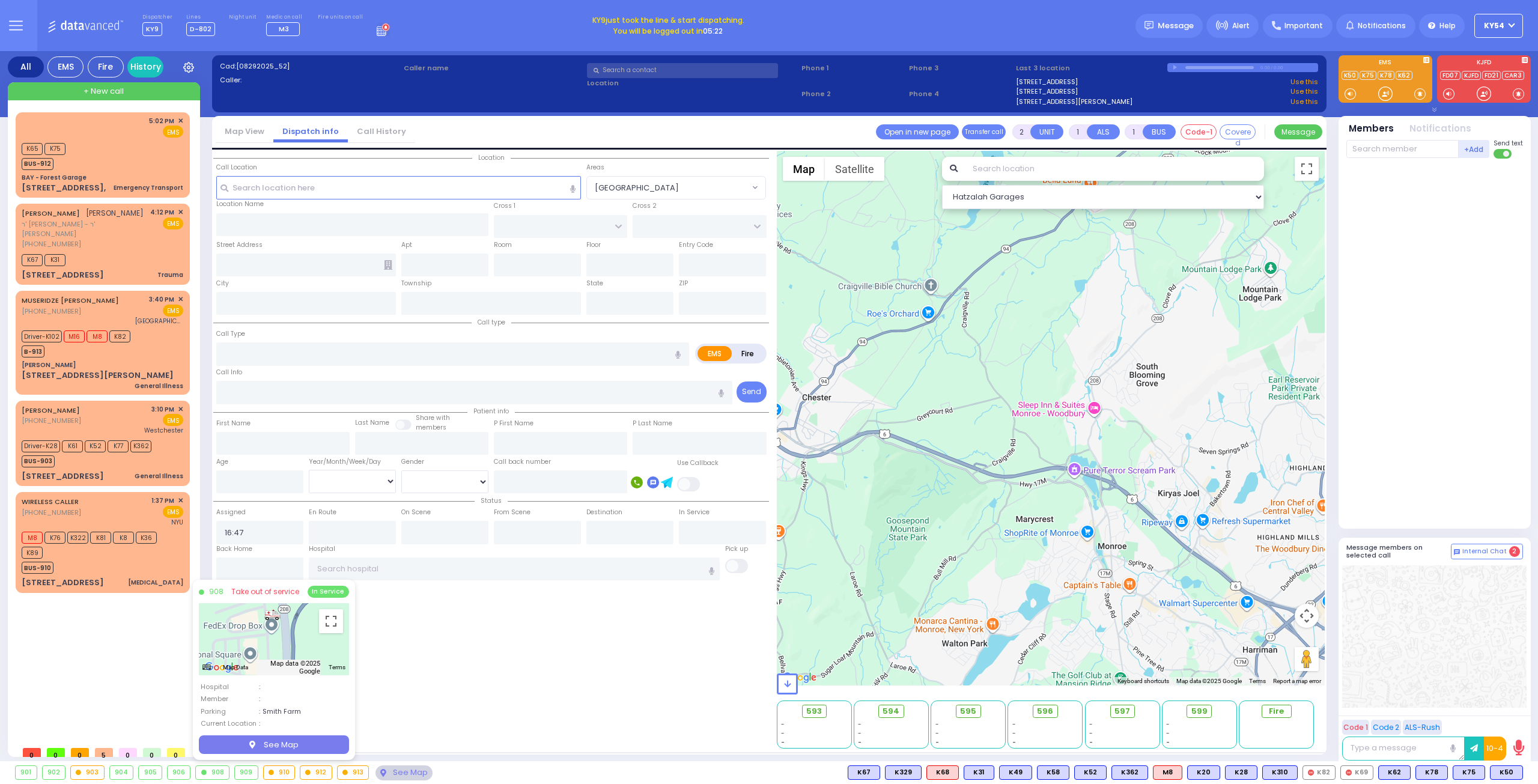
click at [300, 611] on div at bounding box center [274, 638] width 150 height 72
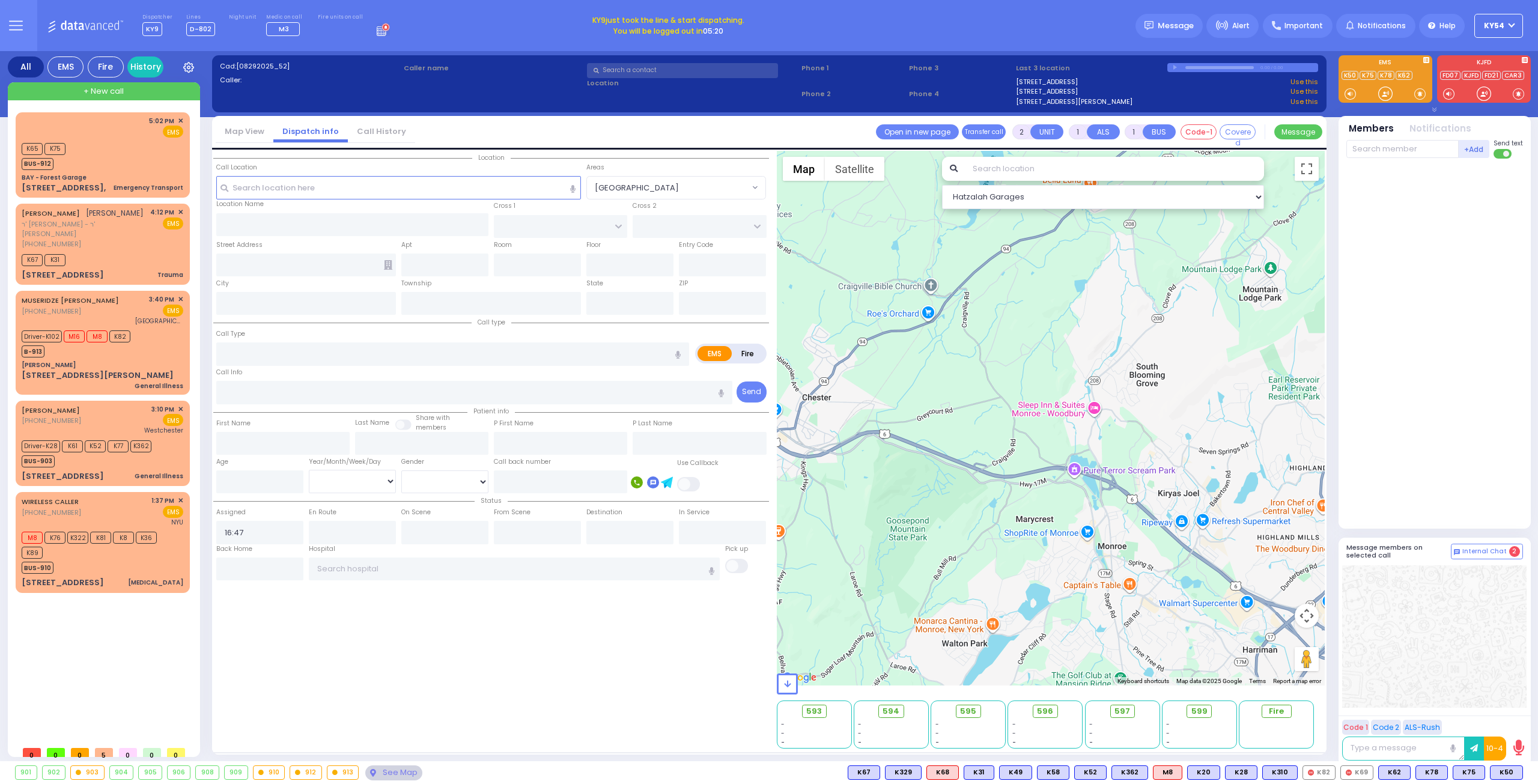
click at [207, 772] on div "908" at bounding box center [207, 772] width 23 height 13
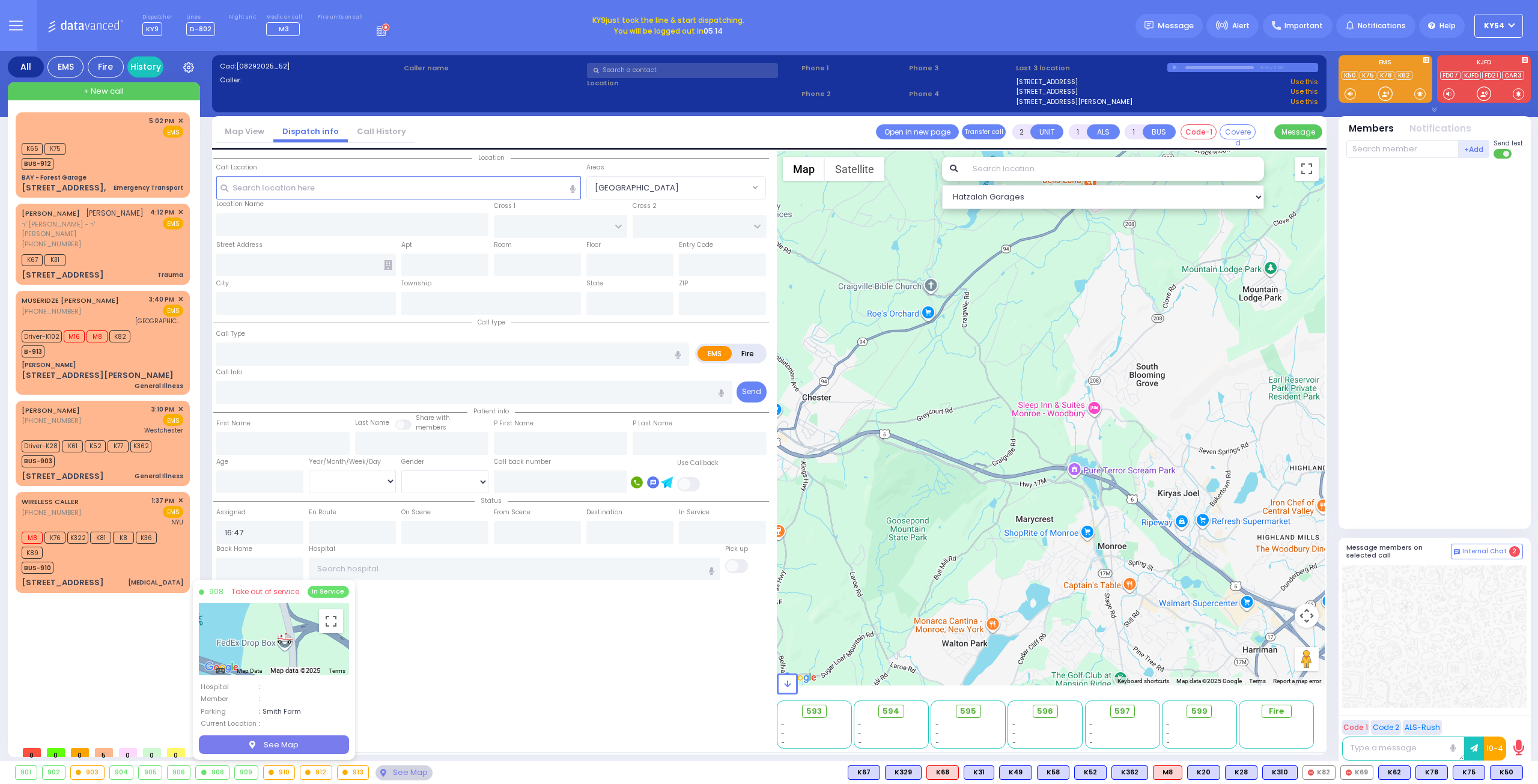
click at [113, 652] on div "5:02 PM ✕ K65 K75 K67" at bounding box center [105, 426] width 179 height 628
